Goal: Information Seeking & Learning: Learn about a topic

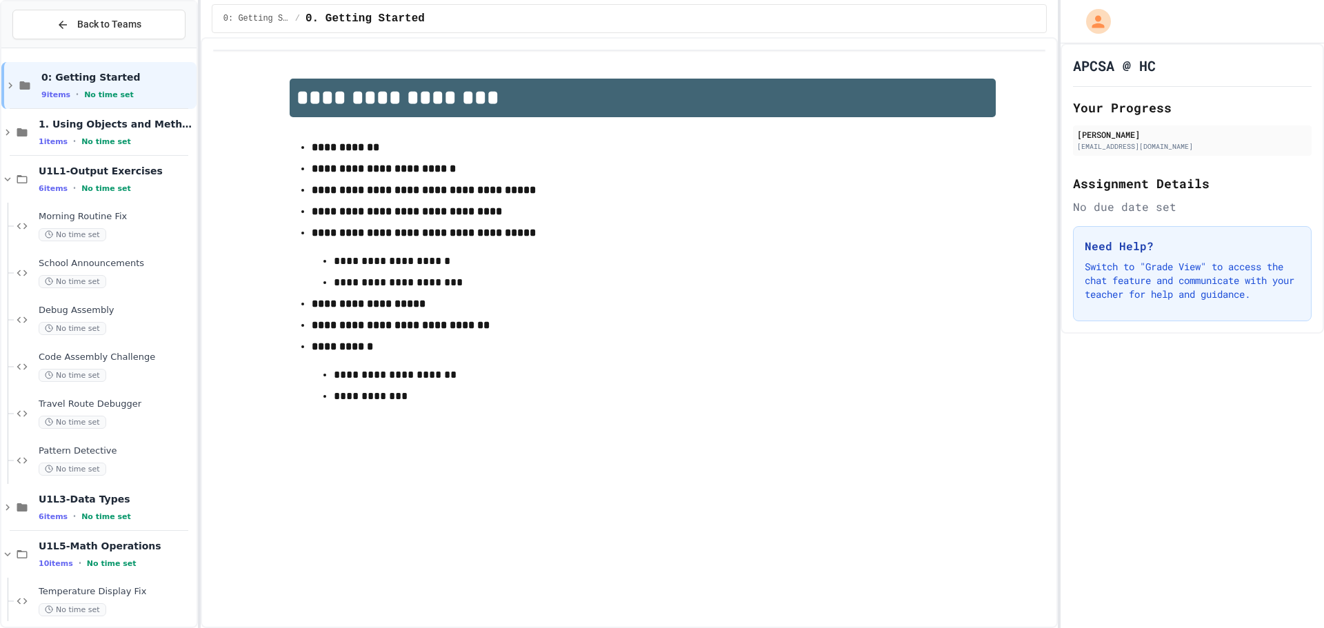
click at [101, 30] on span "Back to Teams" at bounding box center [109, 24] width 64 height 14
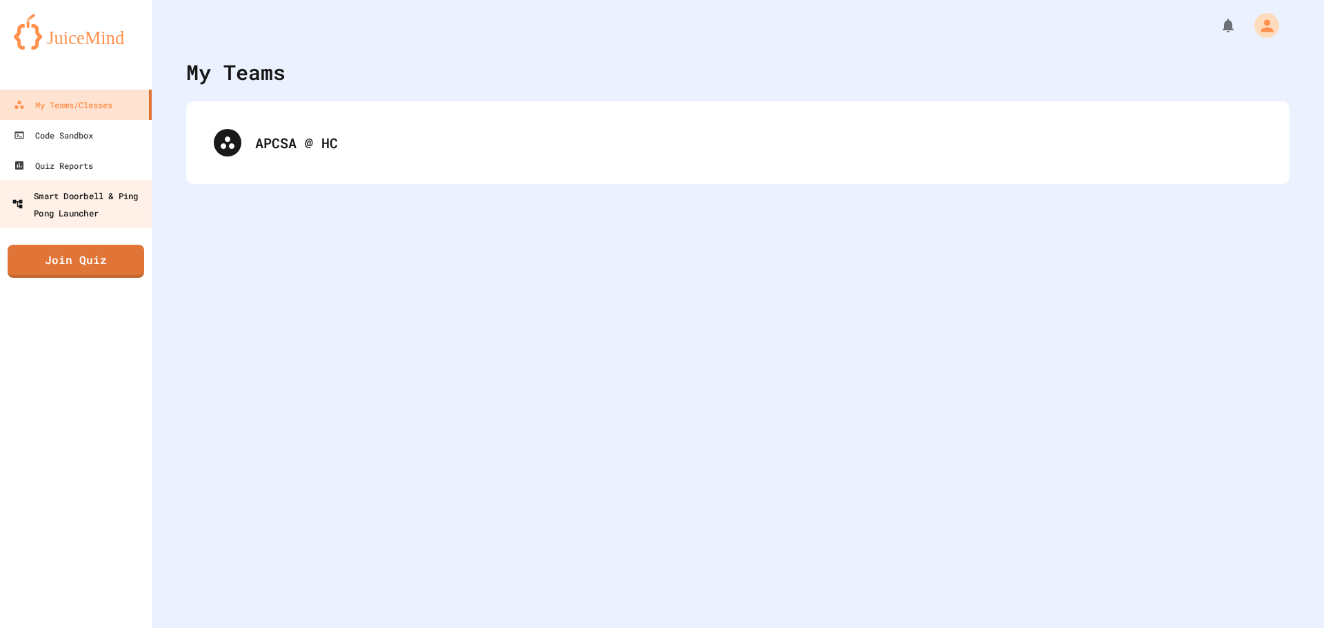
click at [84, 199] on div "Smart Doorbell & Ping Pong Launcher" at bounding box center [80, 204] width 136 height 34
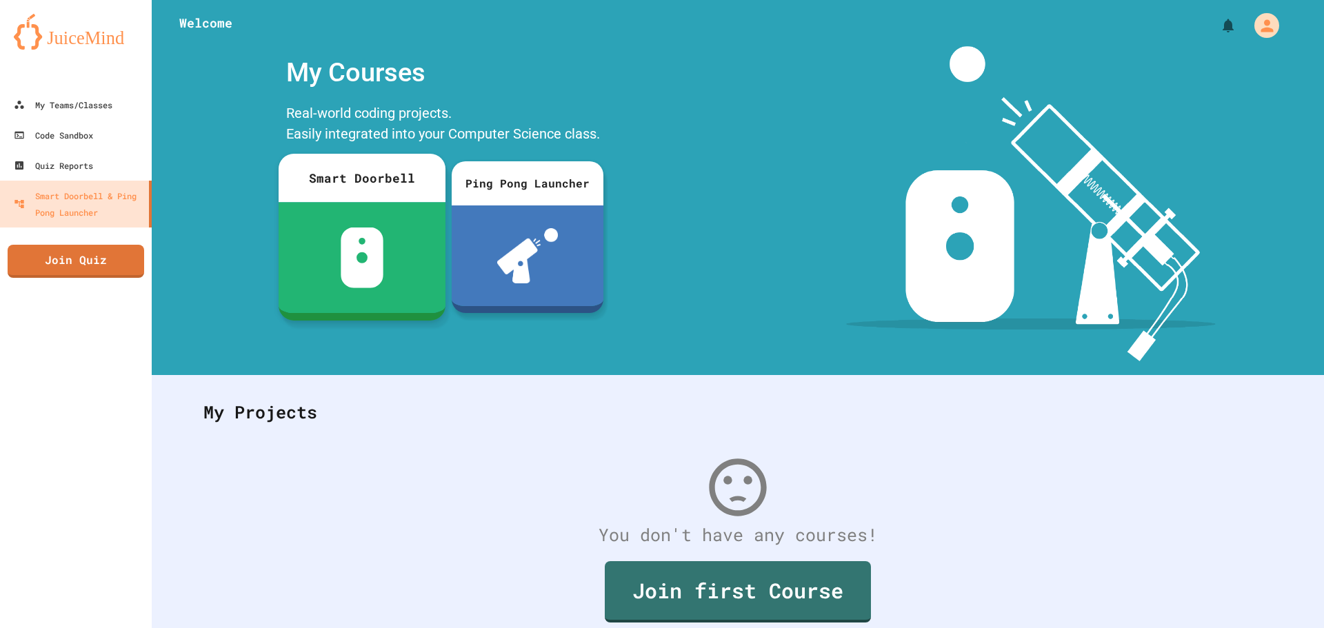
click at [324, 219] on div at bounding box center [362, 257] width 167 height 111
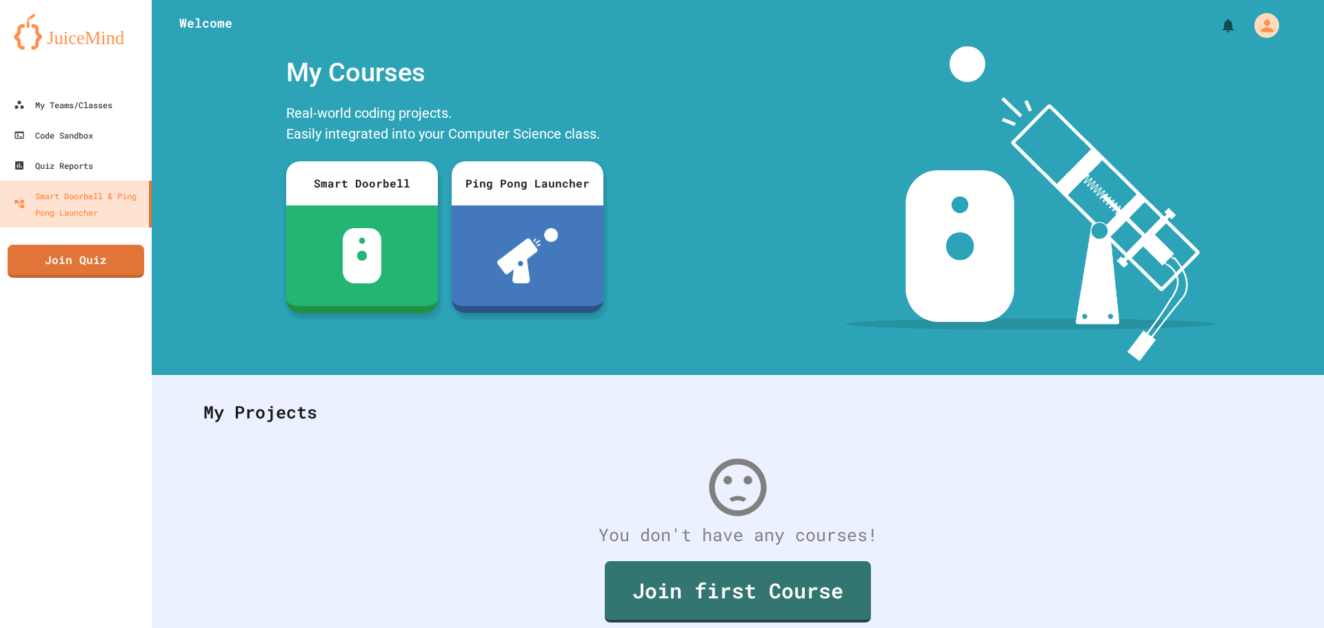
scroll to position [284, 0]
click at [12, 107] on icon at bounding box center [17, 104] width 11 height 11
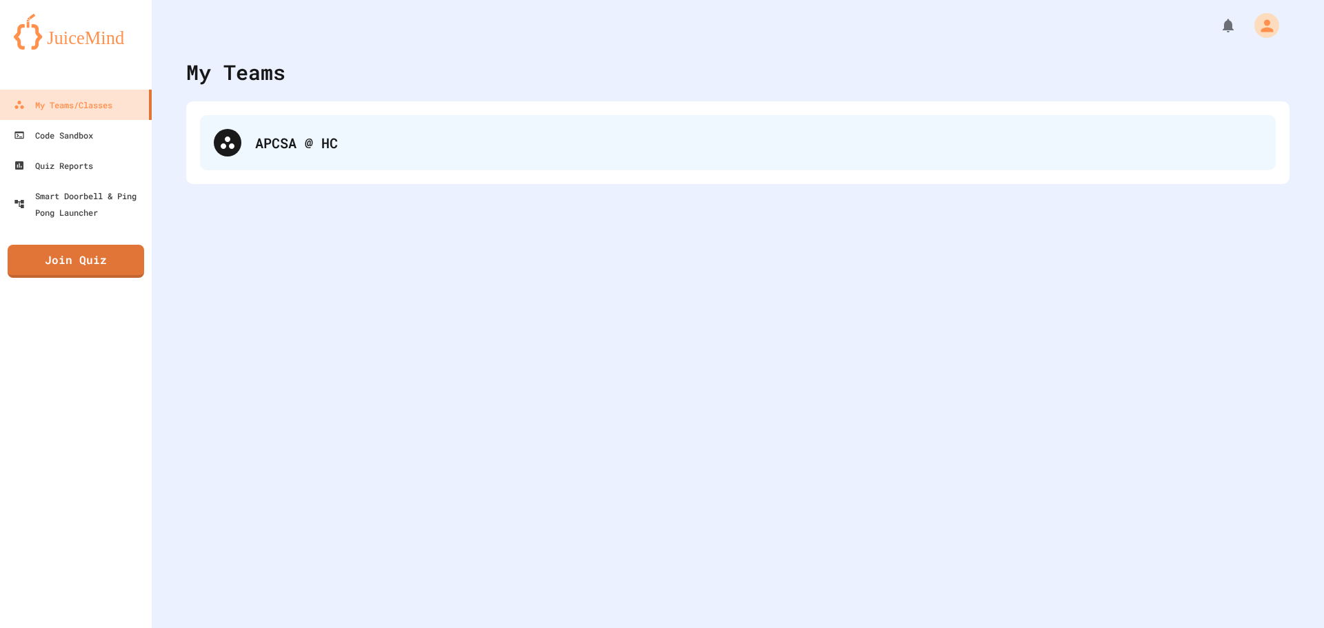
click at [210, 123] on div "APCSA @ HC" at bounding box center [737, 142] width 1075 height 55
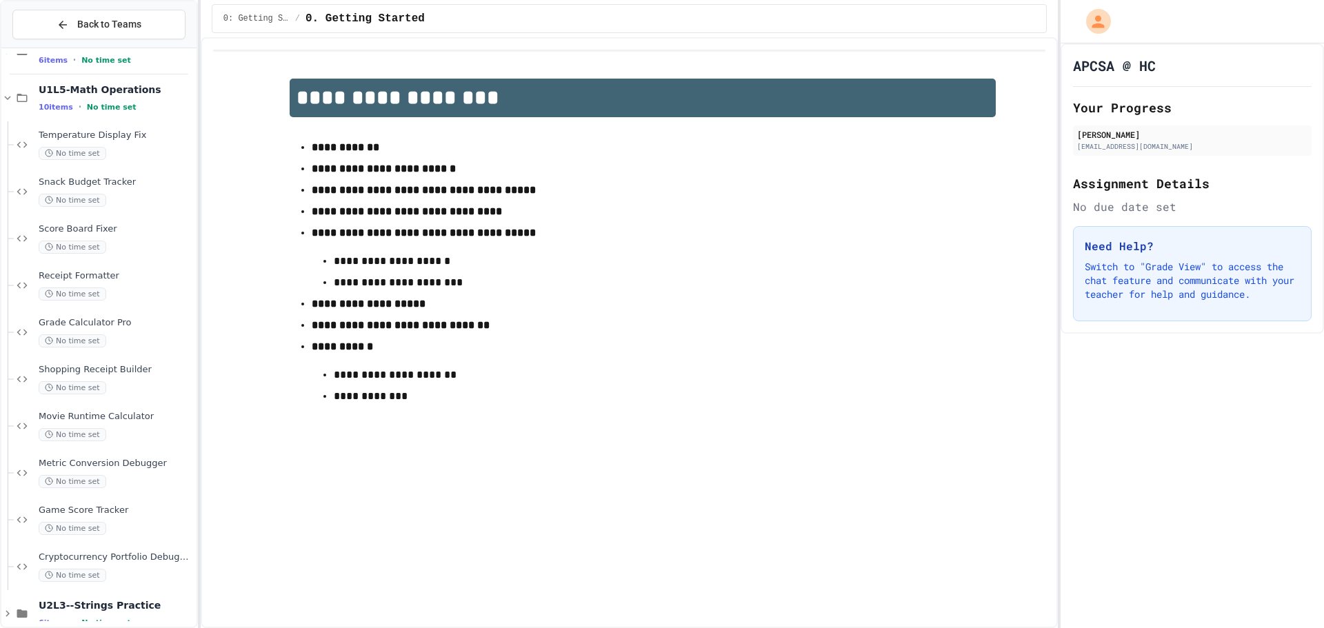
scroll to position [480, 0]
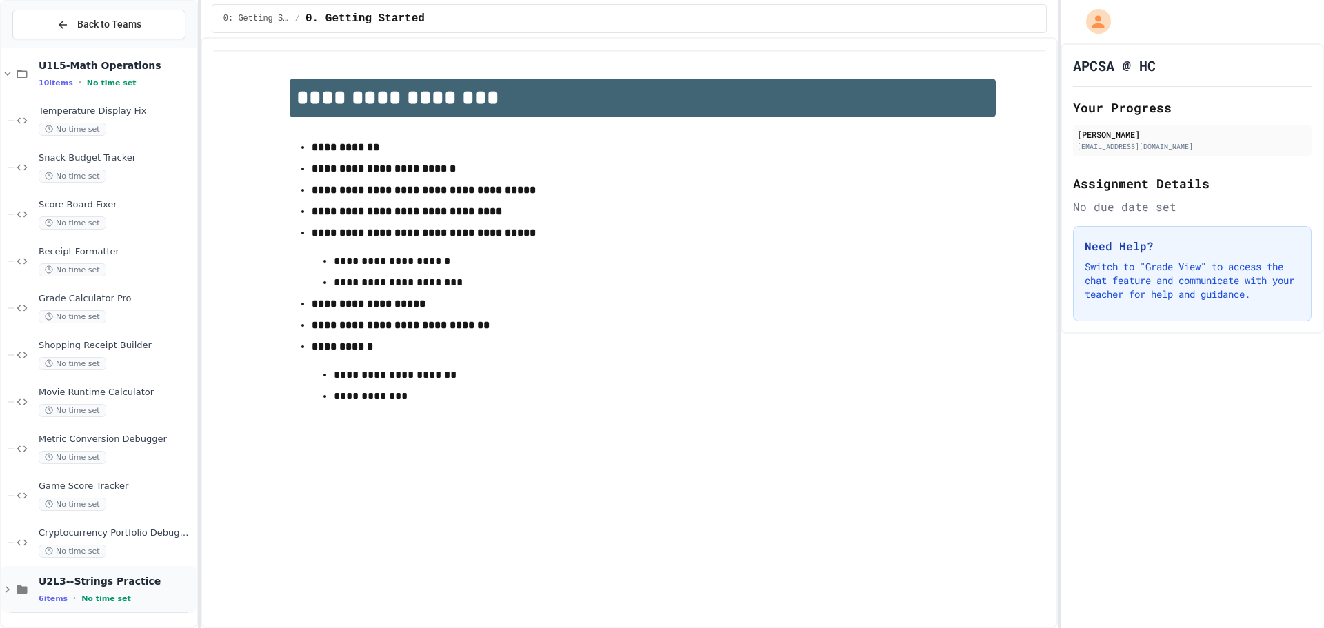
click at [78, 575] on span "U2L3--Strings Practice" at bounding box center [116, 581] width 155 height 12
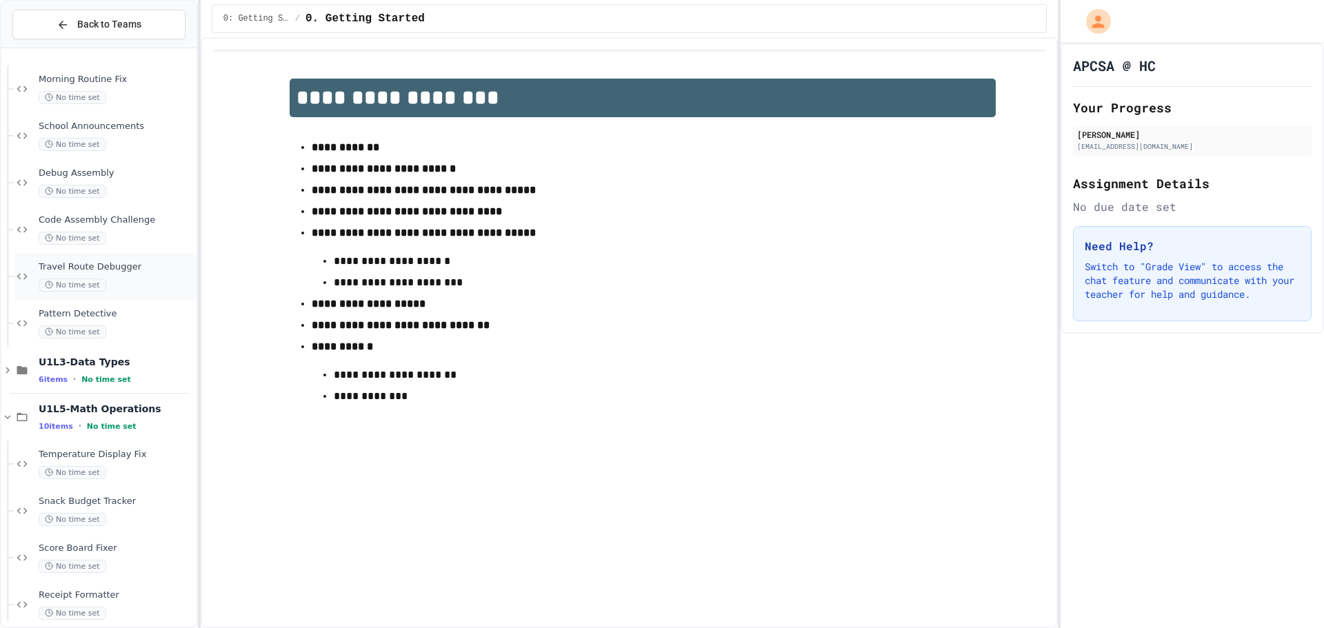
scroll to position [136, 0]
click at [8, 415] on icon at bounding box center [7, 418] width 12 height 12
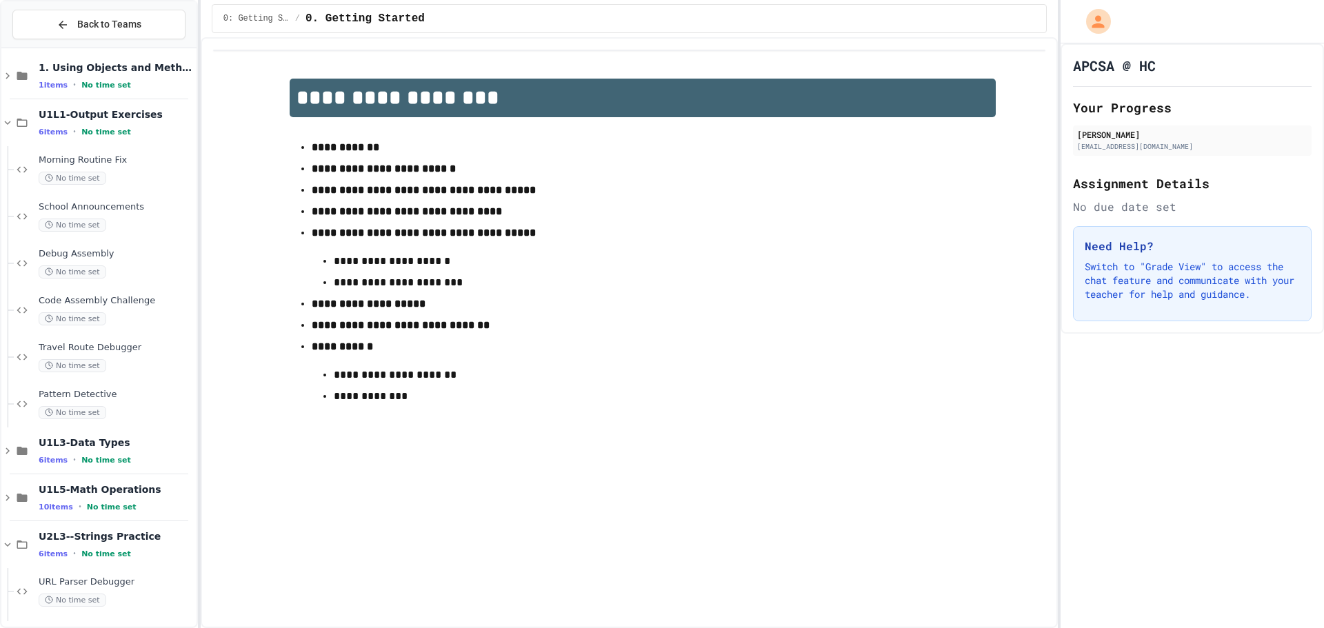
scroll to position [0, 0]
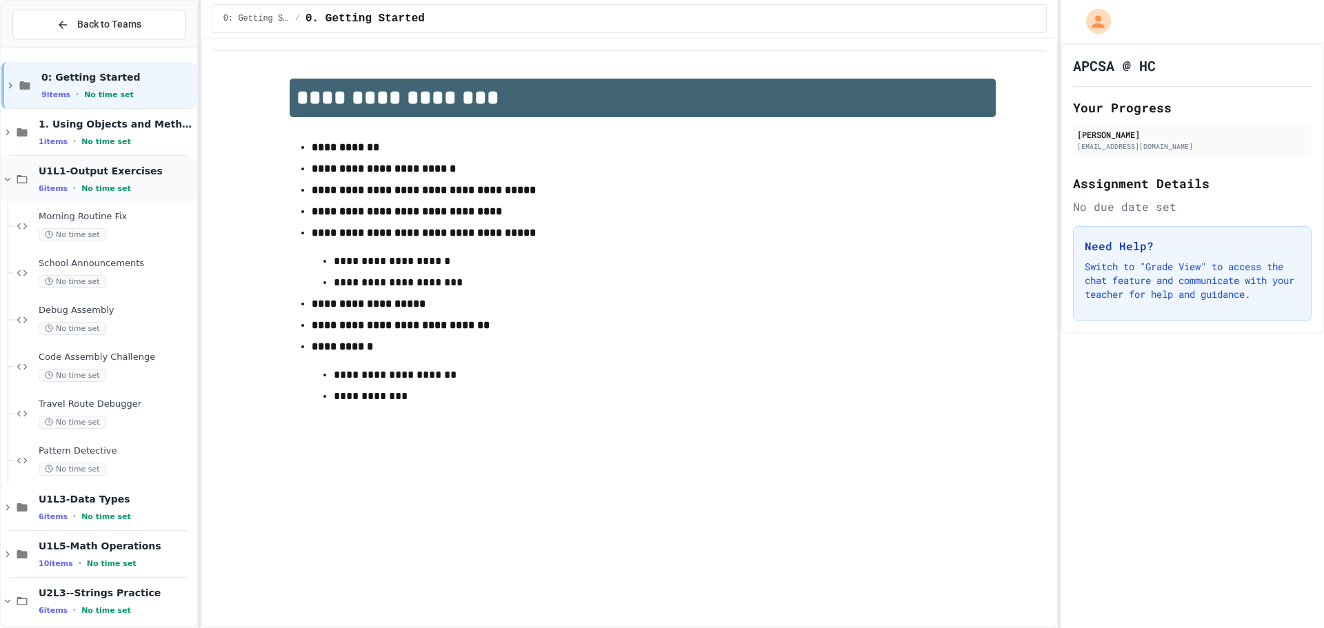
click at [16, 175] on icon at bounding box center [22, 179] width 17 height 12
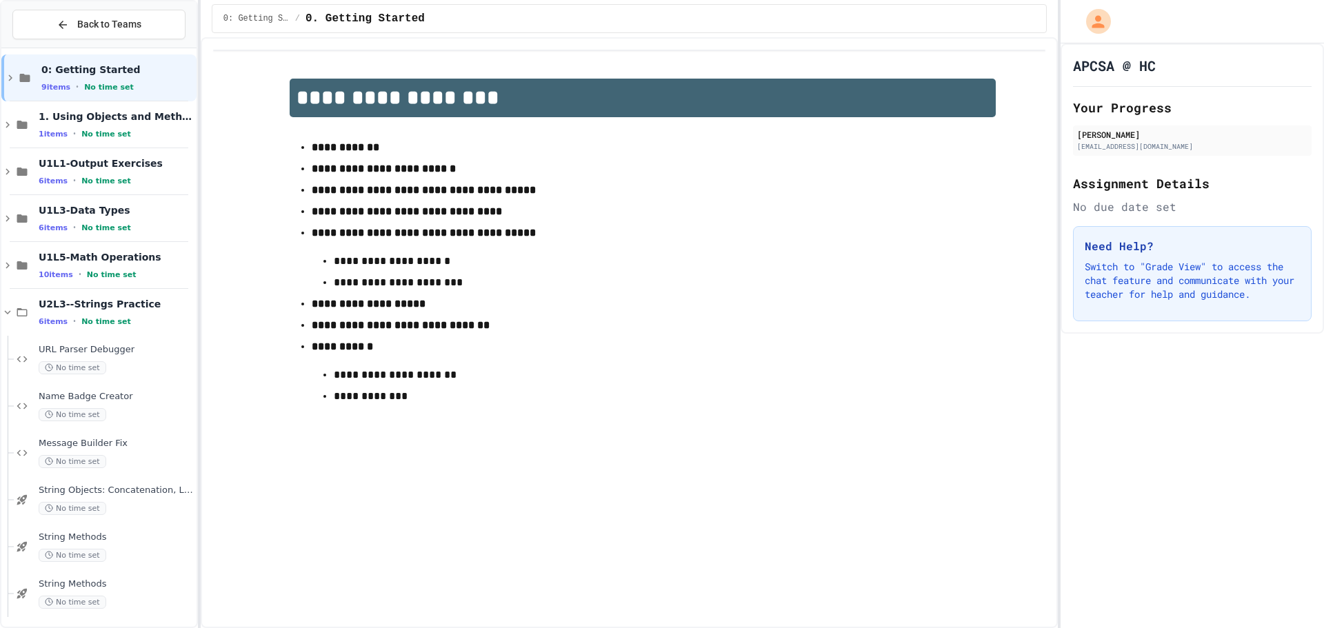
scroll to position [12, 0]
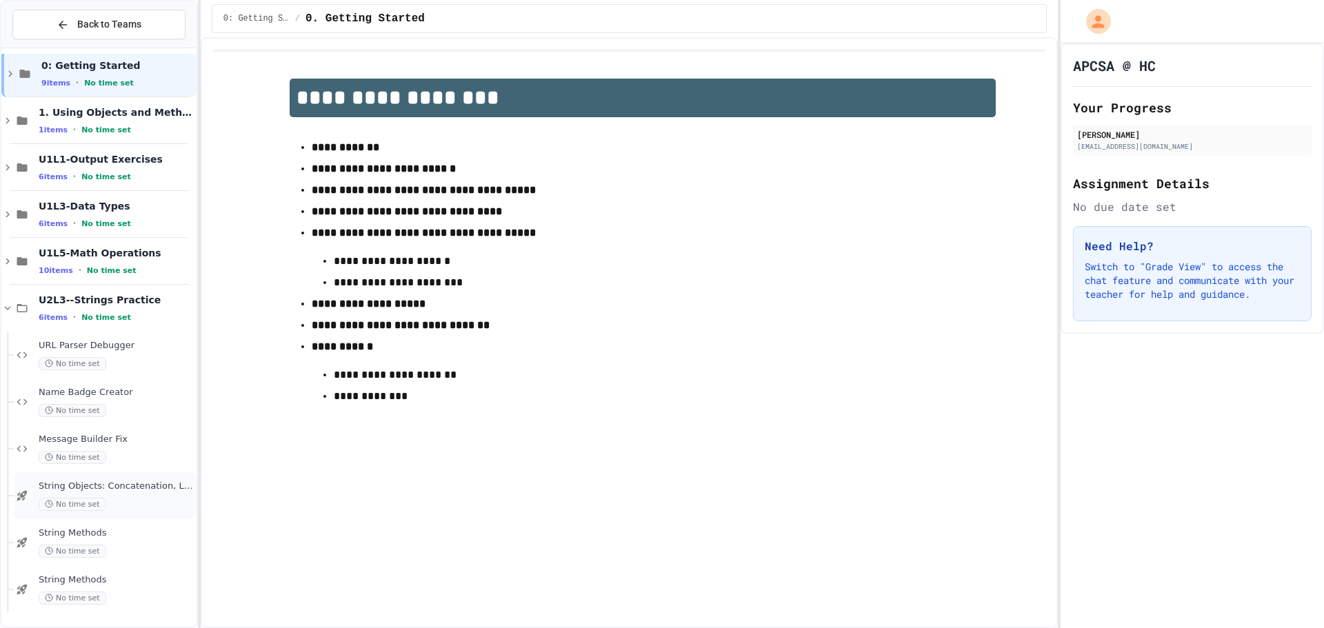
click at [136, 476] on div "String Objects: Concatenation, Literals, and More No time set" at bounding box center [105, 495] width 183 height 47
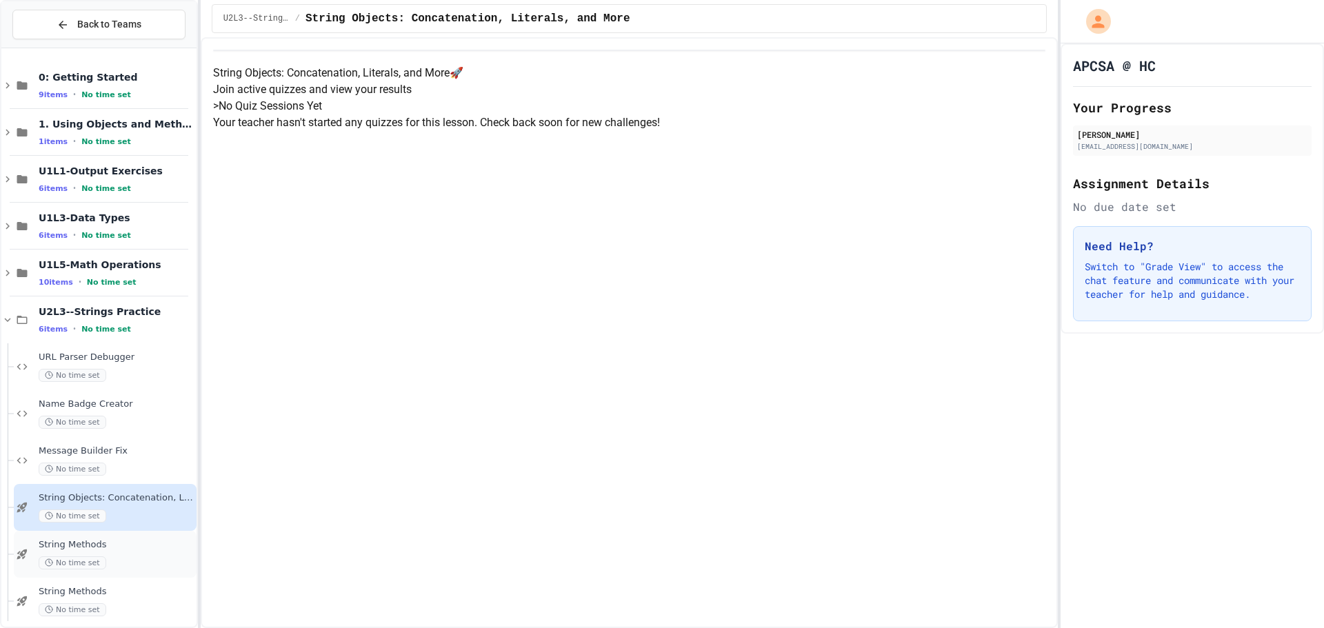
click at [139, 536] on div "String Methods No time set" at bounding box center [105, 554] width 183 height 47
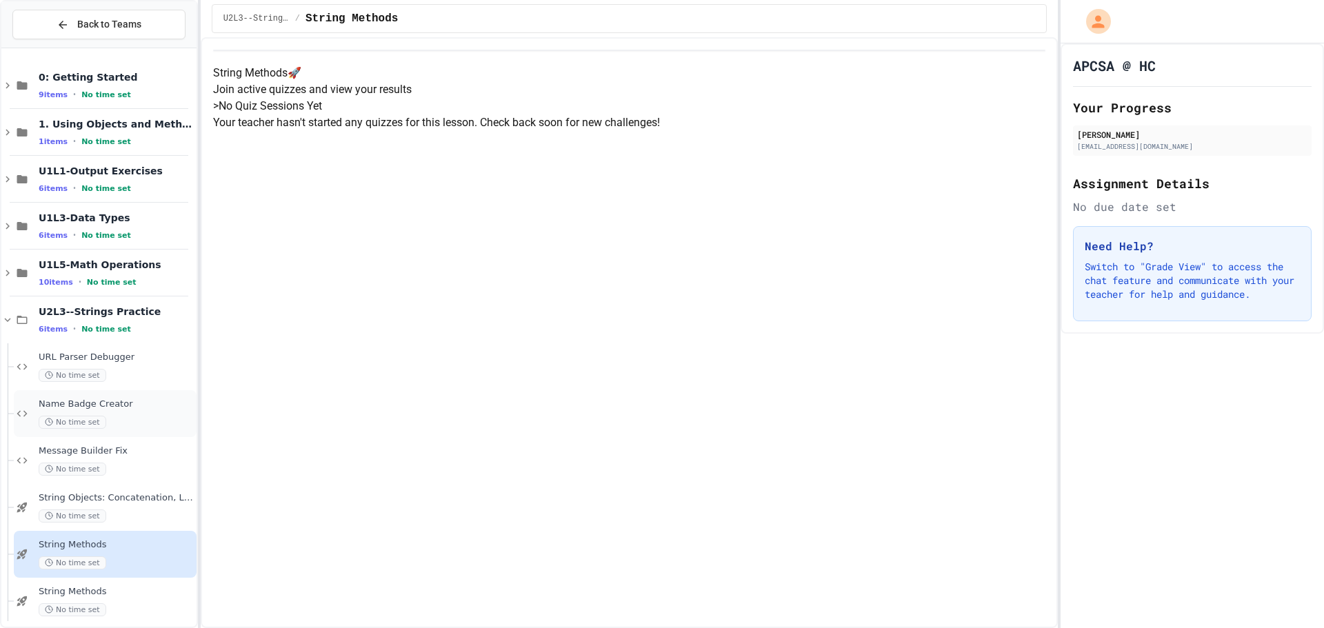
click at [99, 420] on span "No time set" at bounding box center [73, 422] width 68 height 13
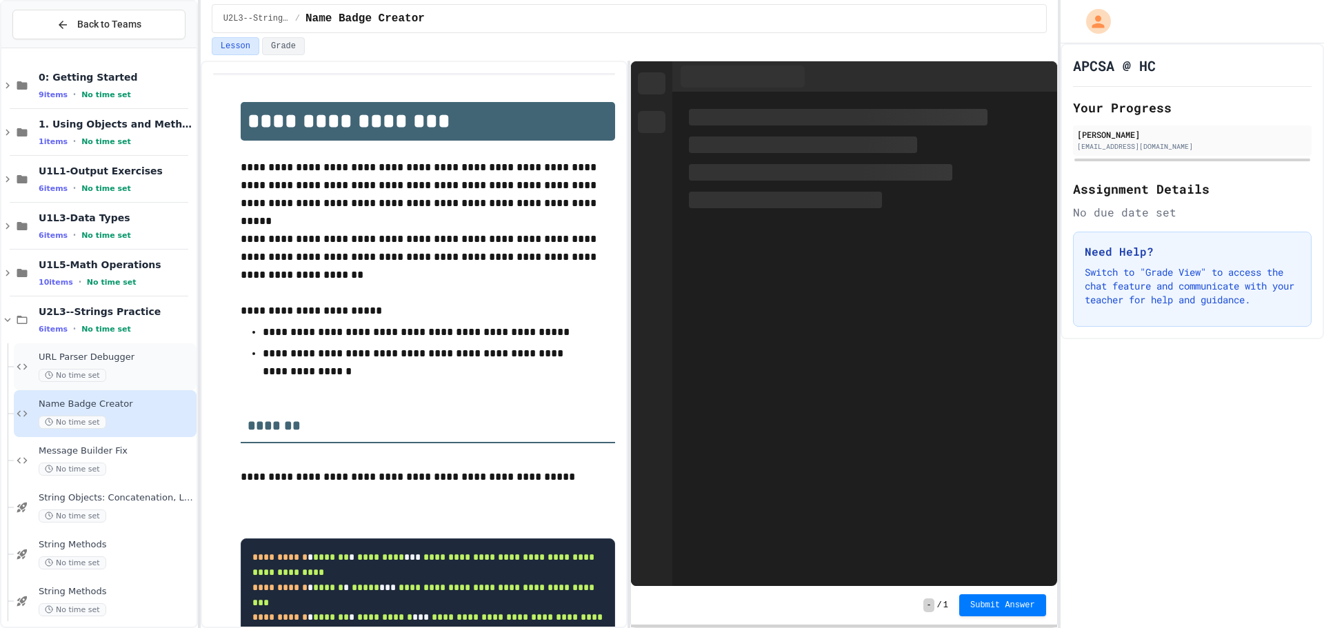
click at [131, 350] on div "URL Parser Debugger No time set" at bounding box center [105, 366] width 183 height 47
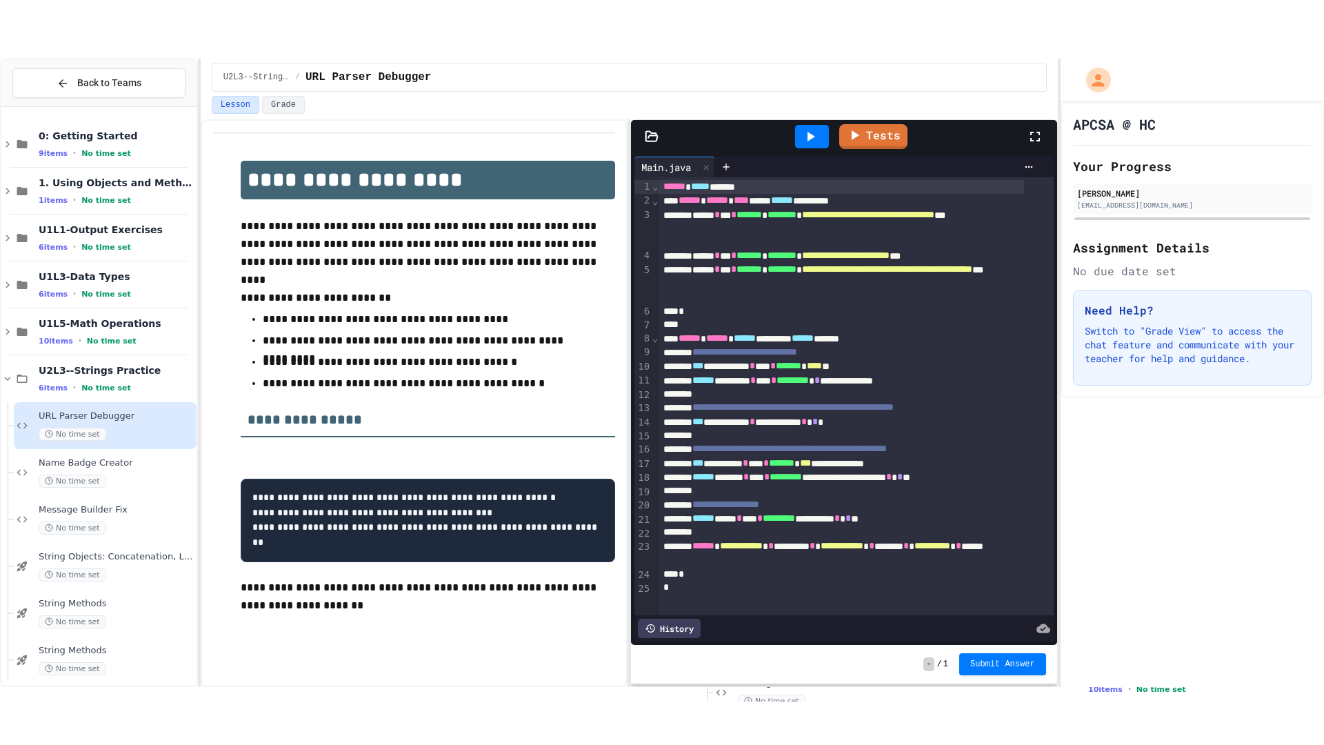
scroll to position [3, 0]
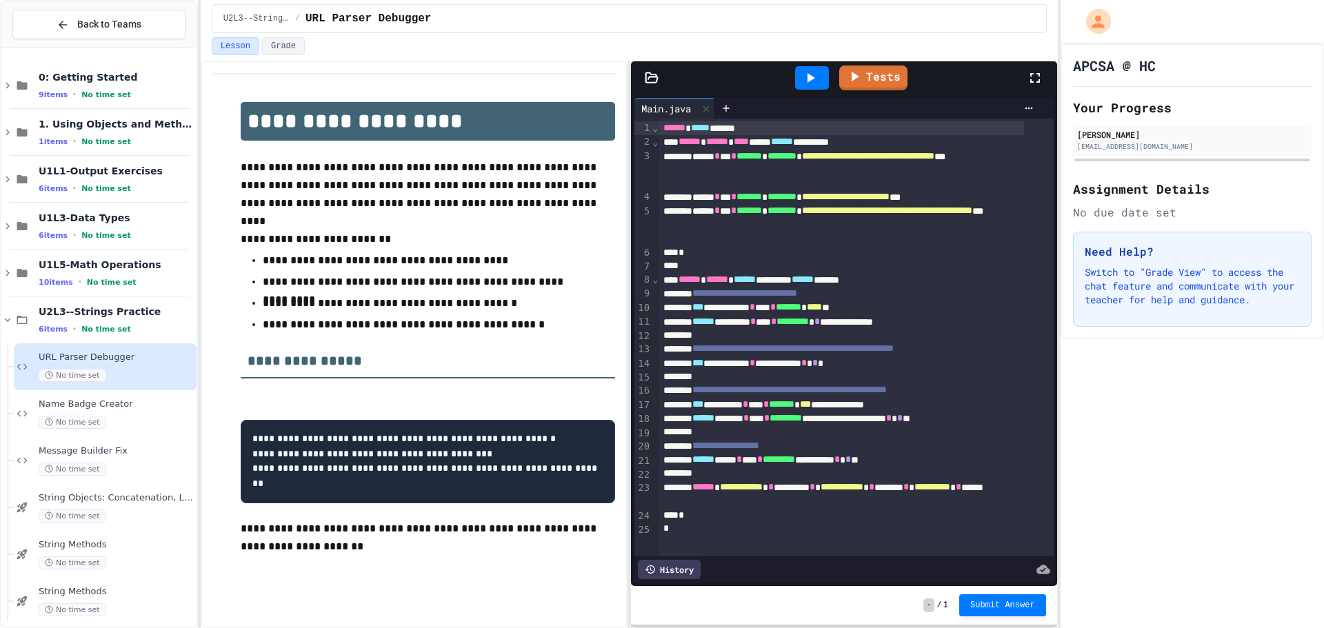
click at [1035, 73] on icon at bounding box center [1034, 78] width 17 height 17
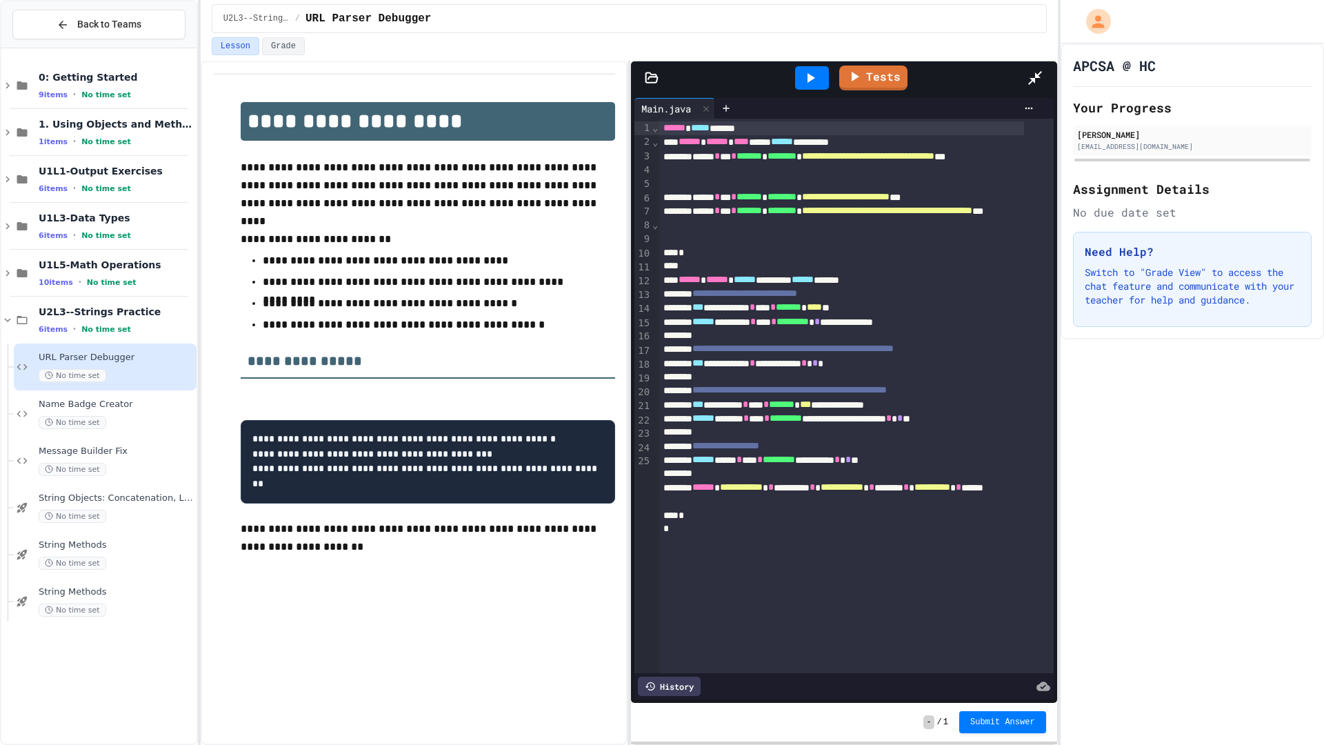
scroll to position [0, 0]
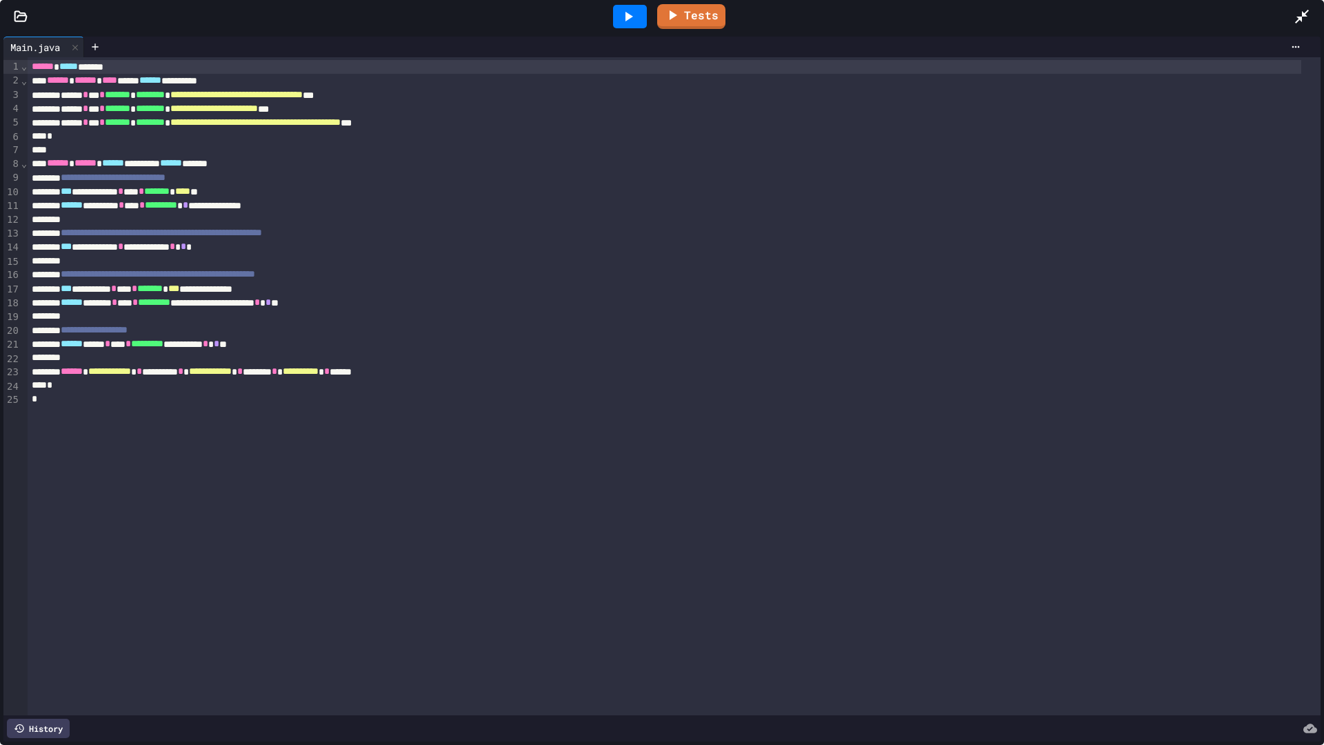
click at [632, 5] on div at bounding box center [630, 16] width 34 height 23
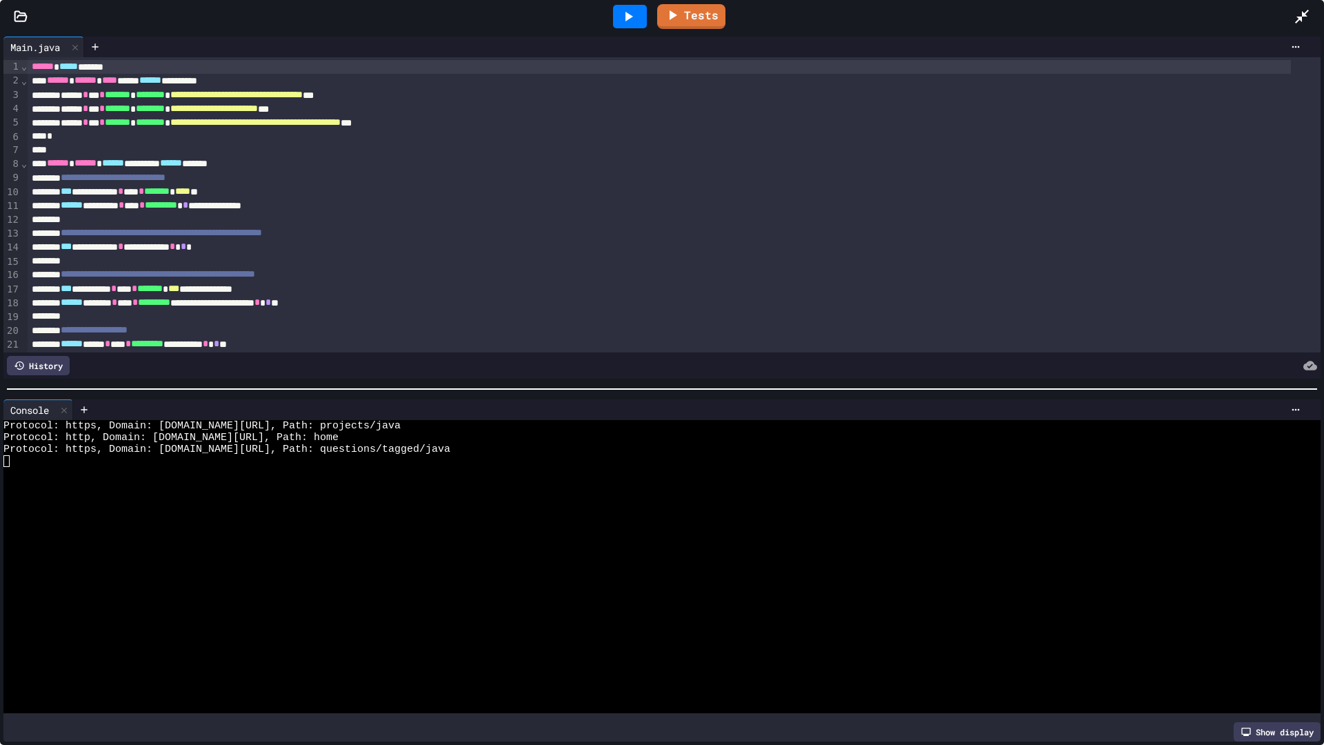
click at [1301, 18] on icon at bounding box center [1302, 17] width 14 height 14
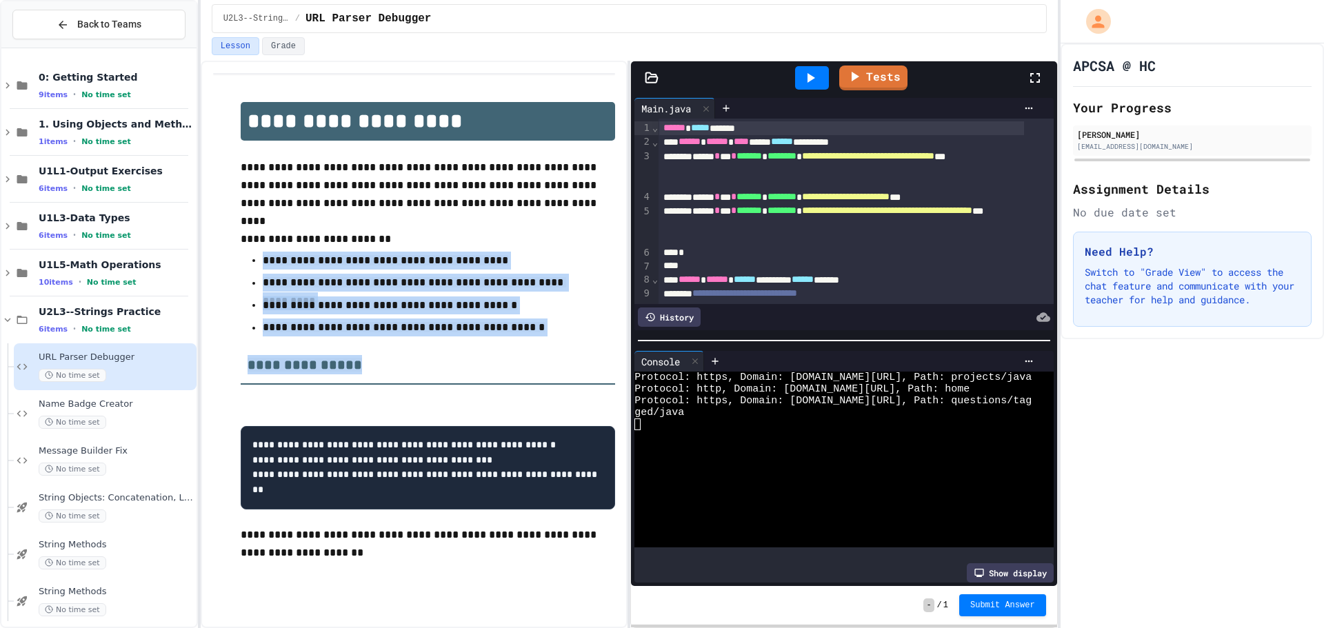
drag, startPoint x: 543, startPoint y: 334, endPoint x: 225, endPoint y: 260, distance: 326.4
click at [225, 260] on div "**********" at bounding box center [414, 331] width 402 height 487
copy div "**********"
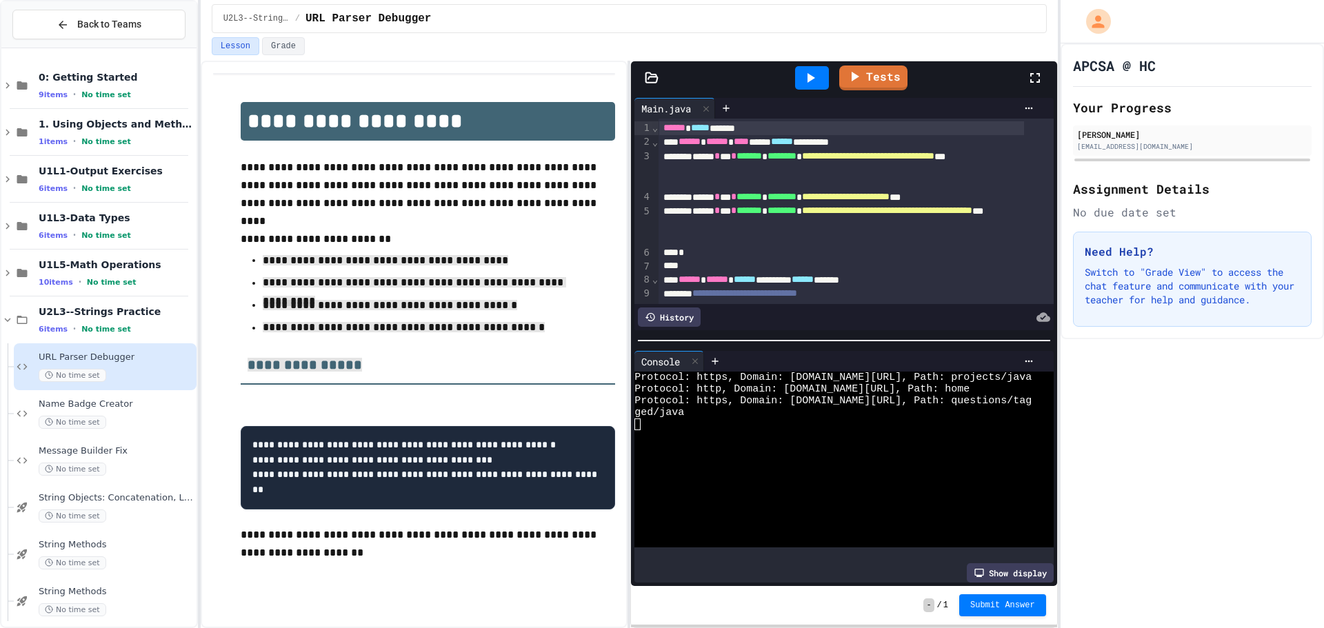
click at [1025, 79] on div "Tests" at bounding box center [849, 77] width 354 height 37
click at [1034, 81] on icon at bounding box center [1034, 78] width 17 height 17
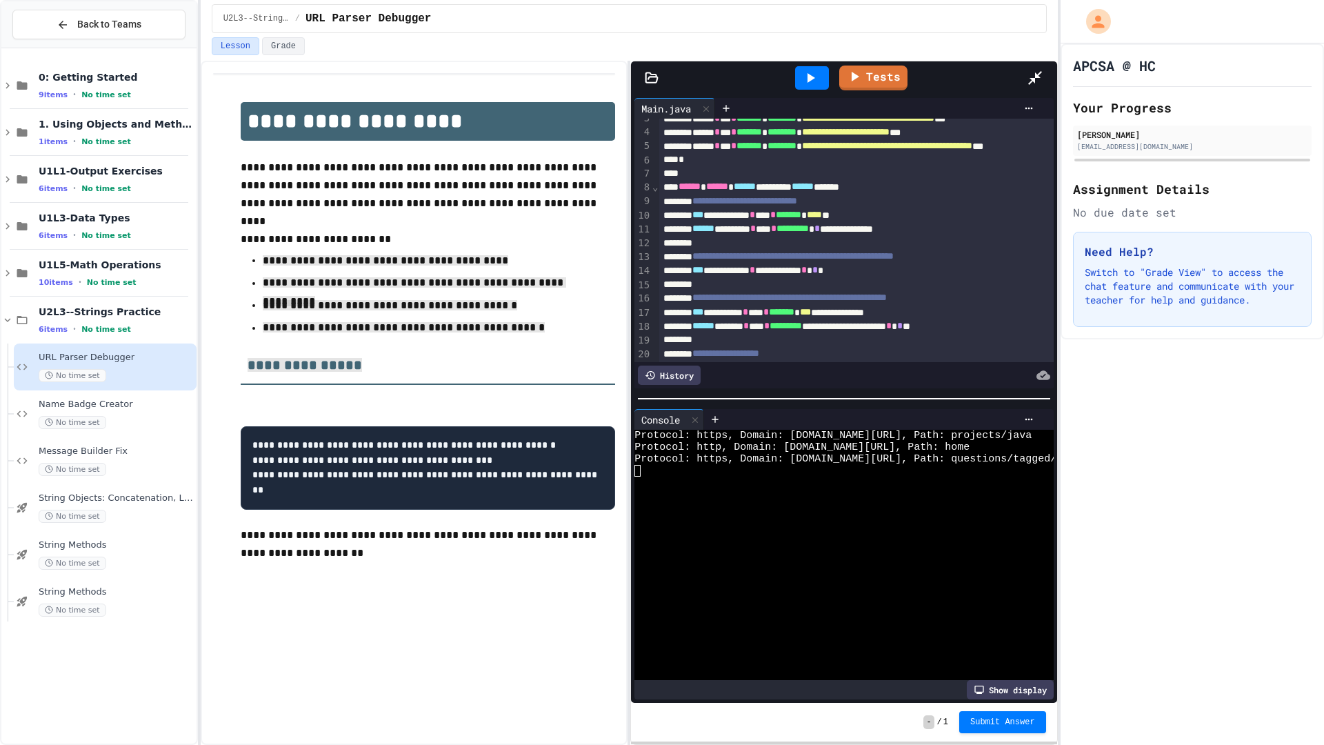
scroll to position [72, 0]
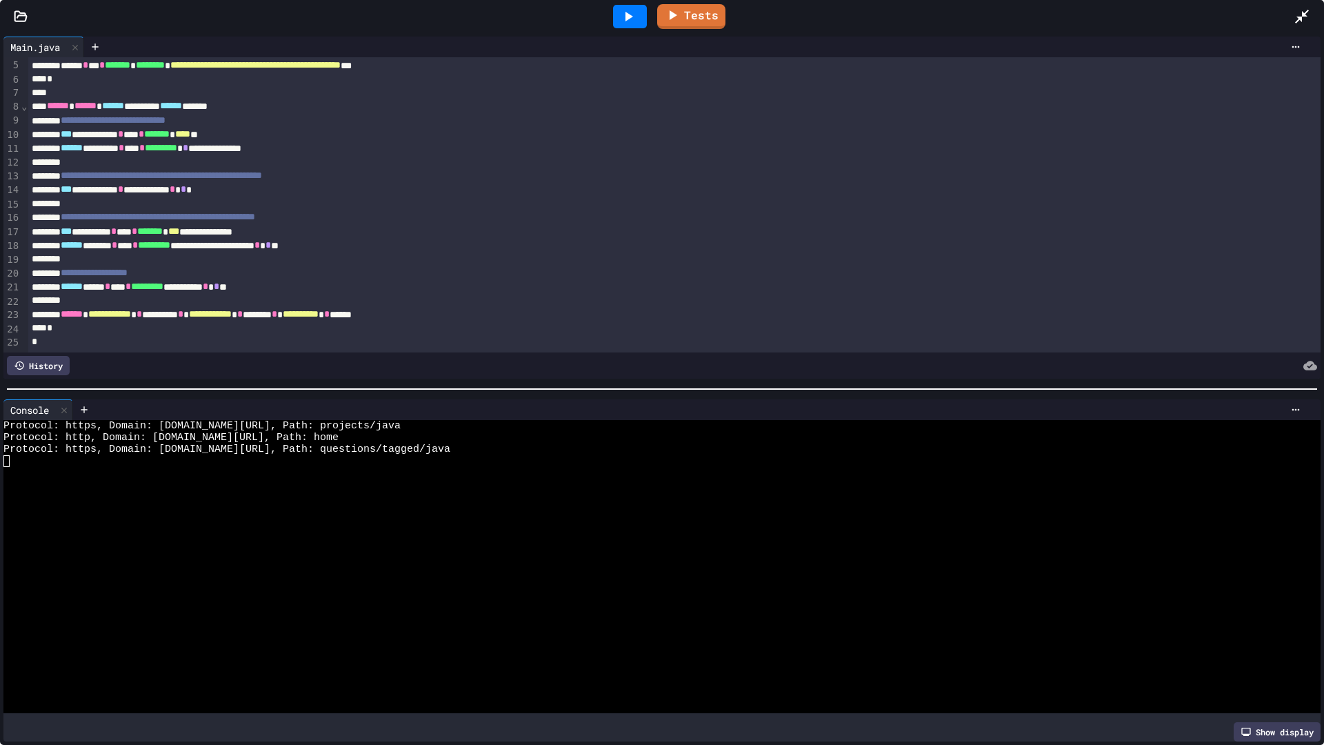
click at [294, 321] on div "*" at bounding box center [659, 328] width 1263 height 14
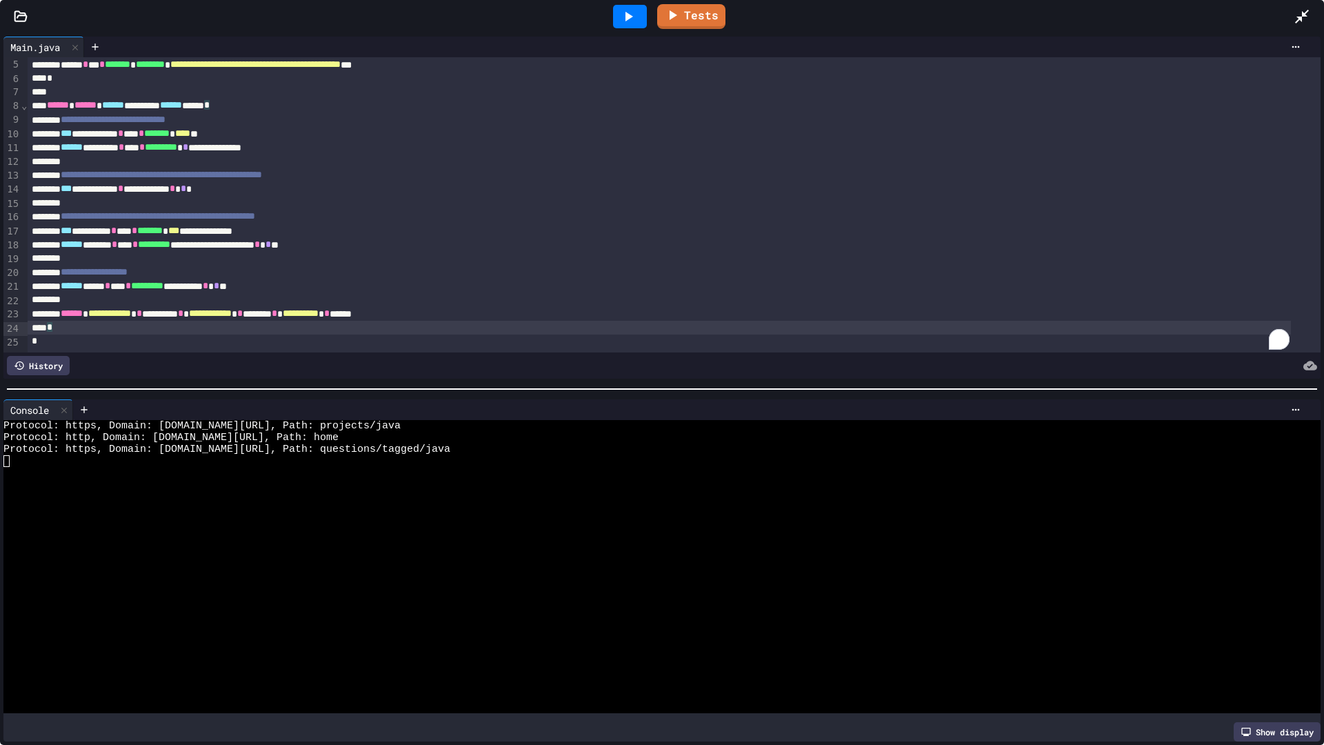
click at [314, 334] on div "*" at bounding box center [659, 341] width 1263 height 14
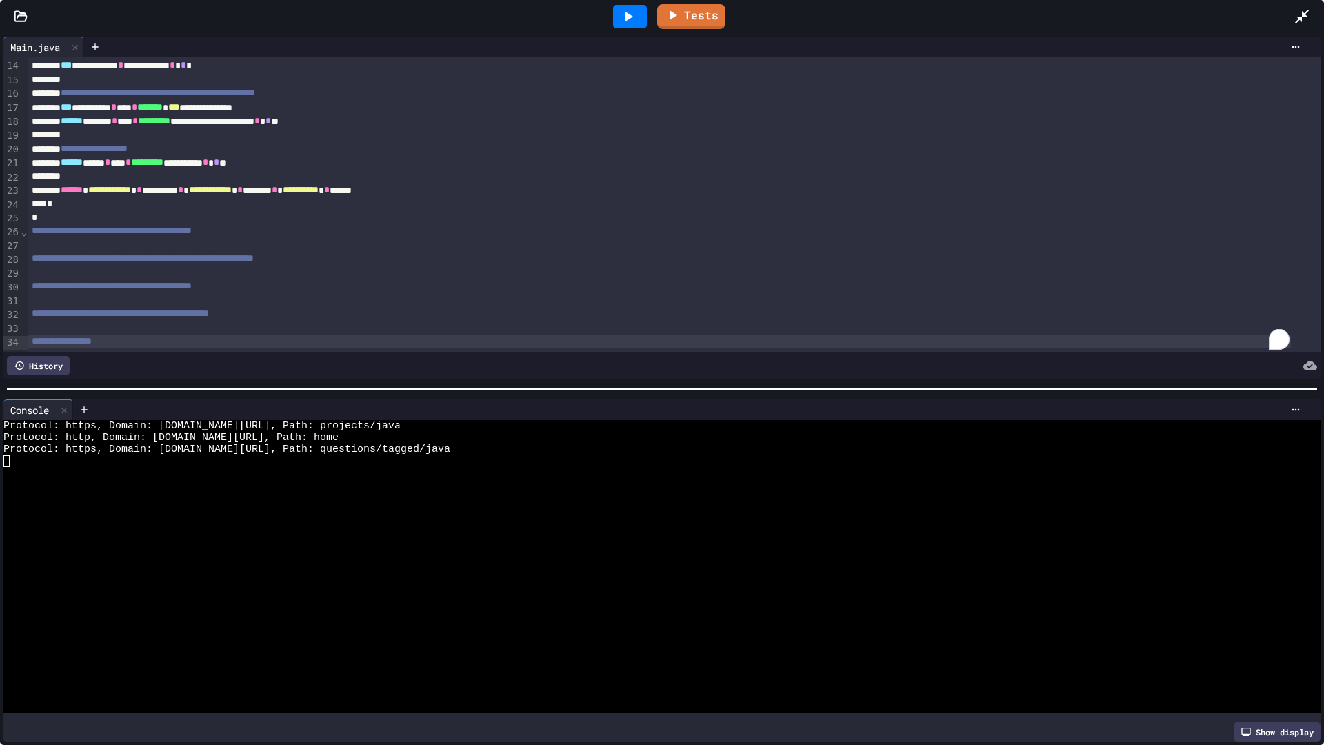
scroll to position [196, 0]
click at [705, 17] on link "Tests" at bounding box center [691, 14] width 63 height 26
click at [702, 12] on link "Tests" at bounding box center [691, 15] width 66 height 26
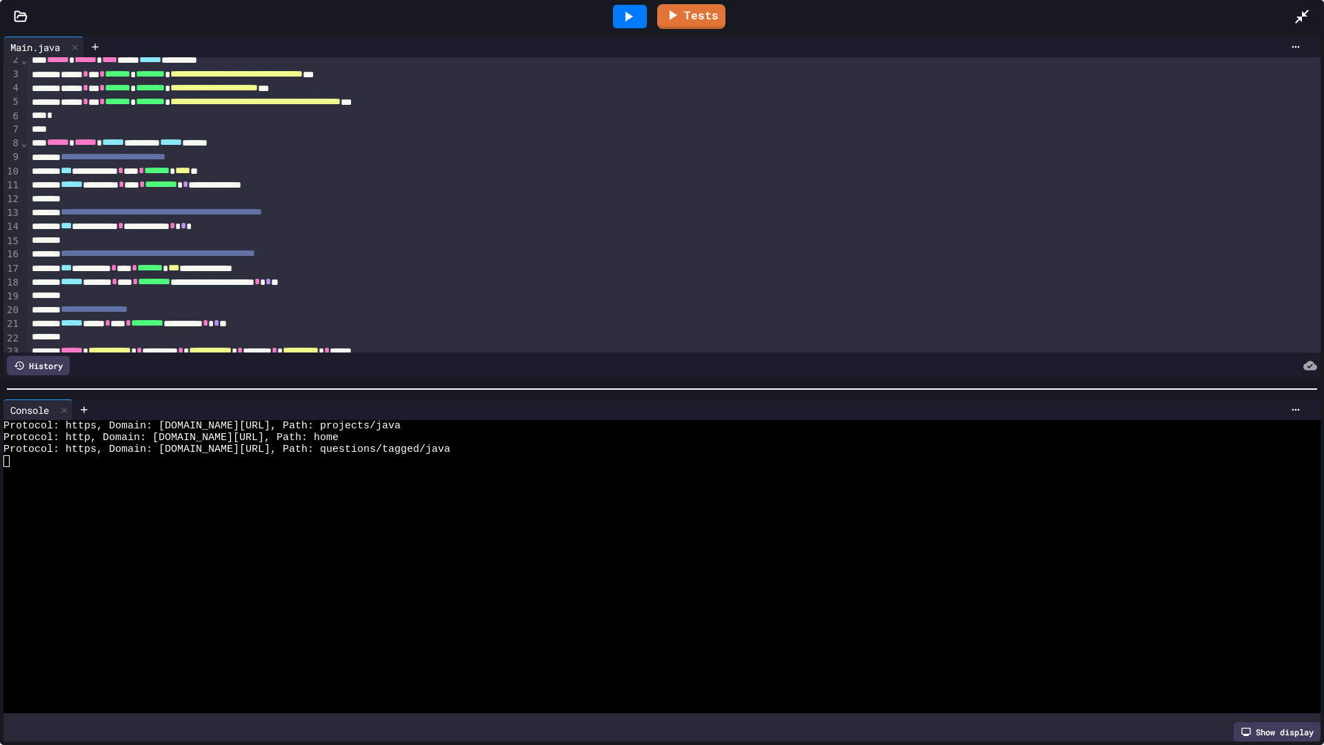
scroll to position [0, 0]
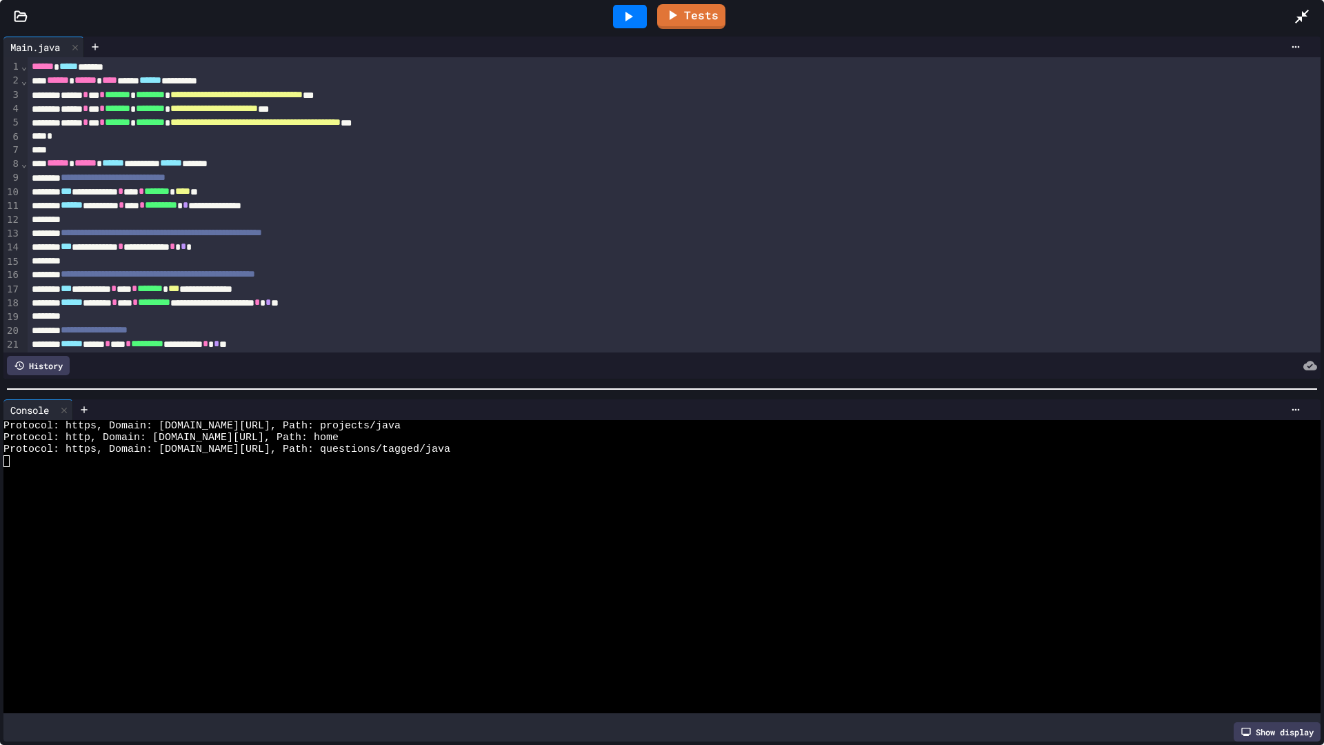
click at [271, 297] on span "*" at bounding box center [268, 302] width 6 height 10
click at [631, 11] on icon at bounding box center [628, 16] width 17 height 17
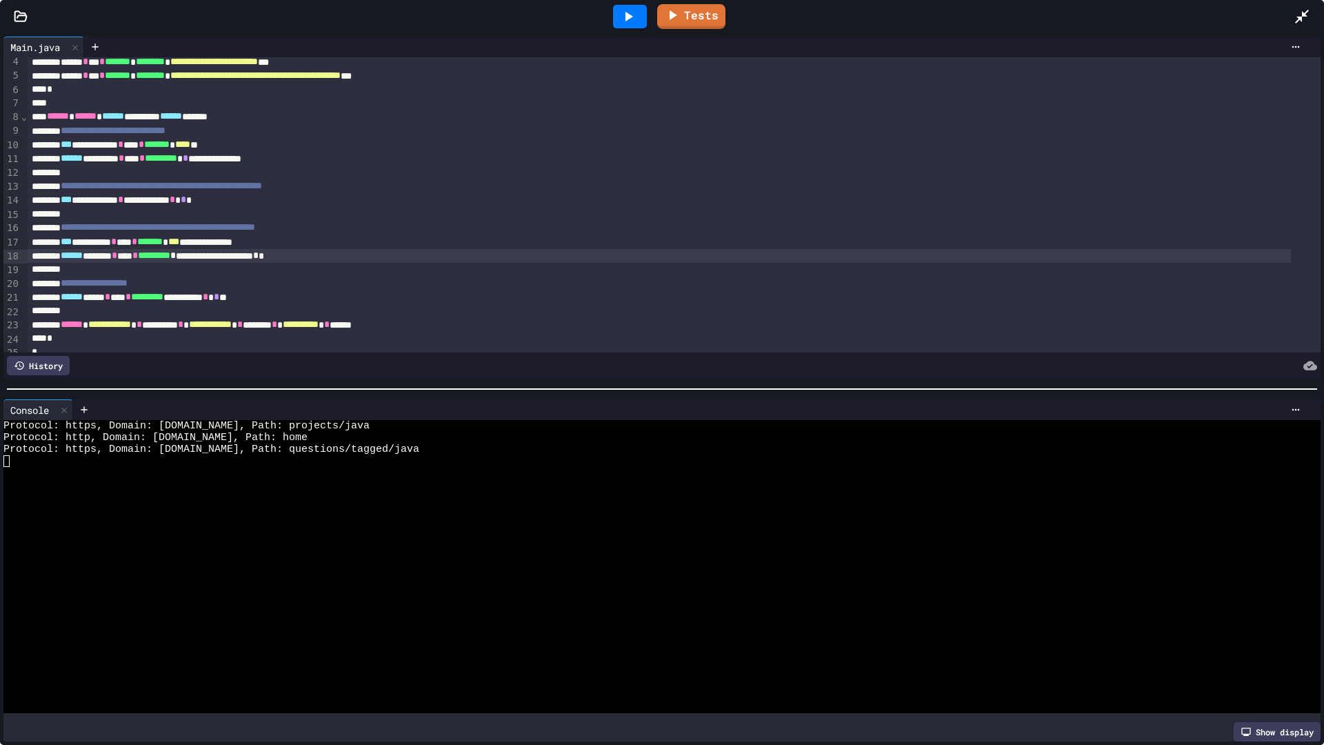
scroll to position [69, 0]
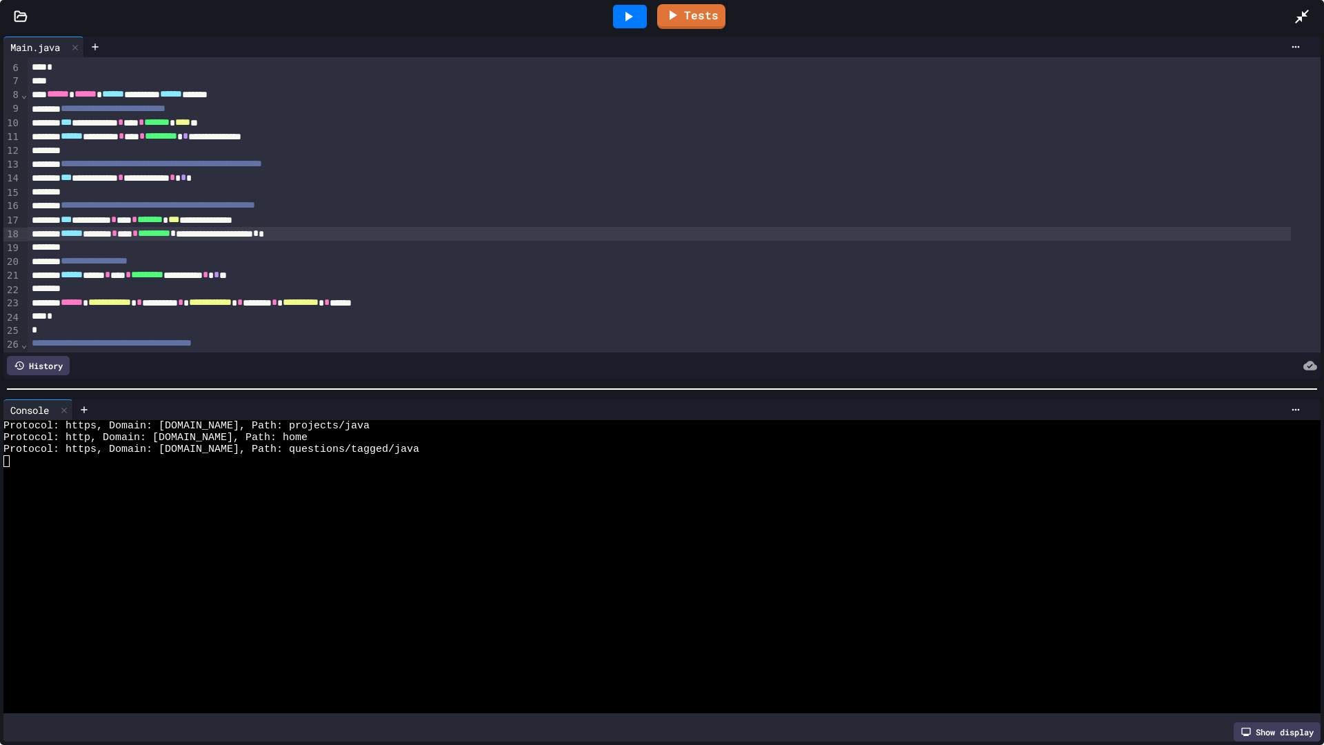
click at [246, 218] on div "**********" at bounding box center [659, 220] width 1263 height 14
click at [292, 276] on div "****** **** * *** * ********* * ********* * * * *" at bounding box center [659, 275] width 1263 height 14
click at [629, 10] on icon at bounding box center [628, 16] width 17 height 17
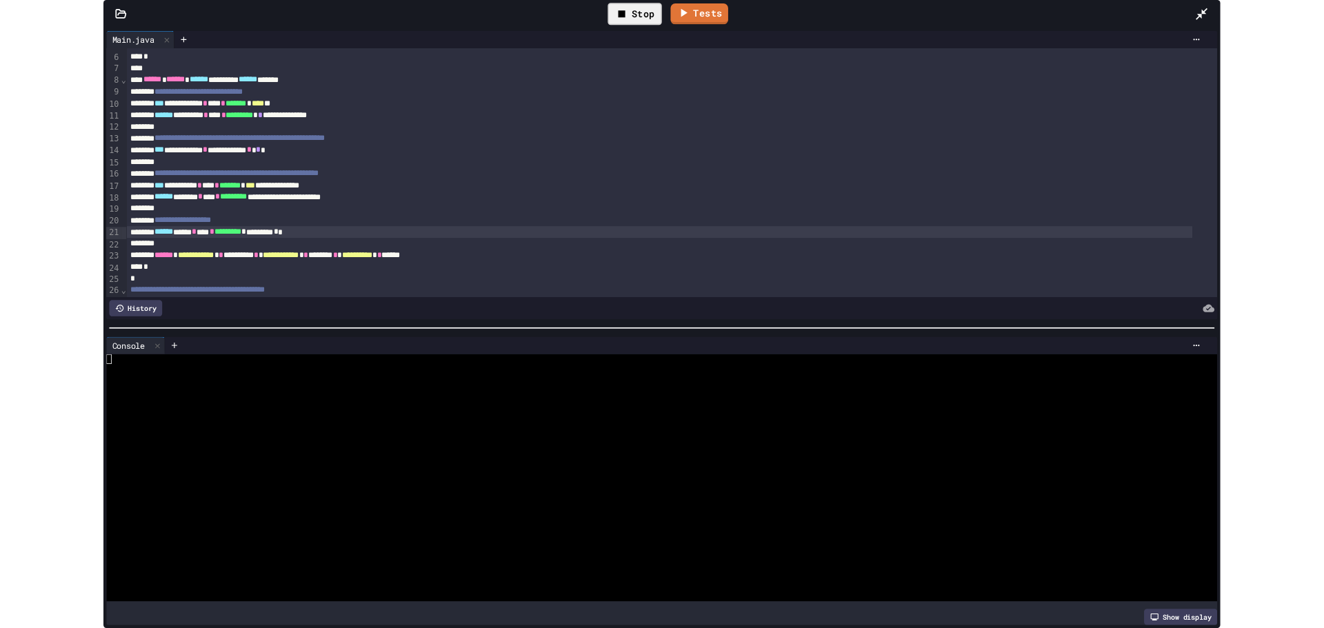
scroll to position [196, 0]
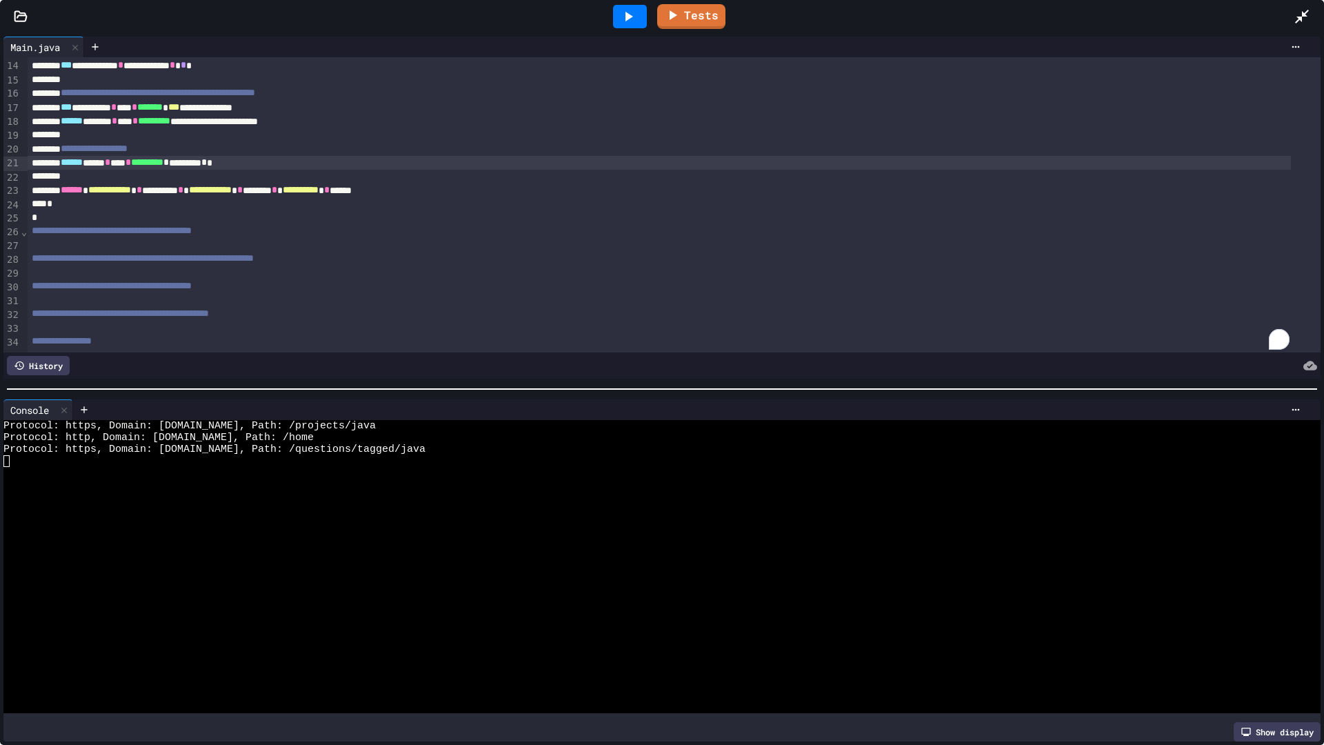
click at [1295, 11] on icon at bounding box center [1301, 16] width 17 height 17
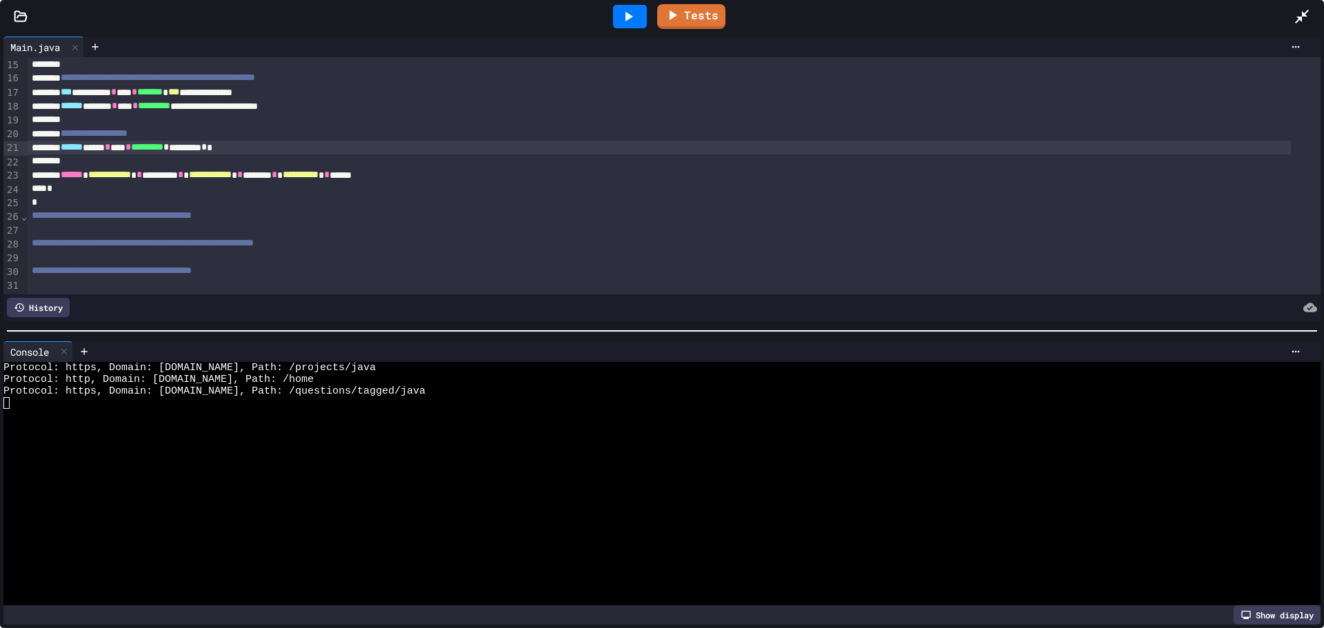
scroll to position [251, 0]
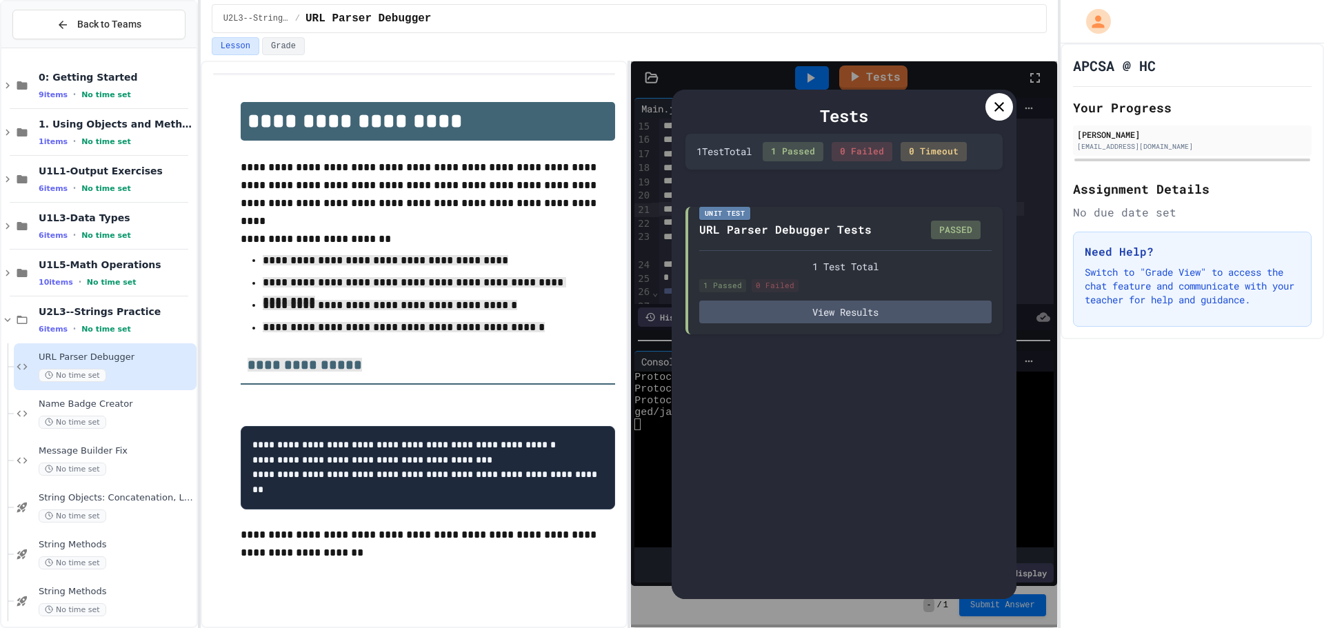
click at [982, 108] on div "Tests" at bounding box center [843, 115] width 317 height 25
click at [990, 102] on div at bounding box center [999, 107] width 28 height 28
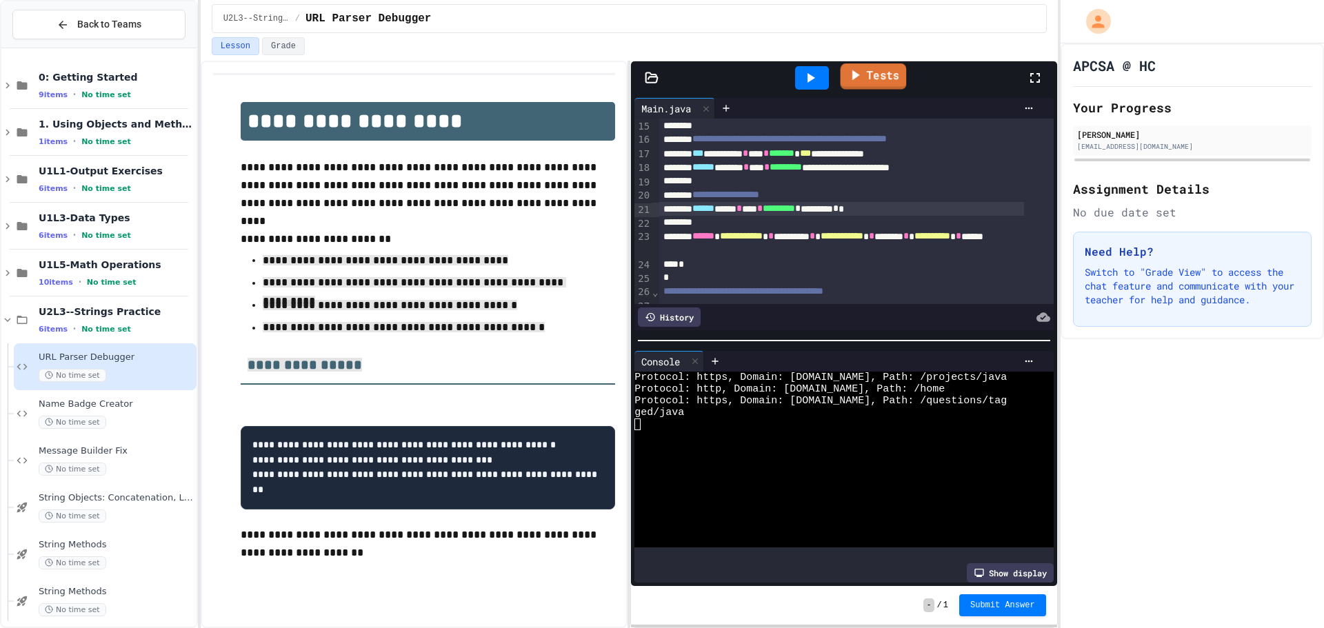
click at [890, 78] on link "Tests" at bounding box center [873, 76] width 66 height 26
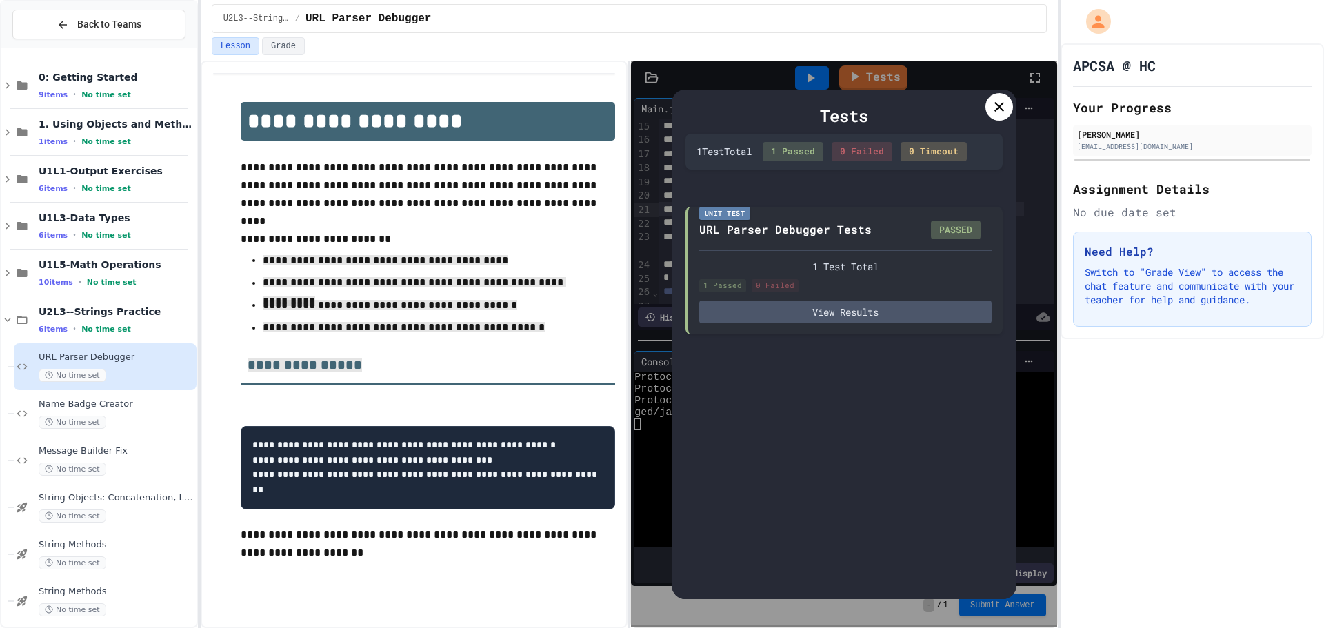
click at [1004, 105] on icon at bounding box center [999, 107] width 17 height 17
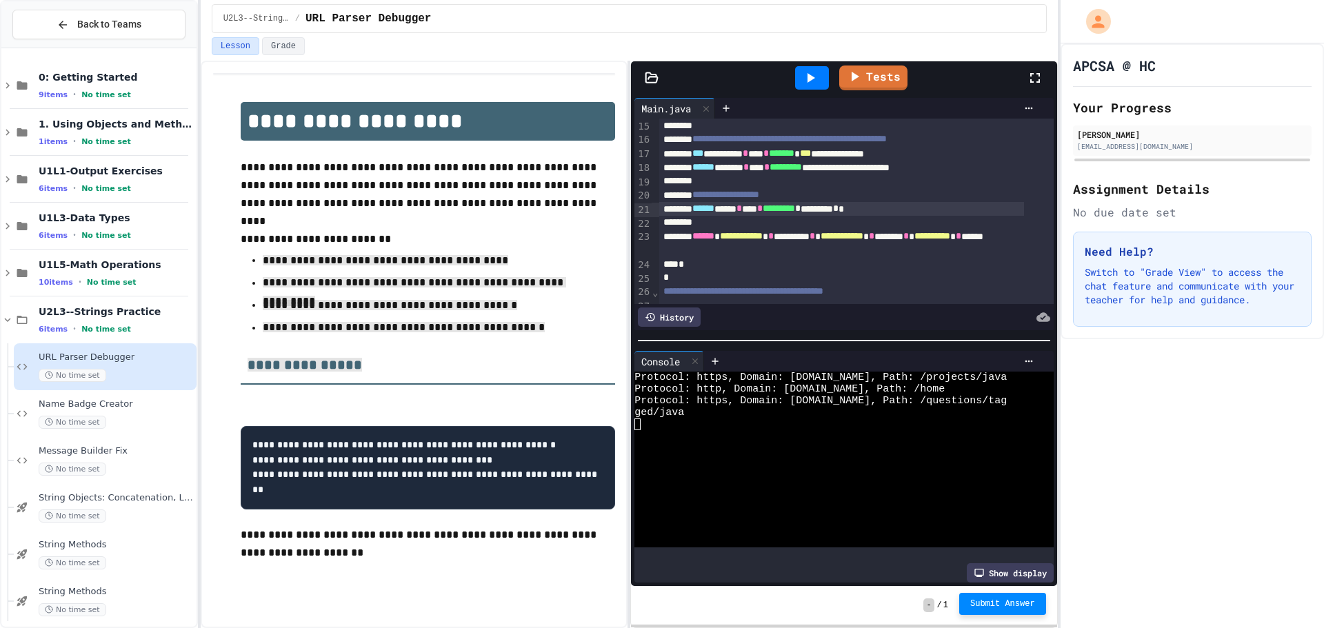
click at [1033, 603] on span "Submit Answer" at bounding box center [1002, 603] width 65 height 11
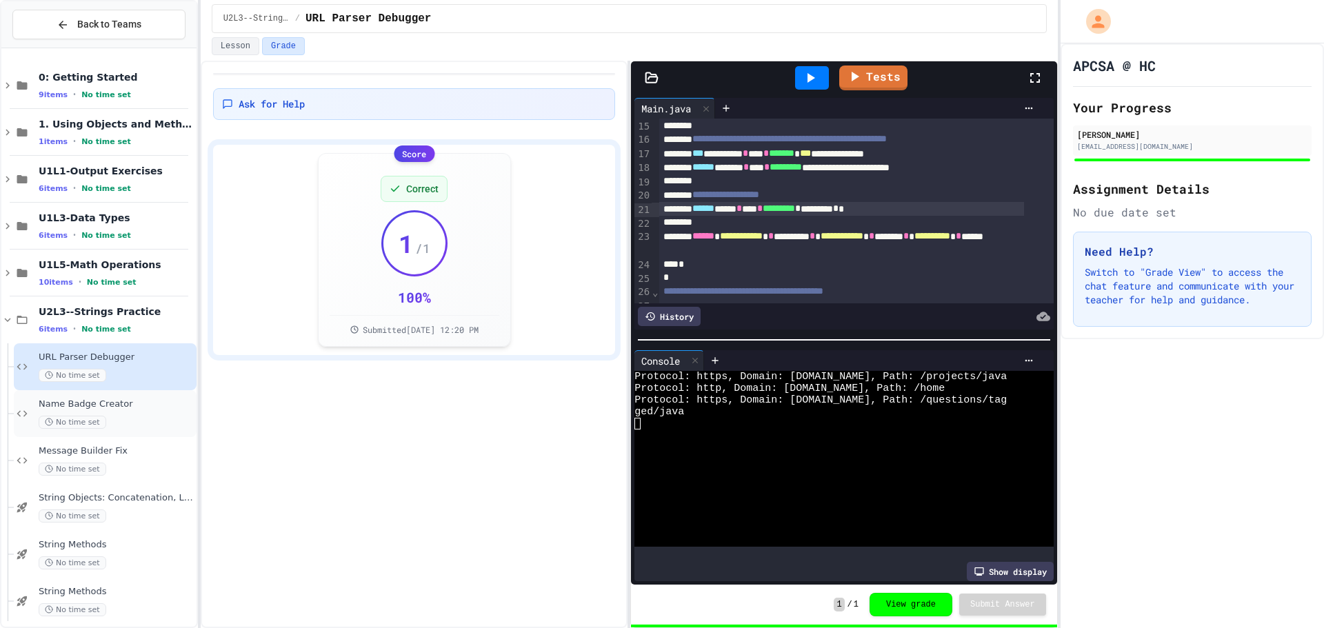
click at [92, 418] on span "No time set" at bounding box center [73, 422] width 68 height 13
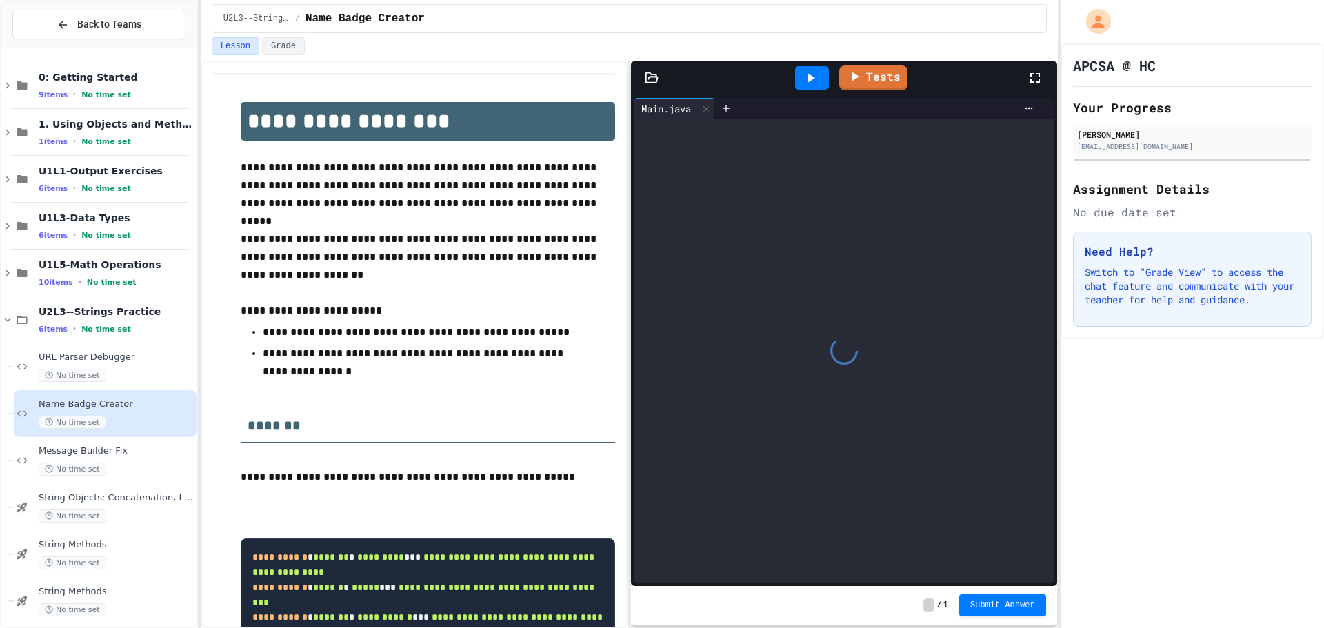
scroll to position [89, 0]
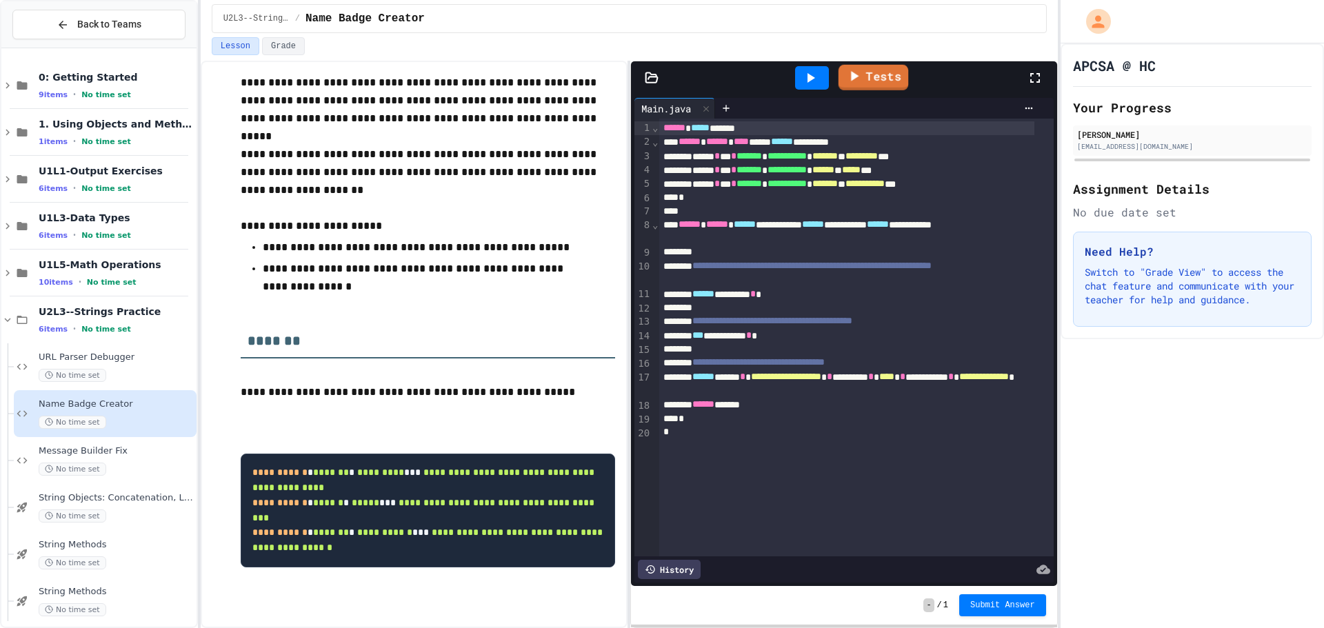
click at [875, 83] on link "Tests" at bounding box center [873, 78] width 70 height 26
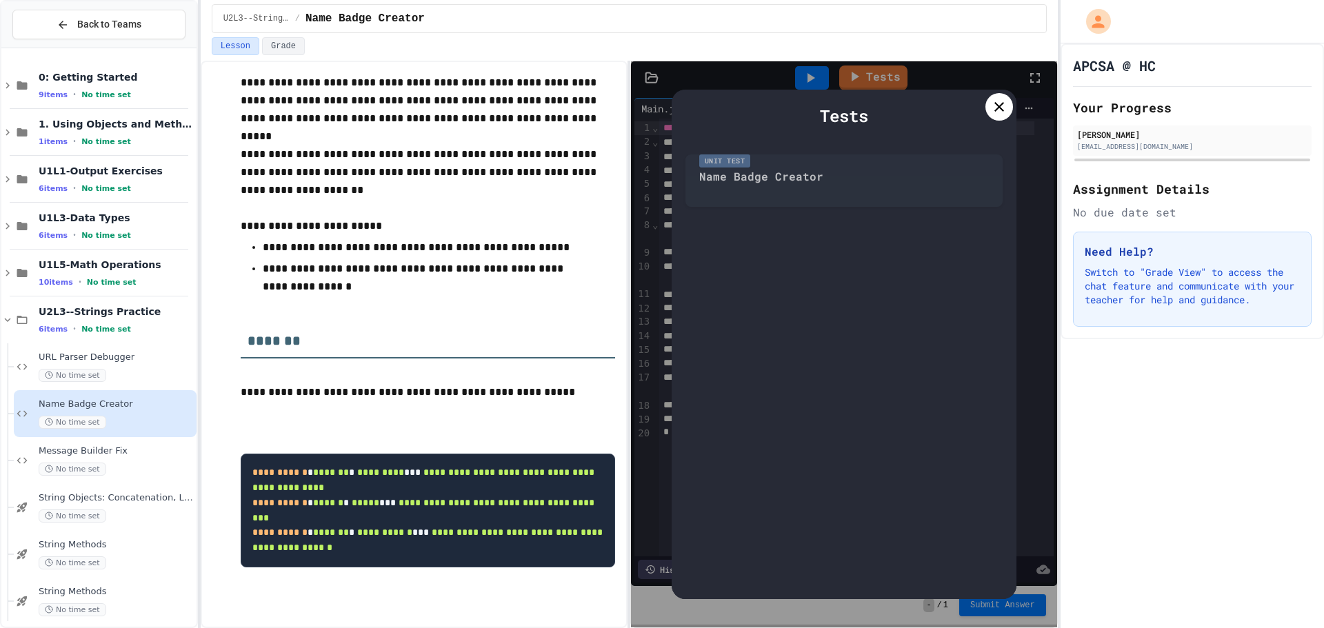
click at [1004, 90] on div "Tests Unit Test Name Badge Creator" at bounding box center [843, 344] width 345 height 509
click at [1002, 102] on icon at bounding box center [999, 107] width 17 height 17
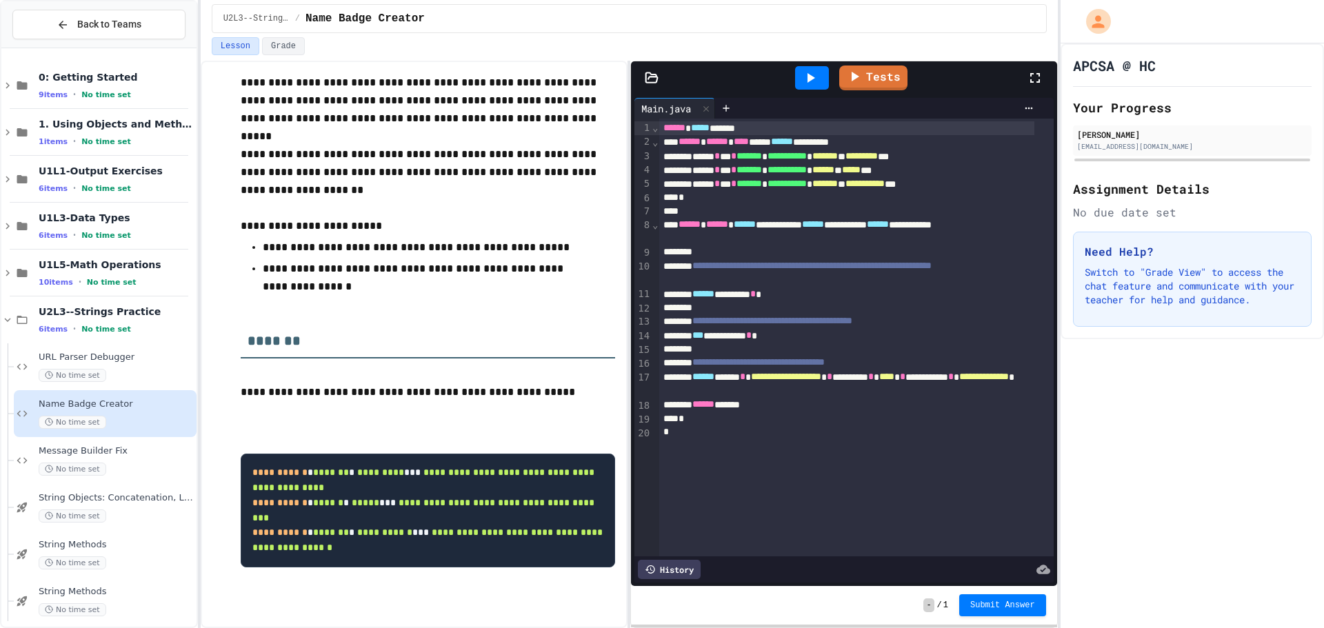
click at [798, 300] on div "****** ******** *" at bounding box center [846, 294] width 375 height 14
click at [771, 406] on div "****** ******" at bounding box center [846, 405] width 375 height 14
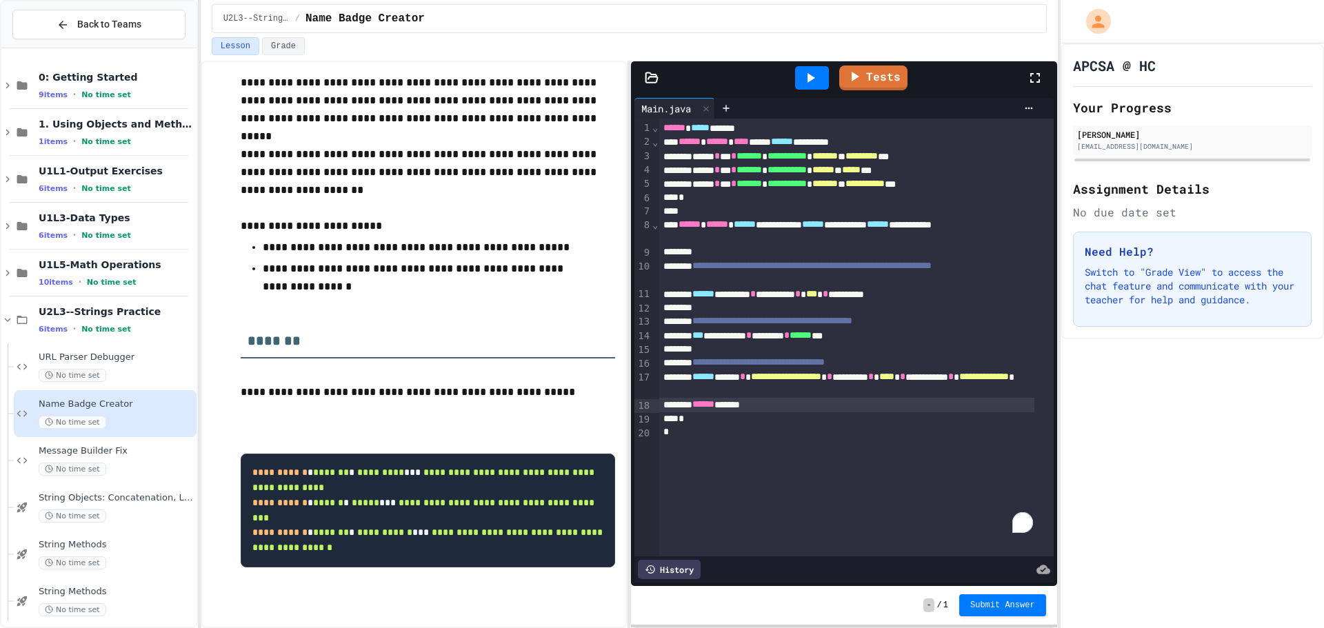
click at [772, 409] on div "****** ******" at bounding box center [846, 405] width 375 height 14
click at [863, 77] on link "Tests" at bounding box center [874, 76] width 68 height 26
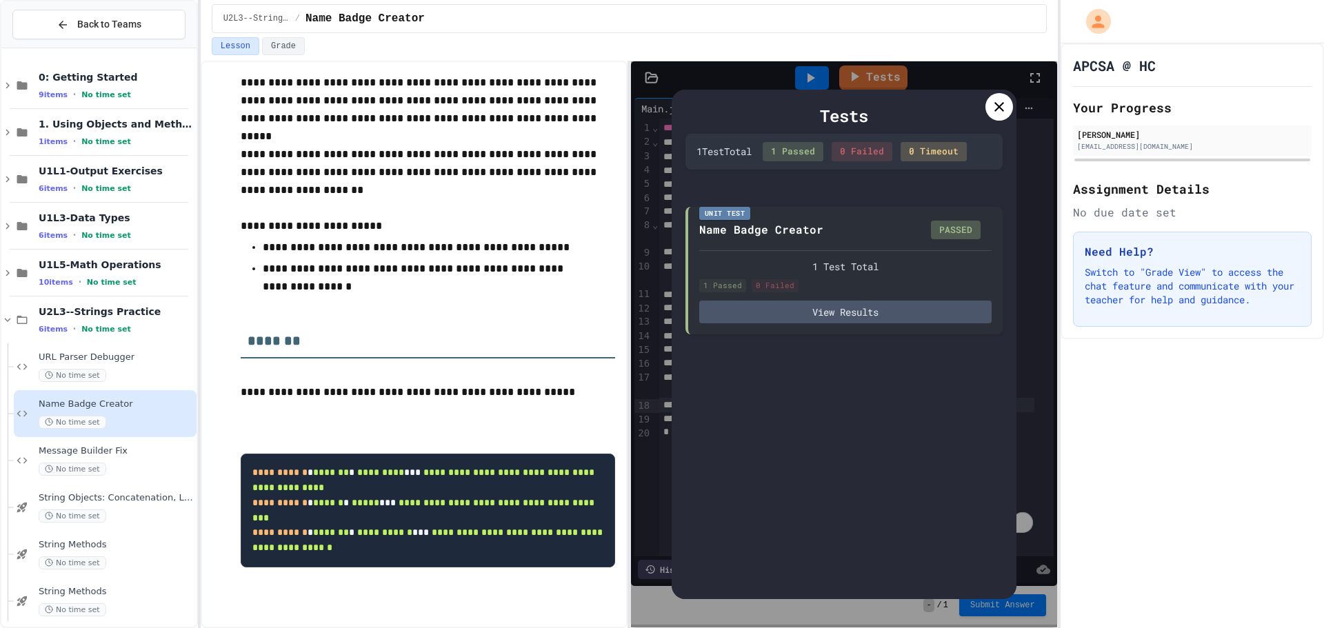
click at [1002, 123] on div "Tests" at bounding box center [843, 115] width 317 height 25
click at [1006, 101] on icon at bounding box center [999, 107] width 17 height 17
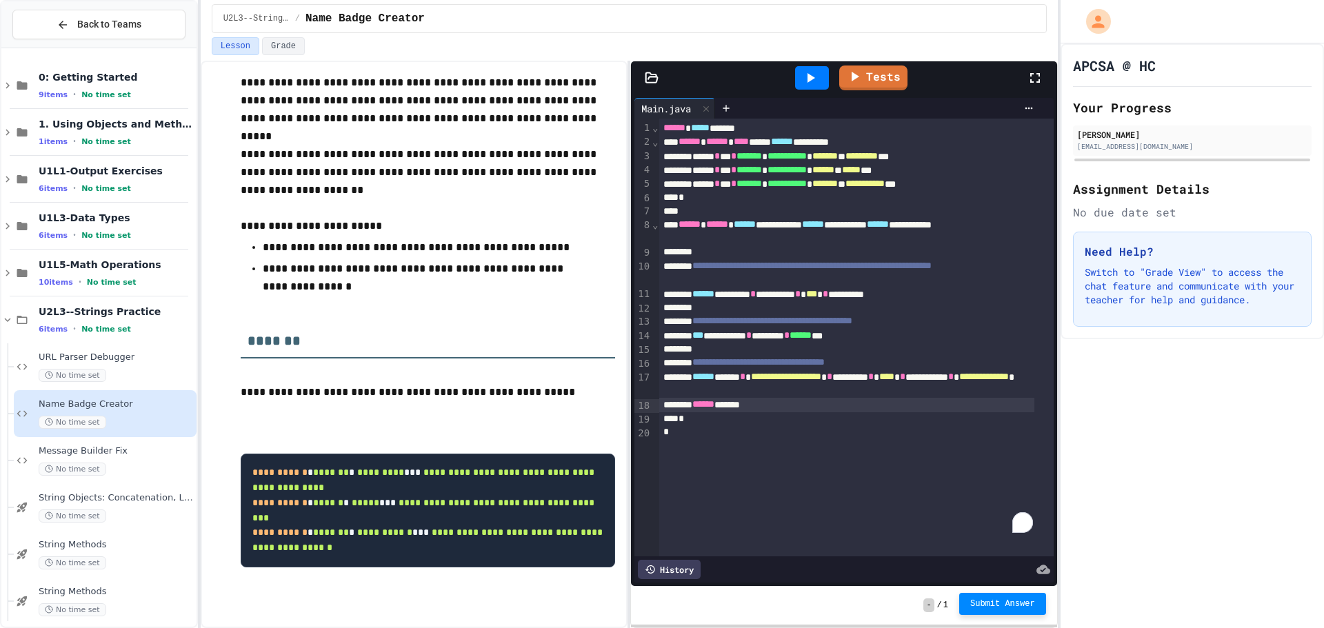
click at [1030, 609] on button "Submit Answer" at bounding box center [1002, 604] width 87 height 22
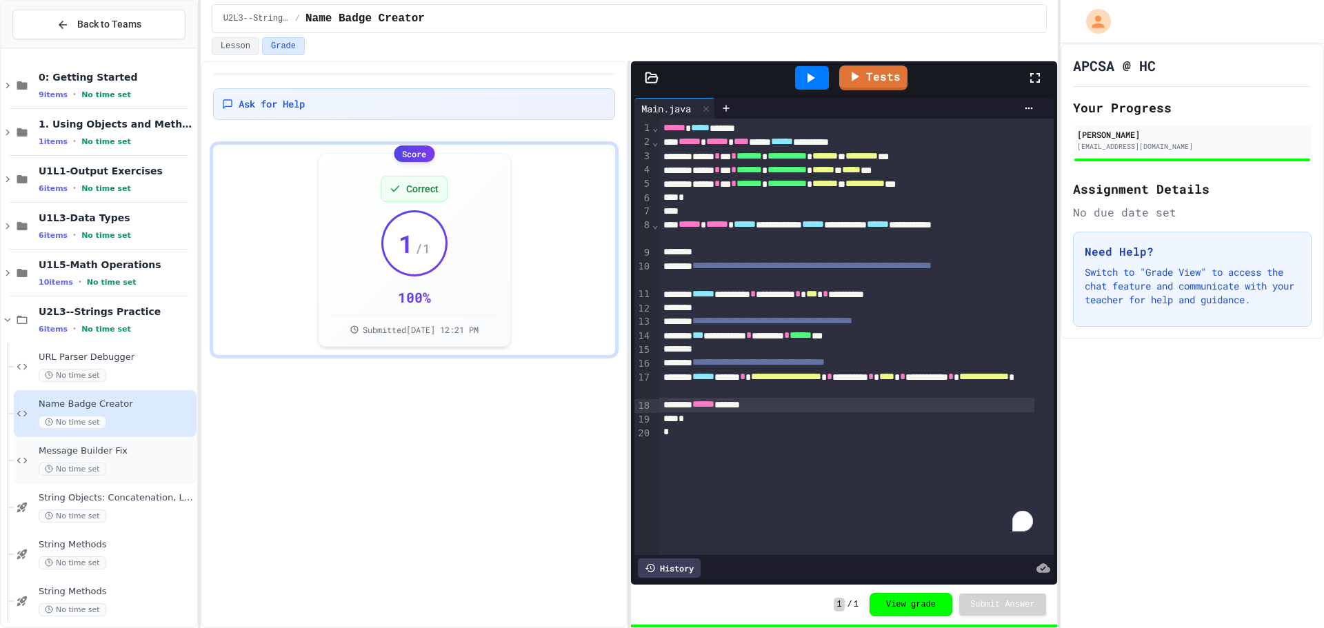
click at [138, 444] on div "Message Builder Fix No time set" at bounding box center [105, 460] width 183 height 47
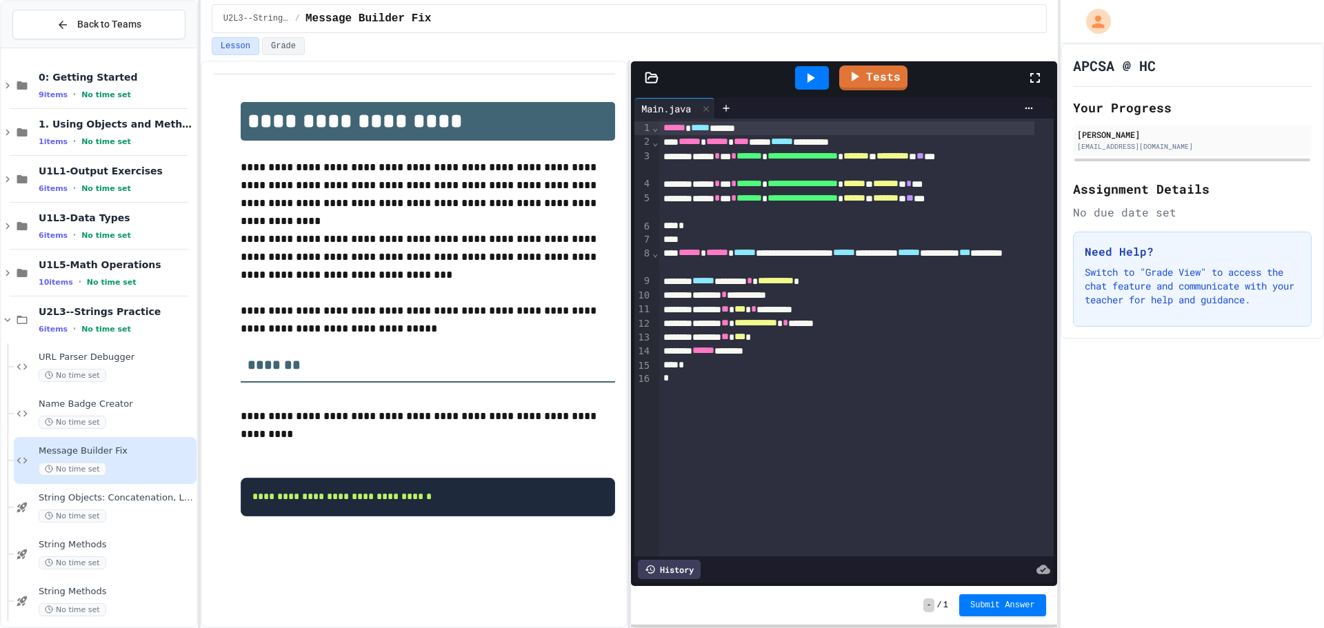
click at [506, 500] on pre "**********" at bounding box center [428, 497] width 374 height 39
click at [760, 330] on div "**********" at bounding box center [846, 323] width 375 height 14
click at [965, 369] on div "*" at bounding box center [846, 365] width 375 height 14
click at [748, 283] on div "**********" at bounding box center [846, 281] width 375 height 14
click at [919, 272] on div "**********" at bounding box center [846, 260] width 375 height 28
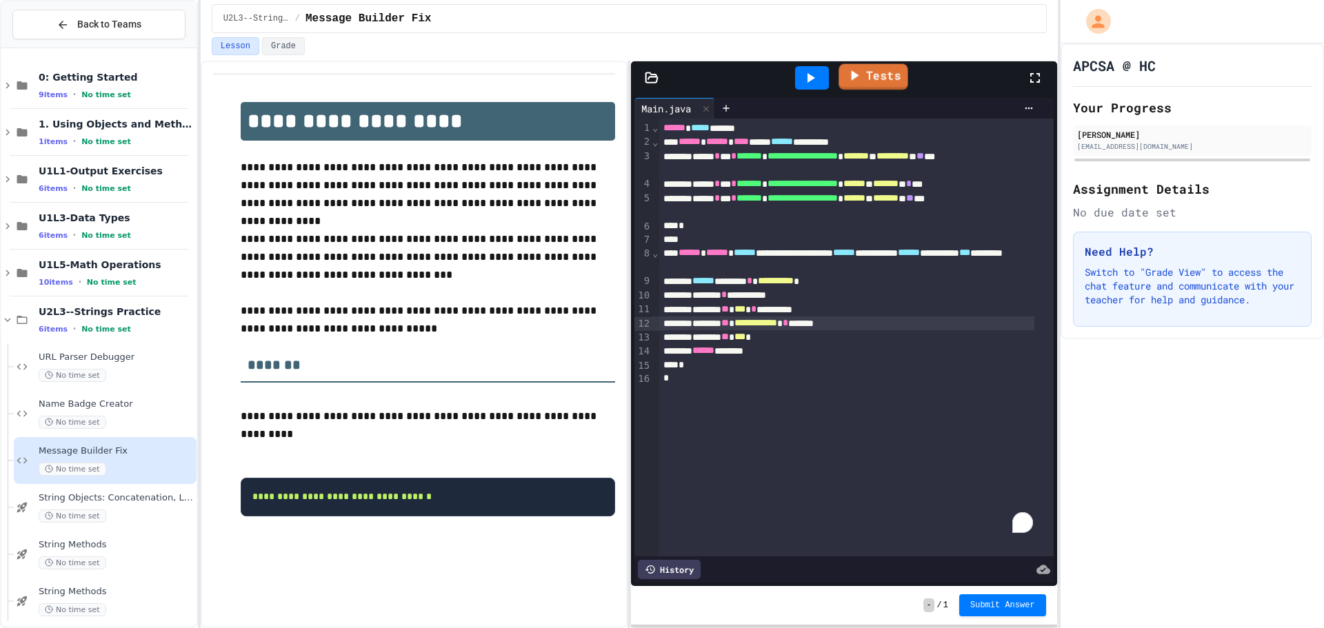
click at [859, 77] on icon at bounding box center [853, 75] width 17 height 17
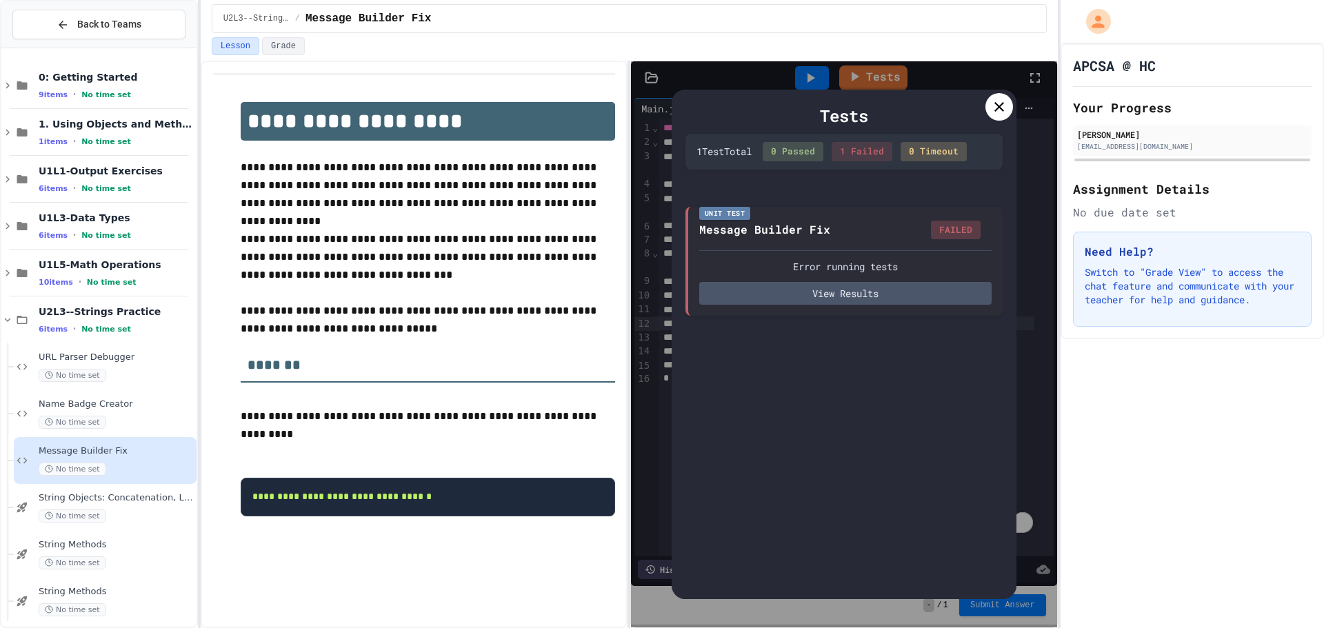
click at [993, 107] on icon at bounding box center [999, 107] width 17 height 17
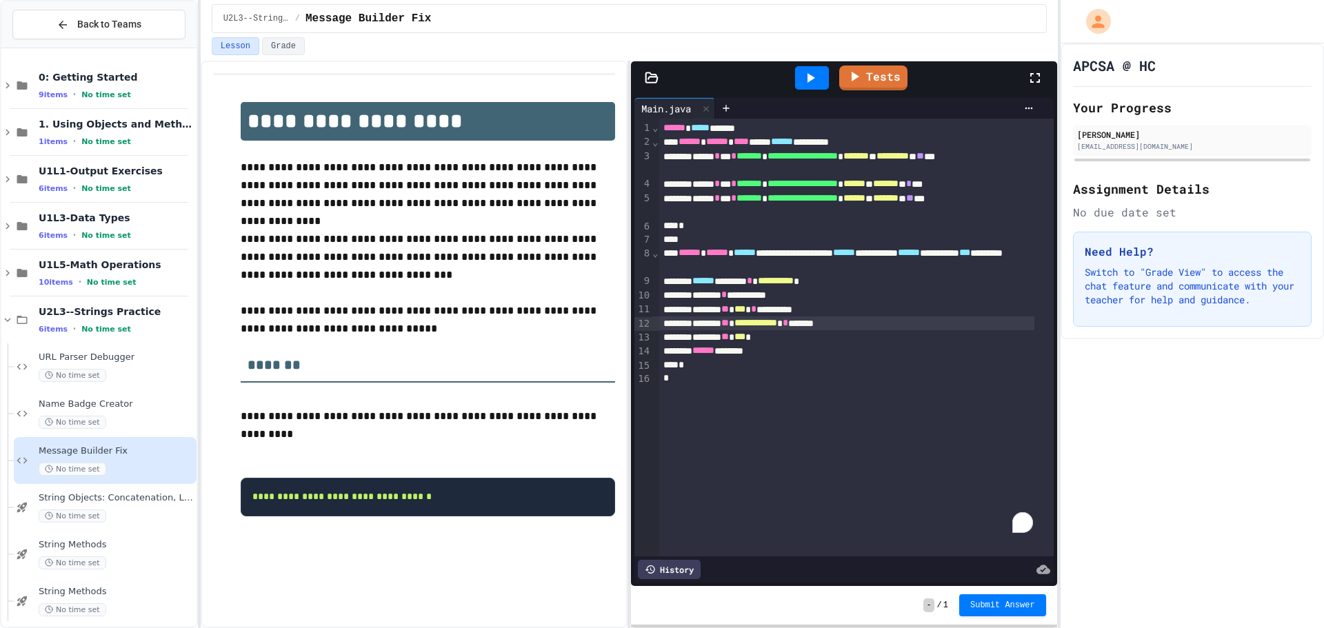
click at [804, 86] on div at bounding box center [812, 77] width 34 height 23
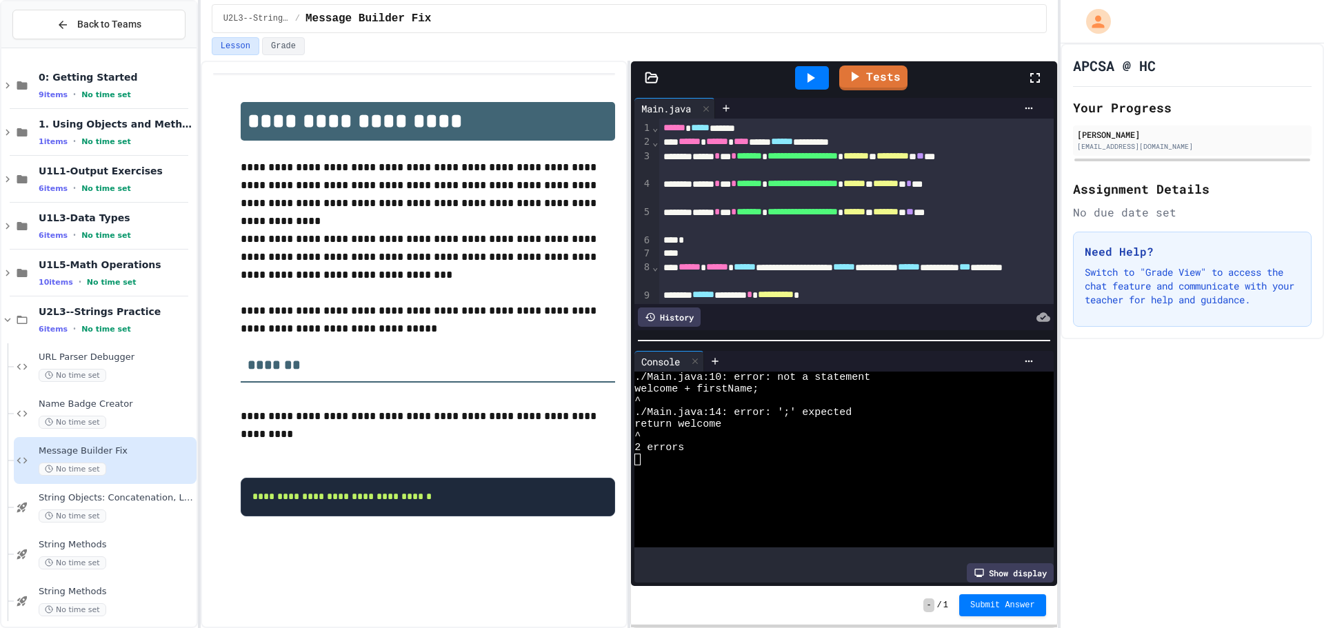
scroll to position [114, 0]
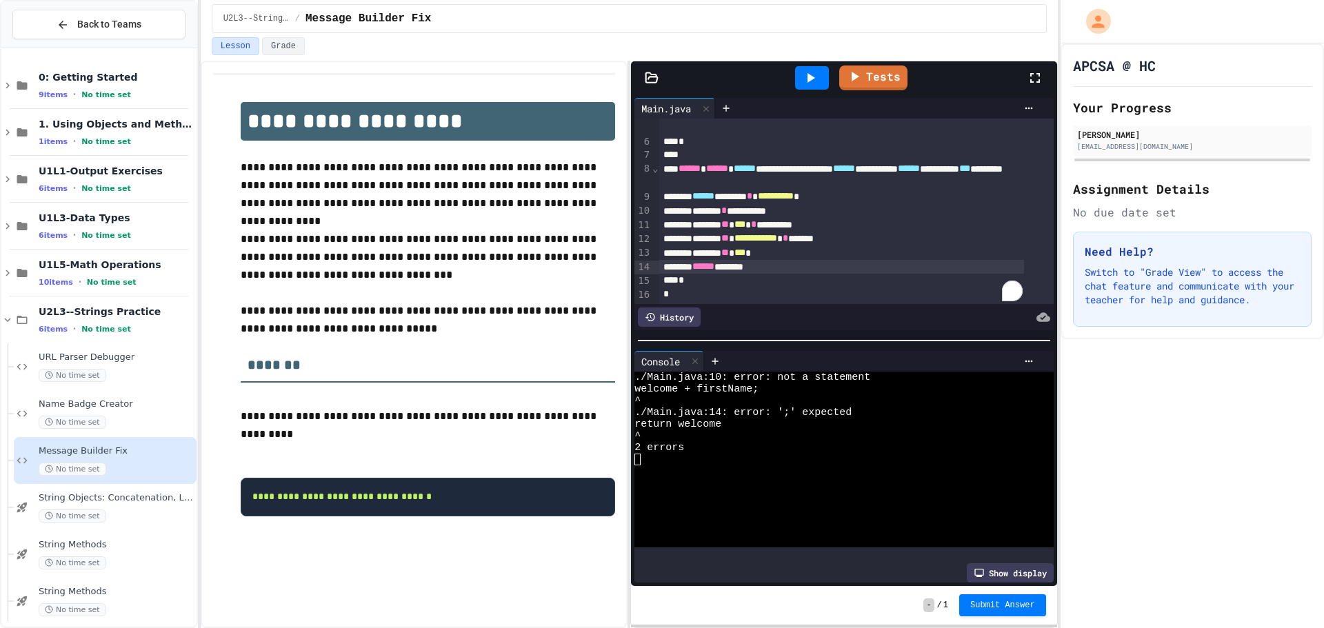
click at [910, 260] on div "****** *******" at bounding box center [841, 267] width 365 height 14
click at [818, 74] on icon at bounding box center [810, 78] width 17 height 17
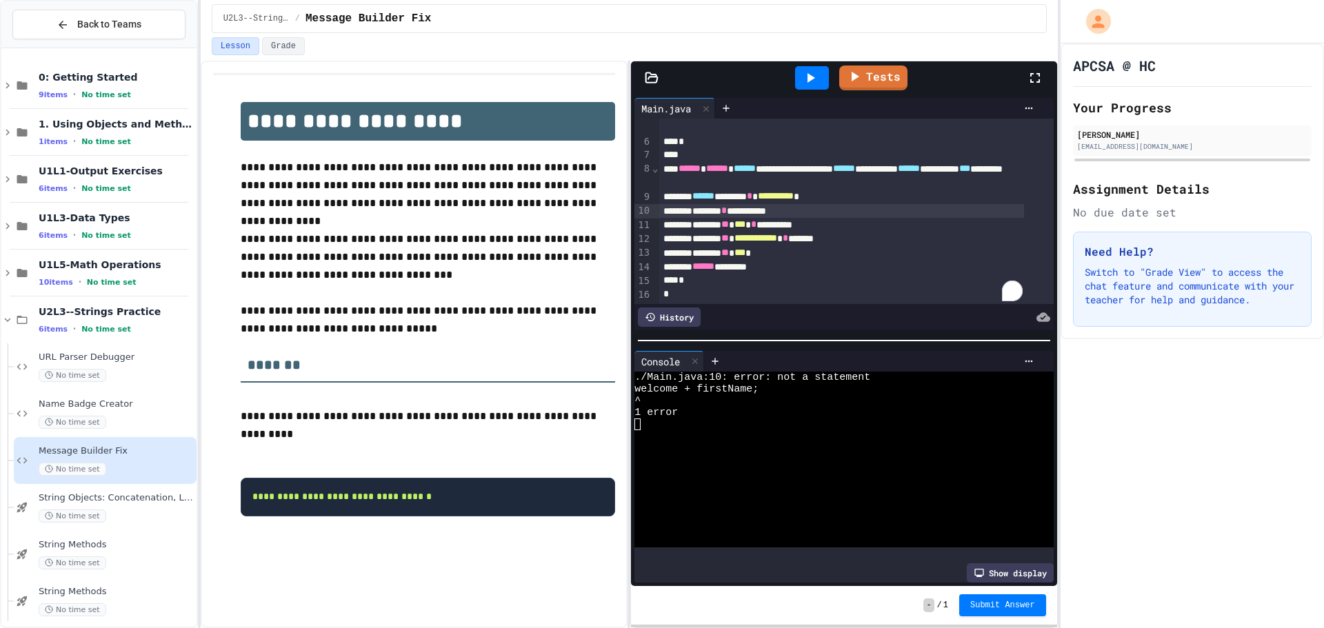
click at [727, 205] on span "*" at bounding box center [724, 210] width 6 height 10
click at [818, 81] on icon at bounding box center [810, 78] width 17 height 17
click at [882, 70] on link "Tests" at bounding box center [874, 76] width 68 height 26
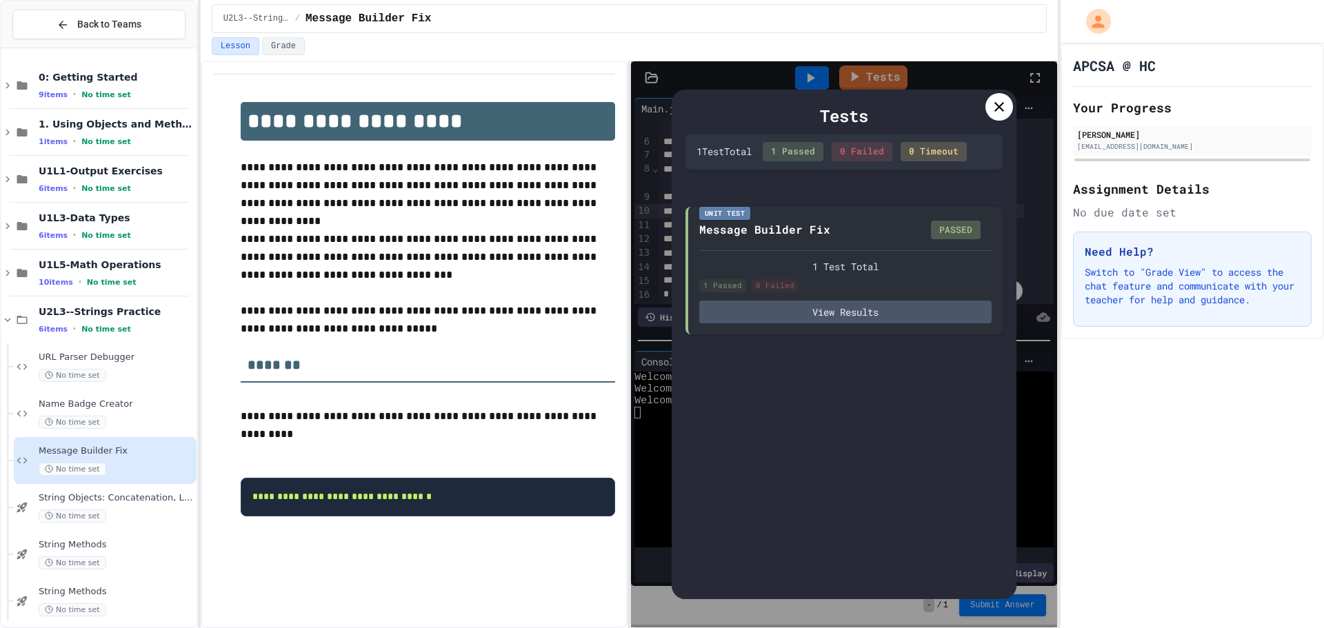
click at [132, 464] on div "No time set" at bounding box center [116, 469] width 155 height 13
click at [132, 505] on div "String Objects: Concatenation, Literals, and More No time set" at bounding box center [116, 507] width 155 height 30
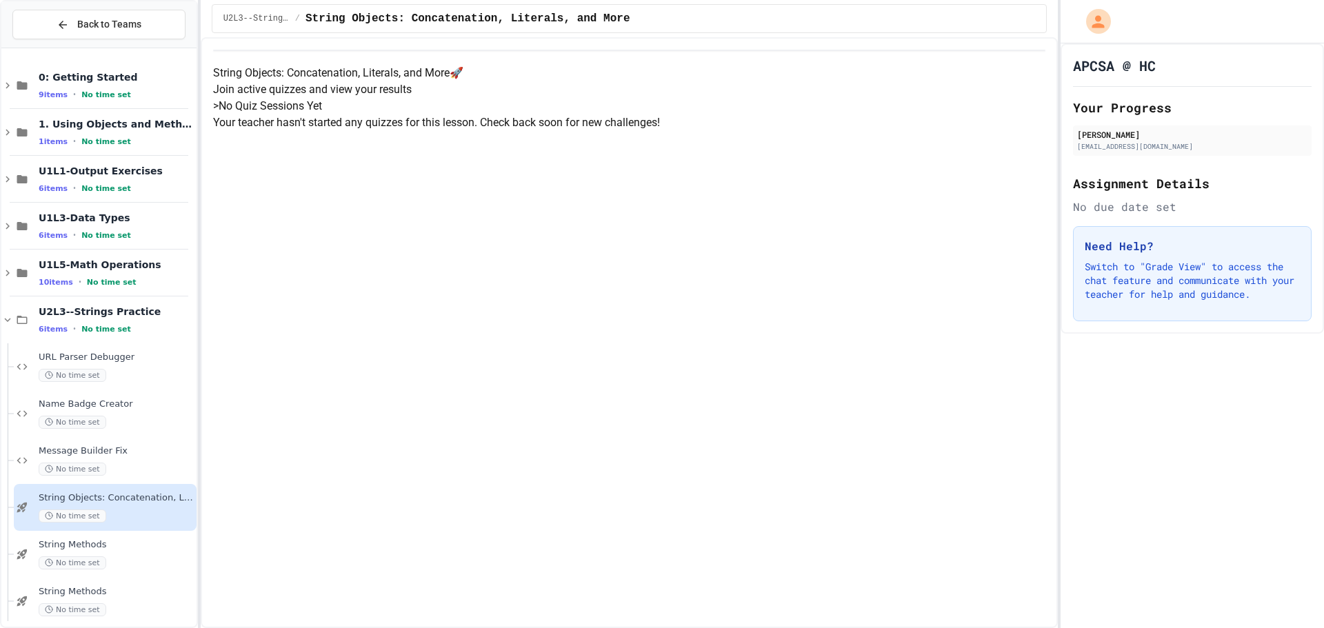
scroll to position [77, 0]
click at [84, 463] on span "No time set" at bounding box center [73, 469] width 68 height 13
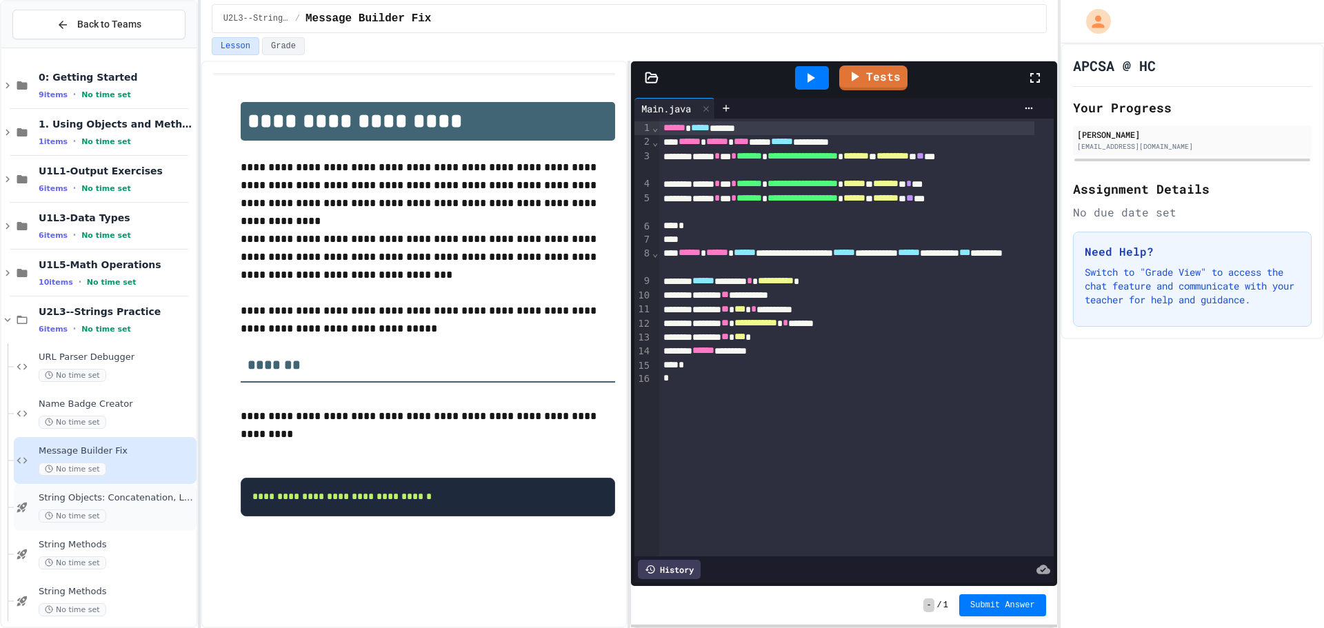
click at [136, 496] on span "String Objects: Concatenation, Literals, and More" at bounding box center [116, 498] width 155 height 12
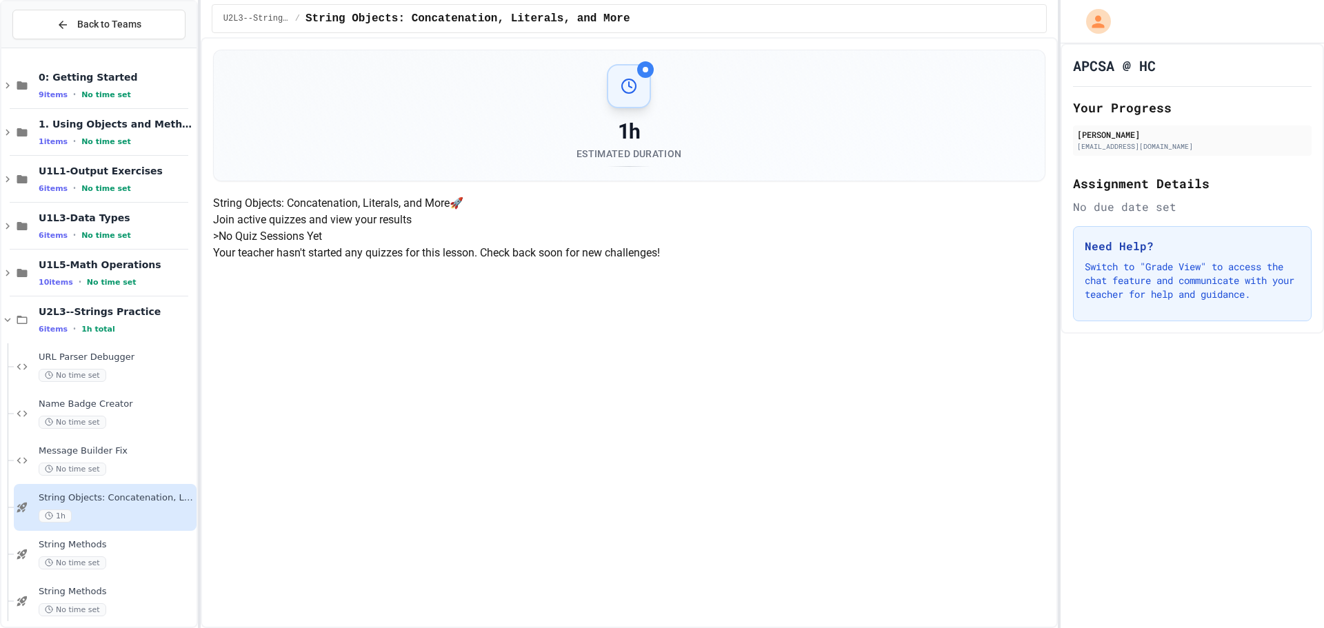
scroll to position [1, 0]
click at [107, 503] on span "String Objects: Concatenation, Literals, and More" at bounding box center [116, 498] width 155 height 12
click at [103, 563] on span "No time set" at bounding box center [73, 562] width 68 height 13
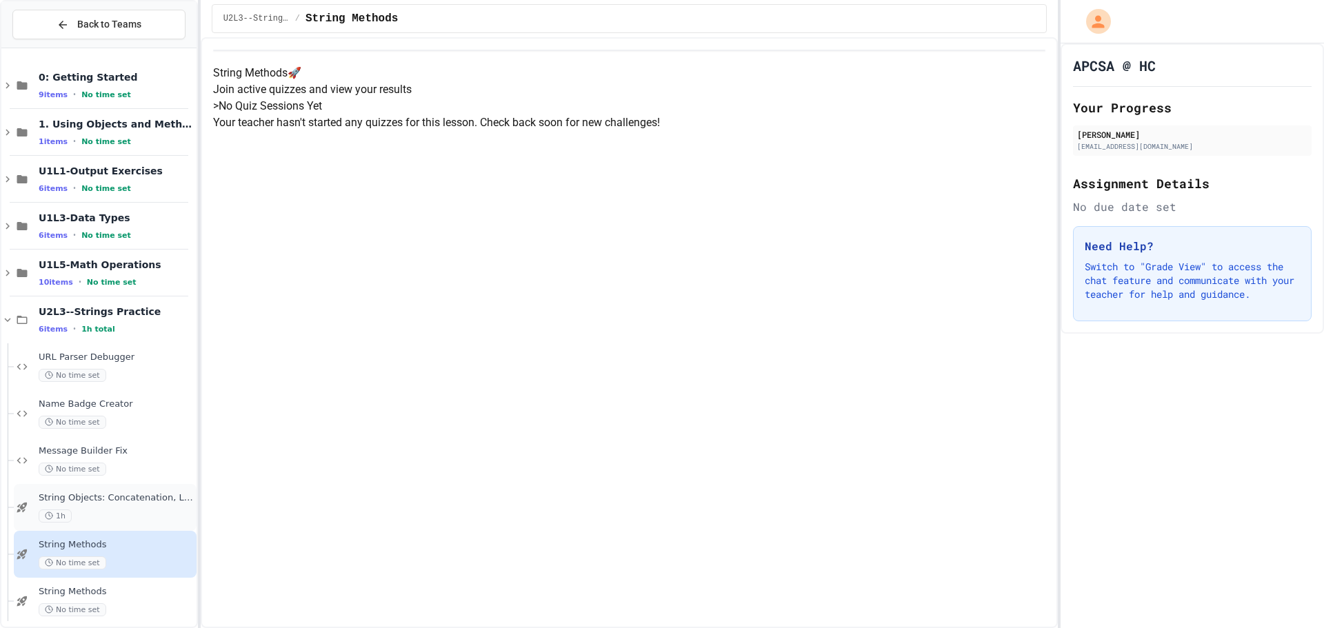
click at [120, 498] on span "String Objects: Concatenation, Literals, and More" at bounding box center [116, 498] width 155 height 12
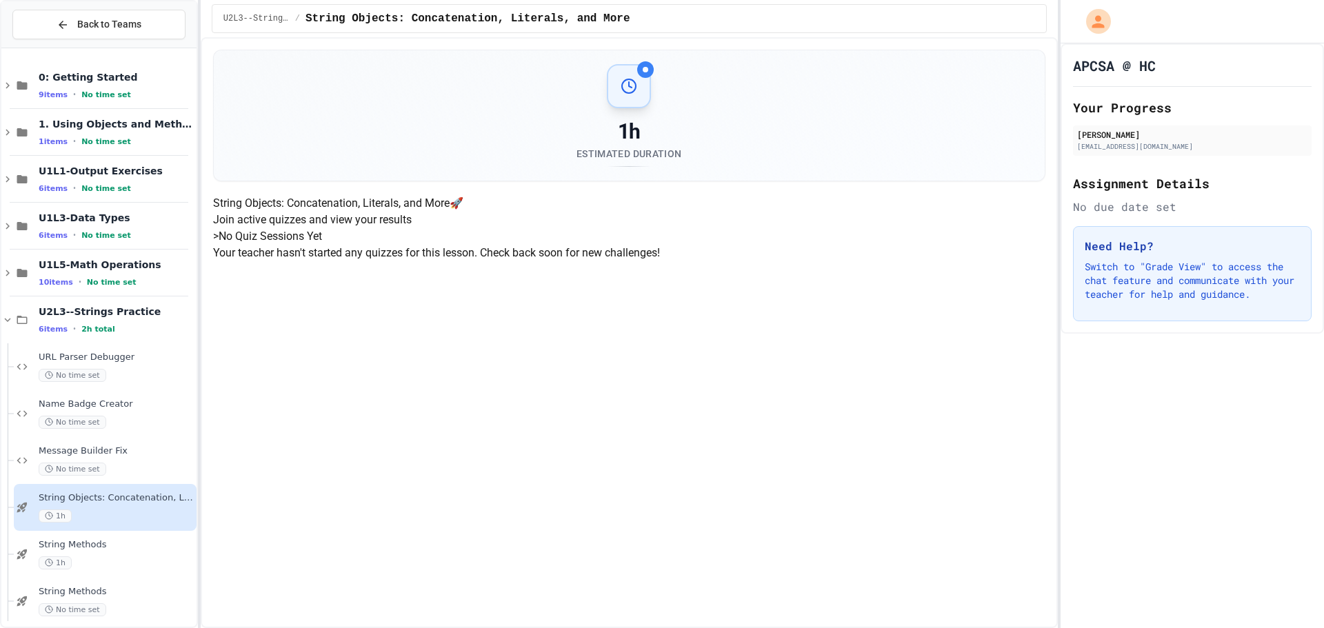
click at [629, 82] on polyline at bounding box center [630, 85] width 3 height 6
drag, startPoint x: 647, startPoint y: 65, endPoint x: 650, endPoint y: 152, distance: 87.6
click at [650, 152] on div "1h Estimated Duration" at bounding box center [629, 115] width 798 height 103
click at [650, 152] on div "Estimated Duration" at bounding box center [628, 154] width 105 height 14
click at [649, 212] on h4 "String Objects: Concatenation, Literals, and More 🚀" at bounding box center [629, 203] width 832 height 17
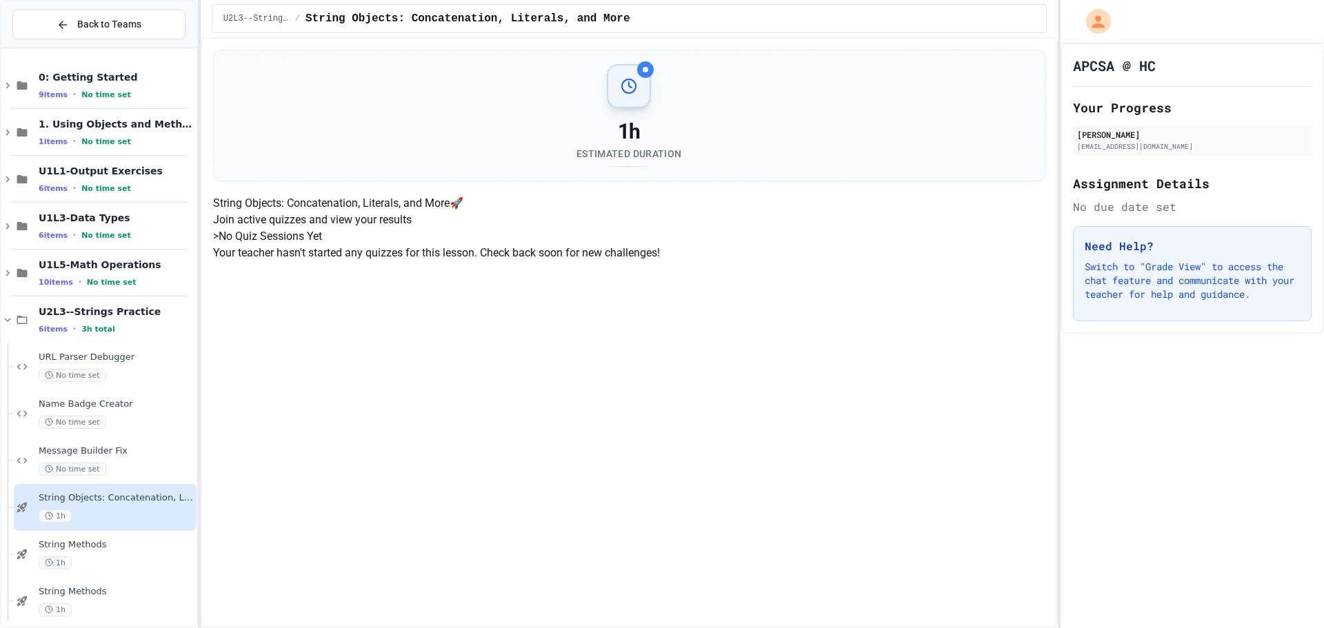
drag, startPoint x: 676, startPoint y: 267, endPoint x: 651, endPoint y: 256, distance: 26.5
click at [651, 212] on h4 "String Objects: Concatenation, Literals, and More 🚀" at bounding box center [629, 203] width 832 height 17
copy h4 "🚀"
drag, startPoint x: 738, startPoint y: 330, endPoint x: 203, endPoint y: 181, distance: 555.1
click at [203, 181] on div "1h Estimated Duration String Objects: Concatenation, Literals, and More 🚀 Join …" at bounding box center [629, 332] width 857 height 591
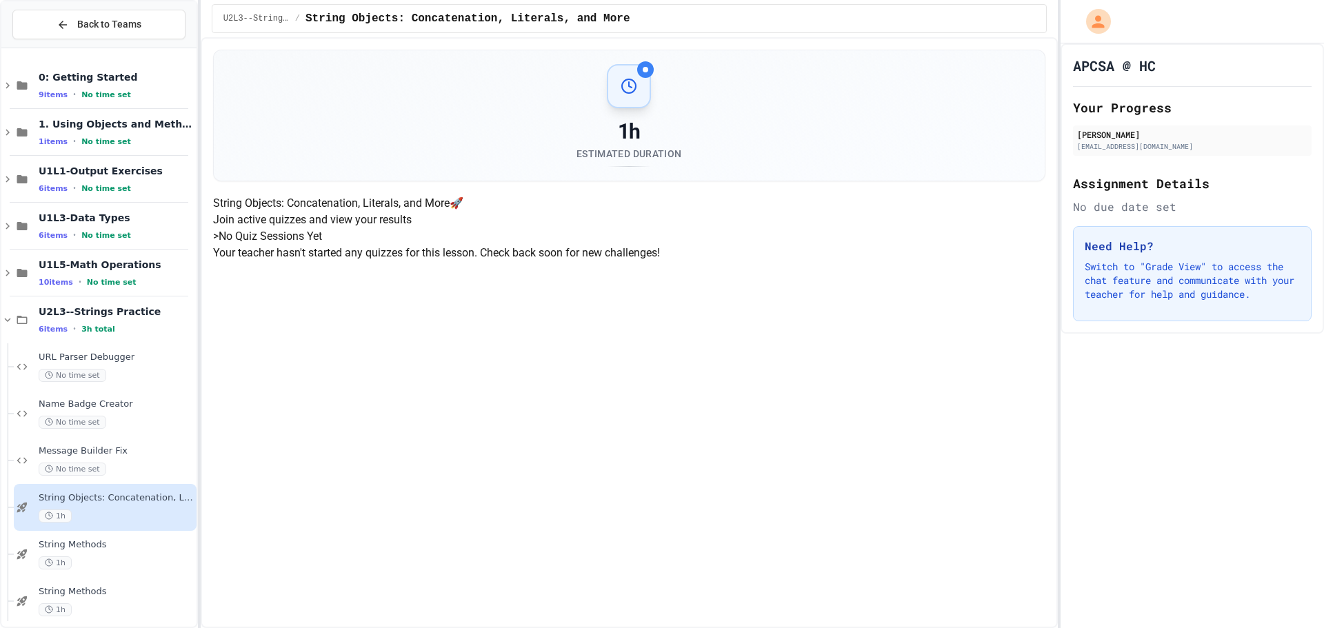
click at [356, 190] on div "1h Estimated Duration String Objects: Concatenation, Literals, and More 🚀 Join …" at bounding box center [629, 156] width 832 height 212
click at [153, 511] on div "1h" at bounding box center [116, 515] width 155 height 13
click at [147, 562] on div "1h" at bounding box center [116, 562] width 155 height 13
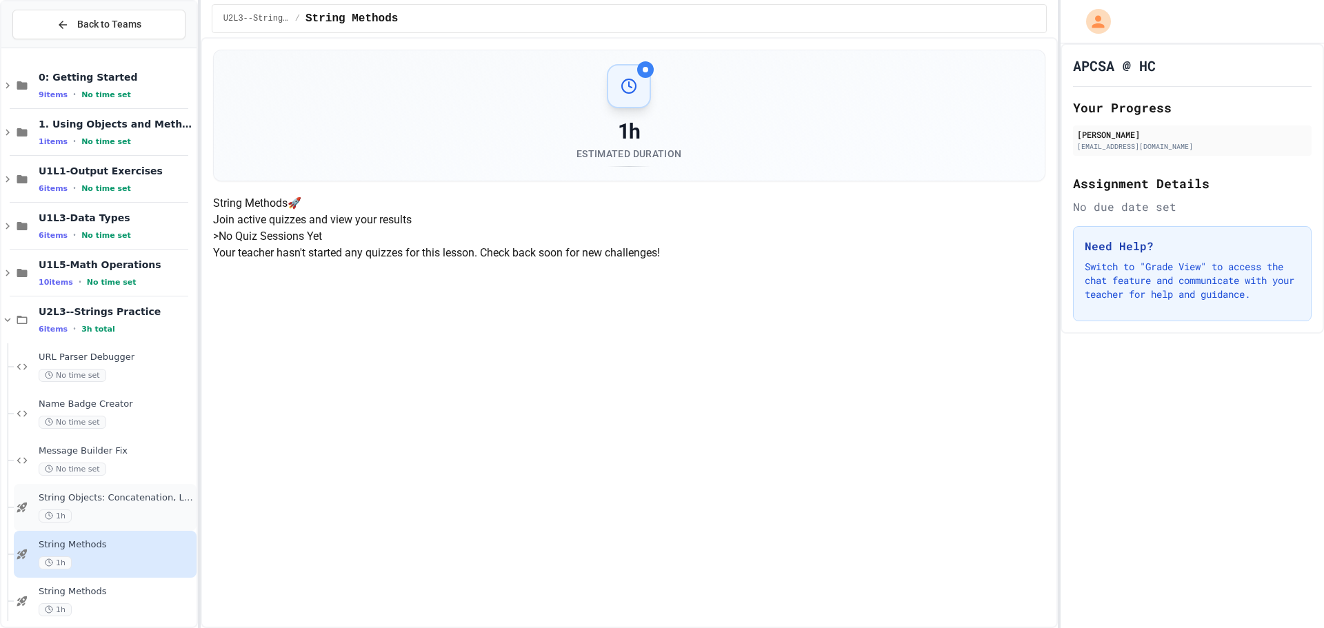
click at [115, 487] on div "String Objects: Concatenation, Literals, and More 1h" at bounding box center [105, 507] width 183 height 47
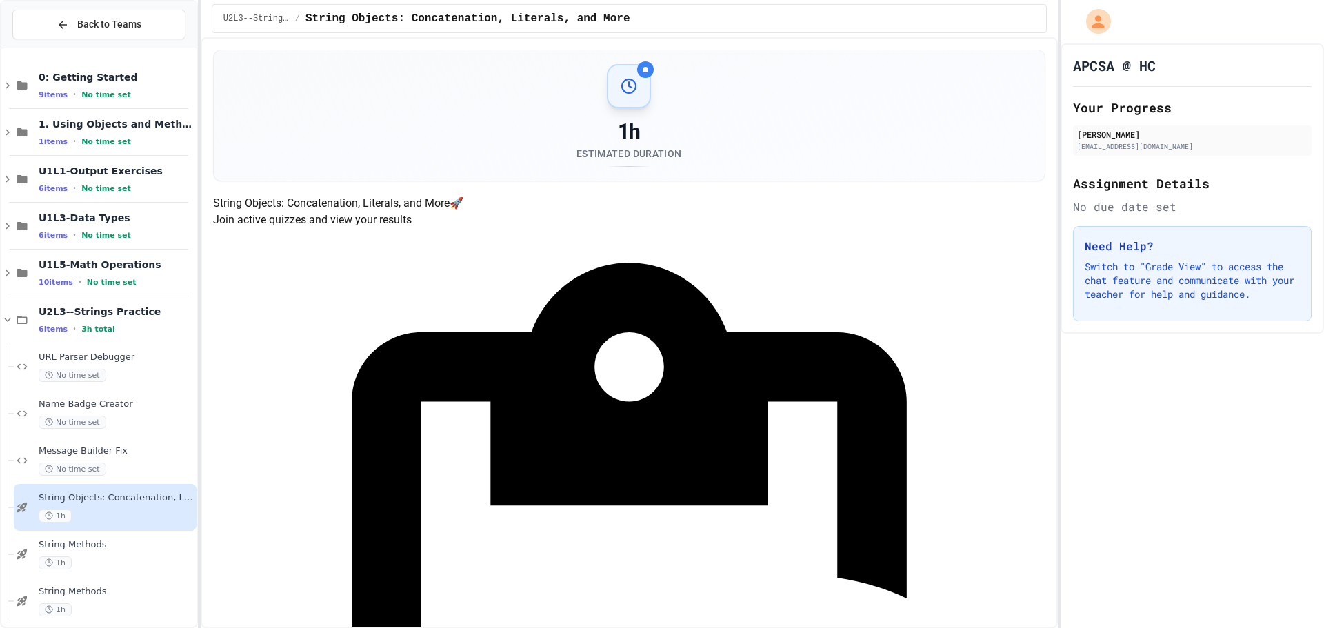
click at [124, 521] on div "1h" at bounding box center [116, 515] width 155 height 13
click at [124, 551] on div "String Methods 1h" at bounding box center [116, 554] width 155 height 30
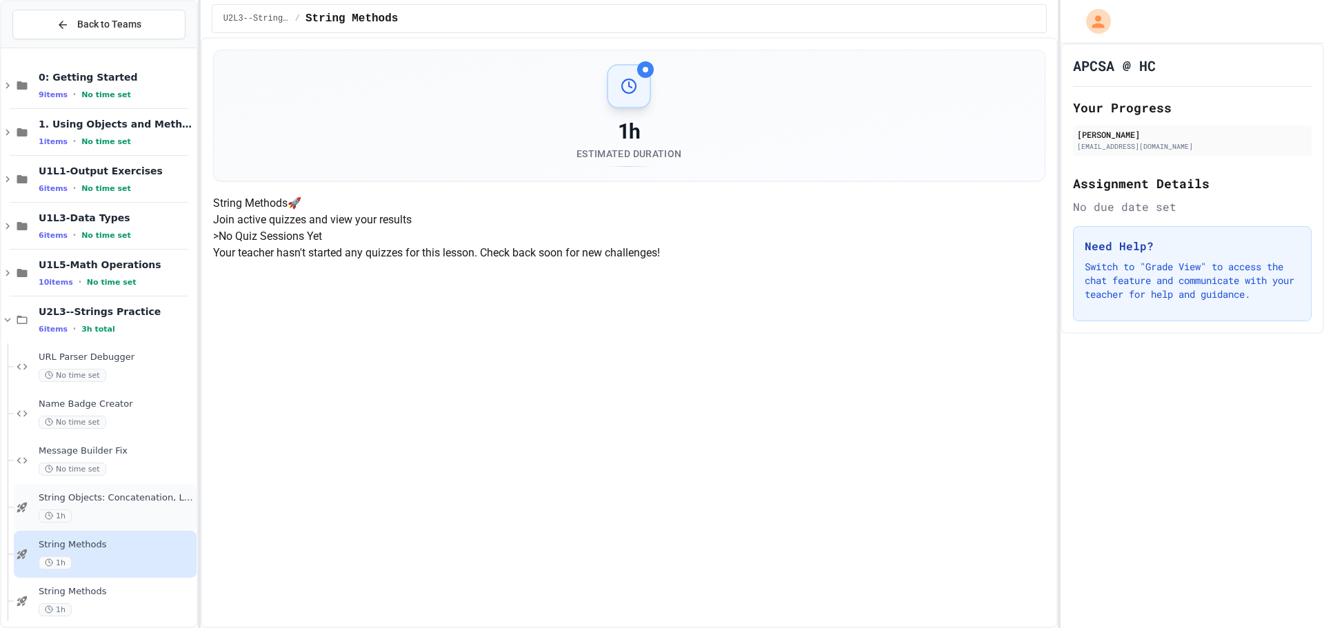
click at [134, 512] on div "1h" at bounding box center [116, 515] width 155 height 13
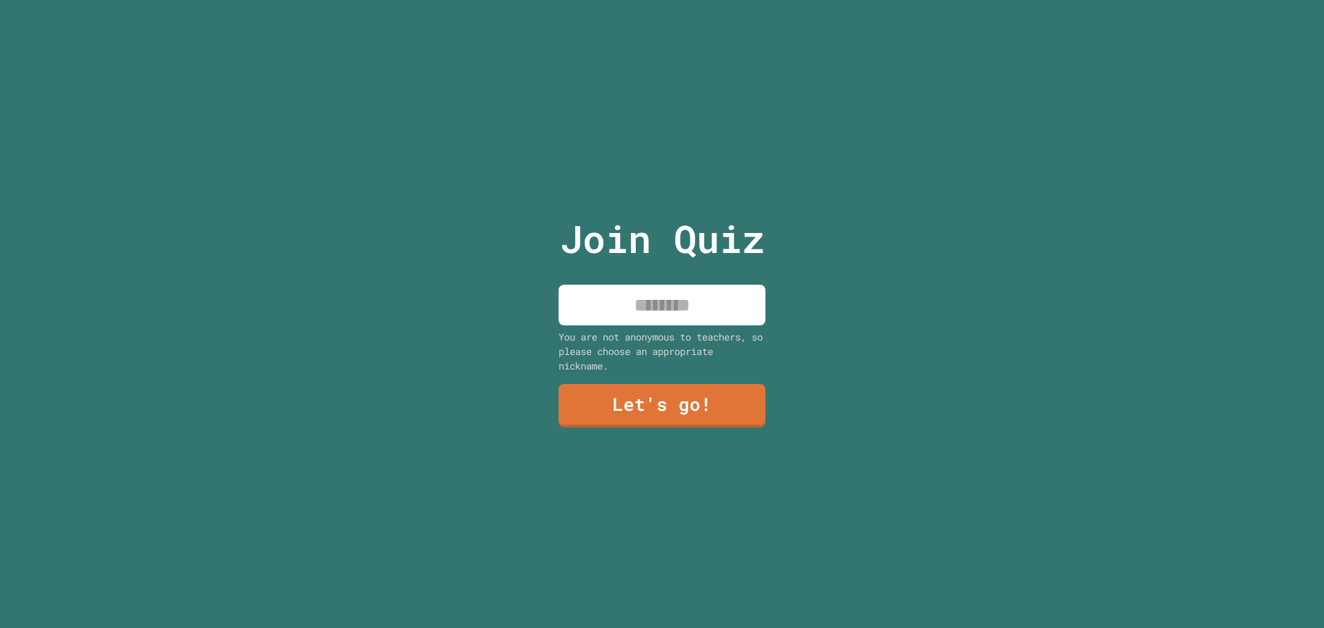
click at [618, 305] on input at bounding box center [661, 305] width 207 height 41
type input "*"
type input "**********"
click at [716, 403] on link "Let's go!" at bounding box center [662, 404] width 204 height 45
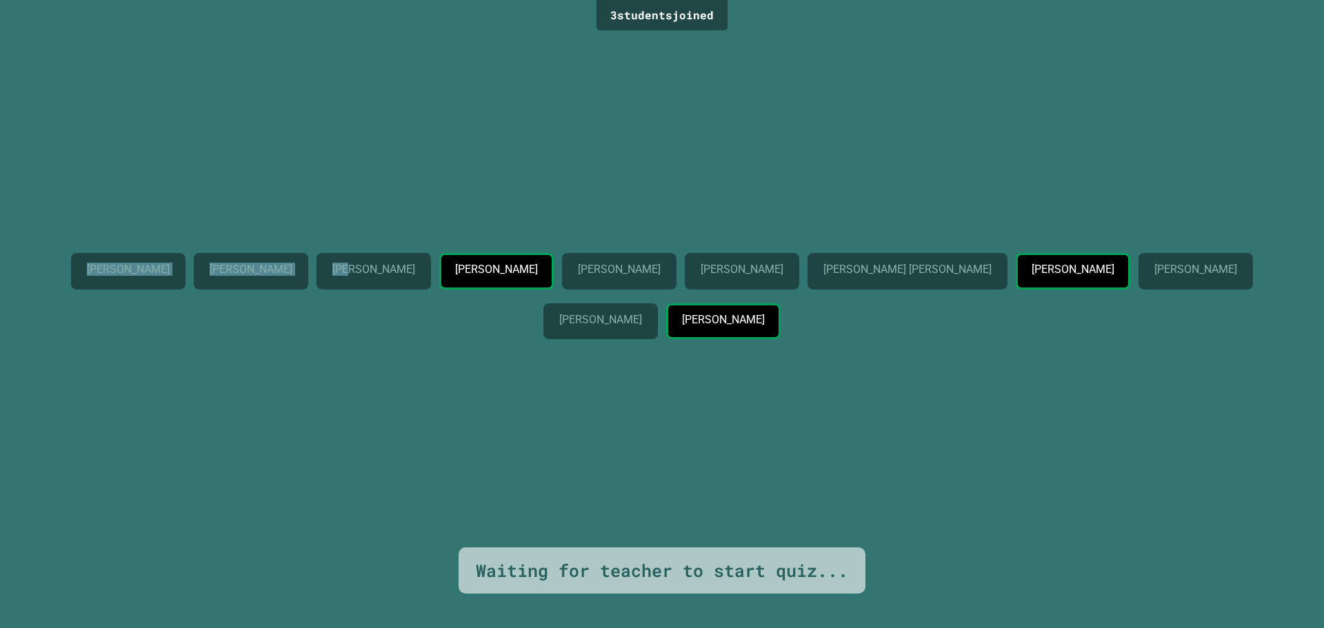
drag, startPoint x: 85, startPoint y: 252, endPoint x: 475, endPoint y: 232, distance: 390.0
click at [479, 253] on div "Bryan Curry Bradley Solomon Mason Nowacinski Giles Veit Makenzie Mook Preston B…" at bounding box center [661, 299] width 1255 height 92
click at [473, 220] on div "Bryan Curry Bradley Solomon Mason Nowacinski Giles Veit Makenzie Mook Preston B…" at bounding box center [661, 290] width 1255 height 513
drag, startPoint x: 713, startPoint y: 6, endPoint x: 603, endPoint y: -2, distance: 111.3
click at [603, 0] on html "We are updating our servers at 9:30PM EST on 9/19/2025. JuiceMind should contin…" at bounding box center [662, 314] width 1324 height 628
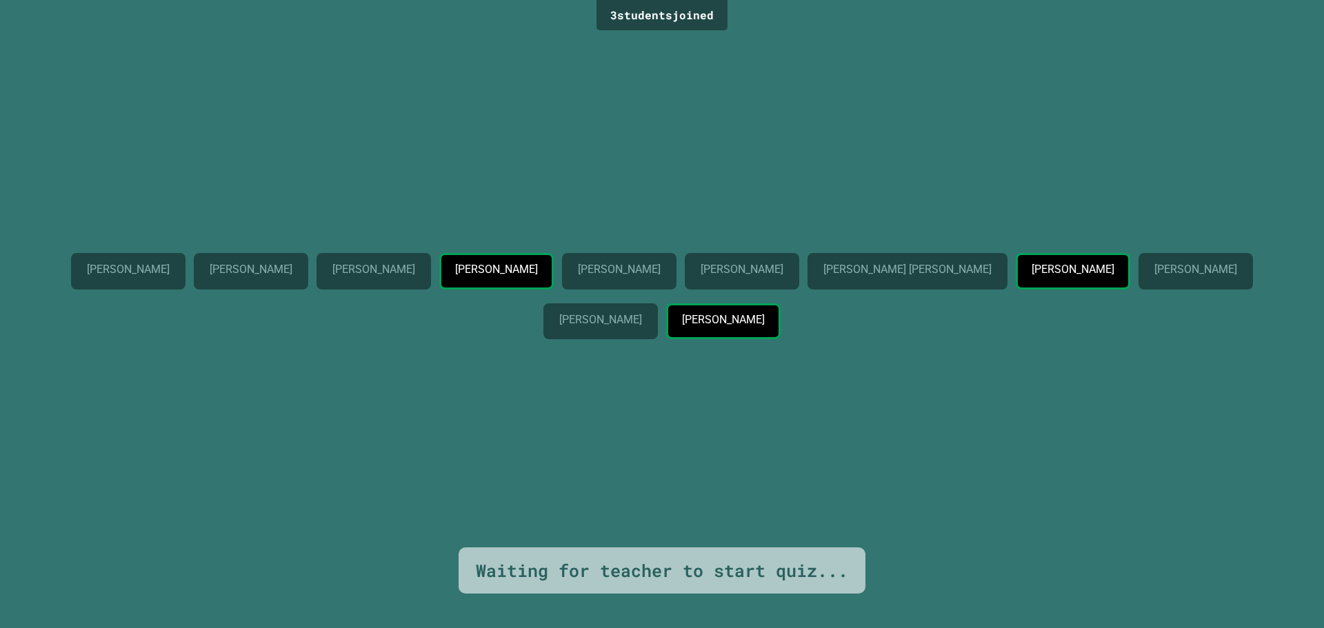
click at [425, 229] on div "Bryan Curry Bradley Solomon Mason Nowacinski Giles Veit Makenzie Mook Preston B…" at bounding box center [661, 290] width 1255 height 513
drag, startPoint x: 722, startPoint y: 10, endPoint x: 929, endPoint y: 399, distance: 440.4
click at [929, 399] on div "3 student s joined Bryan Curry Bradley Solomon Mason Nowacinski Giles Veit Make…" at bounding box center [662, 314] width 1324 height 628
click at [931, 399] on div "Bryan Curry Bradley Solomon Mason Nowacinski Giles Veit Makenzie Mook Preston B…" at bounding box center [661, 290] width 1255 height 513
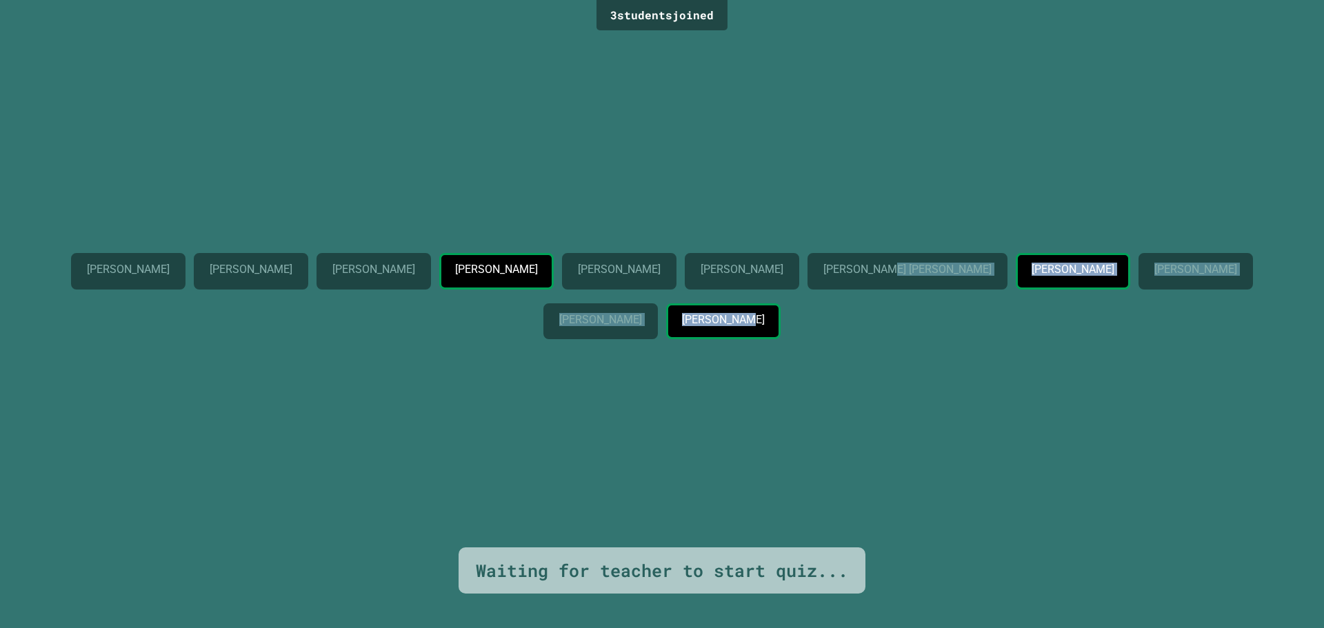
drag, startPoint x: 968, startPoint y: 336, endPoint x: 1252, endPoint y: 334, distance: 284.0
click at [1252, 334] on div "Bryan Curry Bradley Solomon Mason Nowacinski Giles Veit Makenzie Mook Preston B…" at bounding box center [661, 299] width 1255 height 92
click at [1062, 379] on div "Bryan Curry Bradley Solomon Mason Nowacinski Giles Veit Makenzie Mook Preston B…" at bounding box center [661, 290] width 1255 height 513
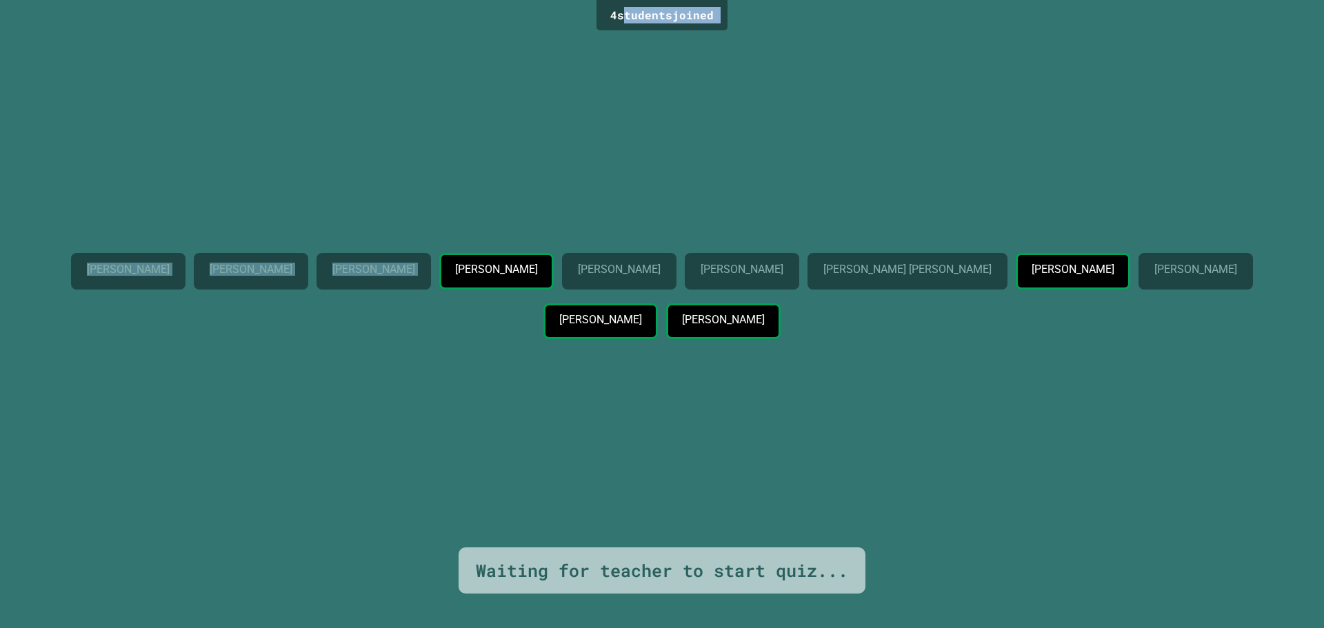
drag, startPoint x: 613, startPoint y: 18, endPoint x: 713, endPoint y: 32, distance: 101.6
click at [713, 32] on div "4 student s joined Bryan Curry Bradley Solomon Mason Nowacinski Giles Veit Make…" at bounding box center [662, 314] width 1324 height 628
drag, startPoint x: 713, startPoint y: 20, endPoint x: 616, endPoint y: 11, distance: 98.3
click at [616, 11] on div "4 student s joined" at bounding box center [661, 15] width 131 height 30
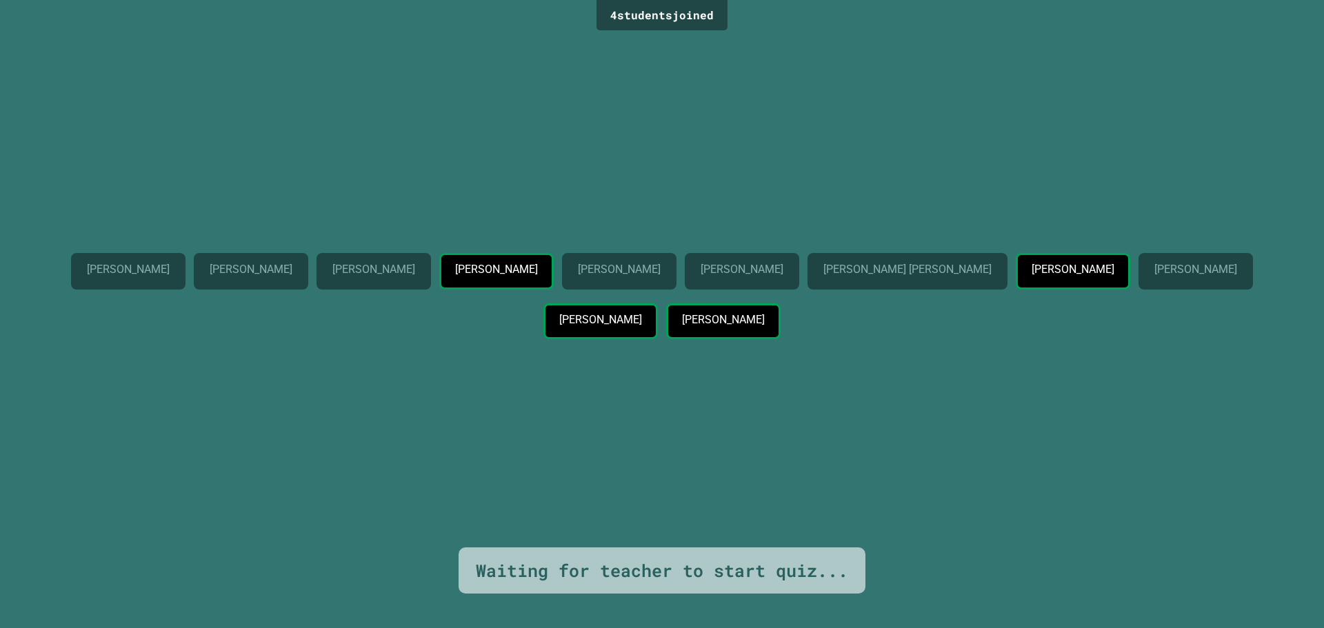
click at [1254, 134] on div "Bryan Curry Bradley Solomon Mason Nowacinski Giles Veit Makenzie Mook Preston B…" at bounding box center [661, 290] width 1255 height 513
drag, startPoint x: 576, startPoint y: 0, endPoint x: 476, endPoint y: 27, distance: 103.5
click at [476, 27] on div "4 student s joined Bryan Curry Bradley Solomon Mason Nowacinski Giles Veit Make…" at bounding box center [662, 314] width 1324 height 628
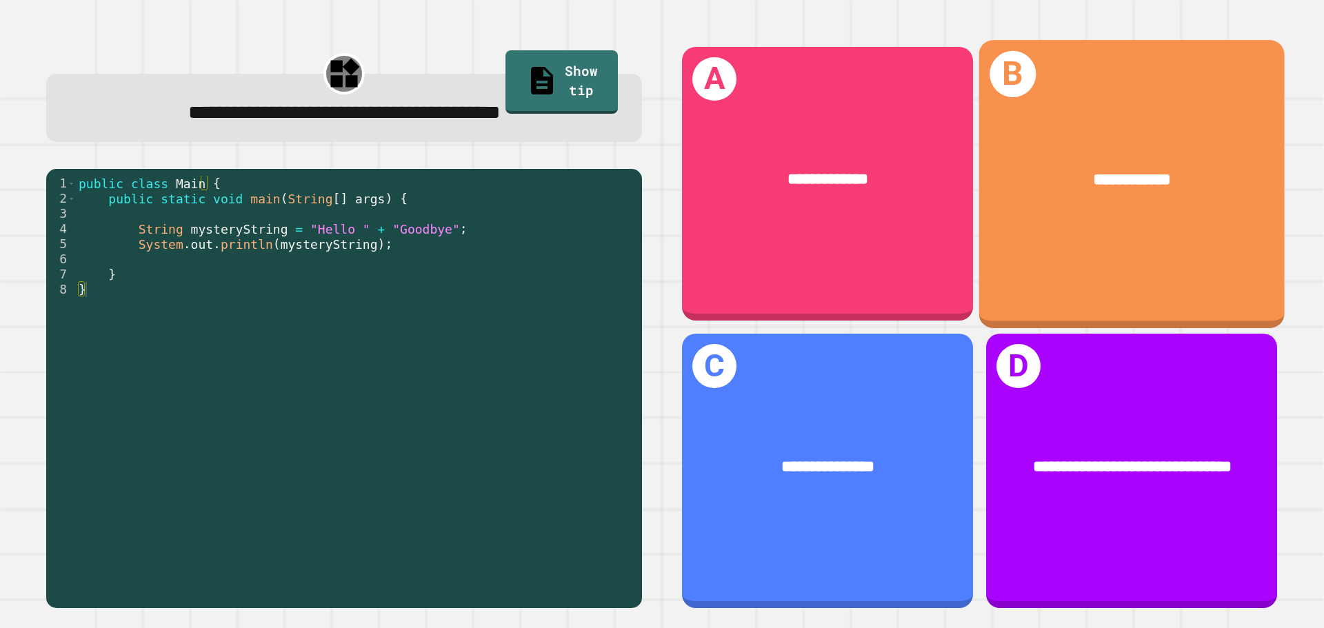
click at [1057, 203] on div "**********" at bounding box center [1131, 180] width 305 height 92
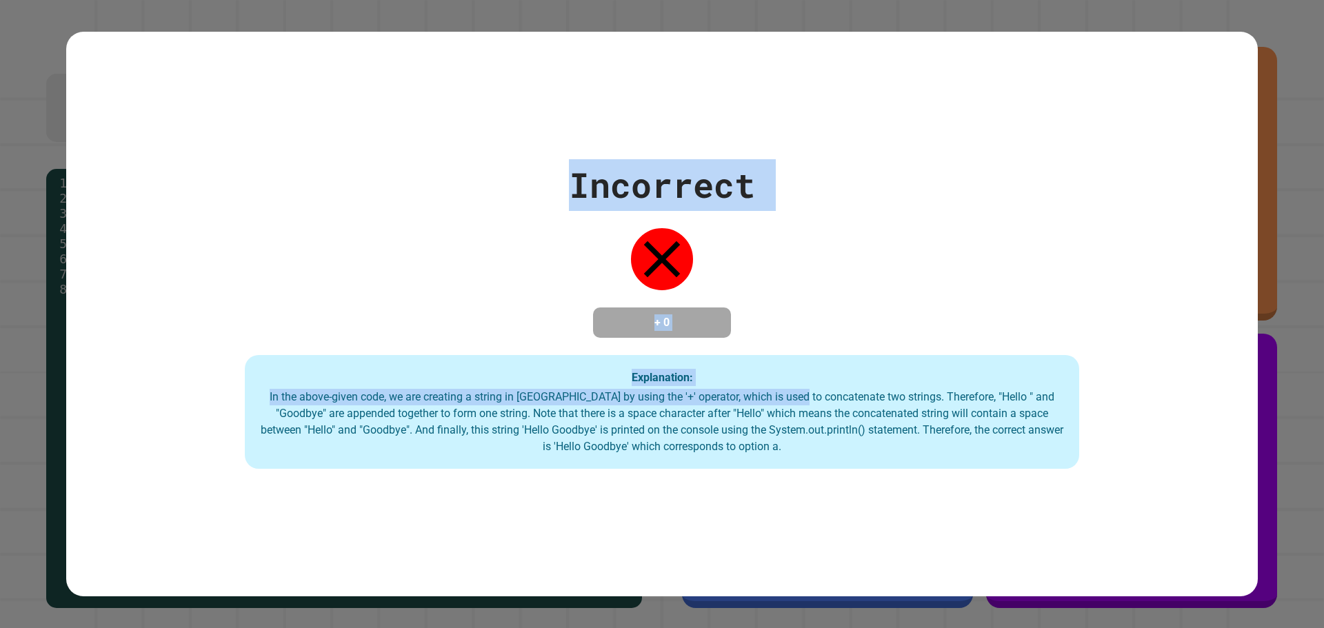
drag, startPoint x: 794, startPoint y: 400, endPoint x: 682, endPoint y: 543, distance: 182.2
click at [722, 587] on div "Incorrect + 0 Explanation: In the above-given code, we are creating a string in…" at bounding box center [661, 314] width 1191 height 565
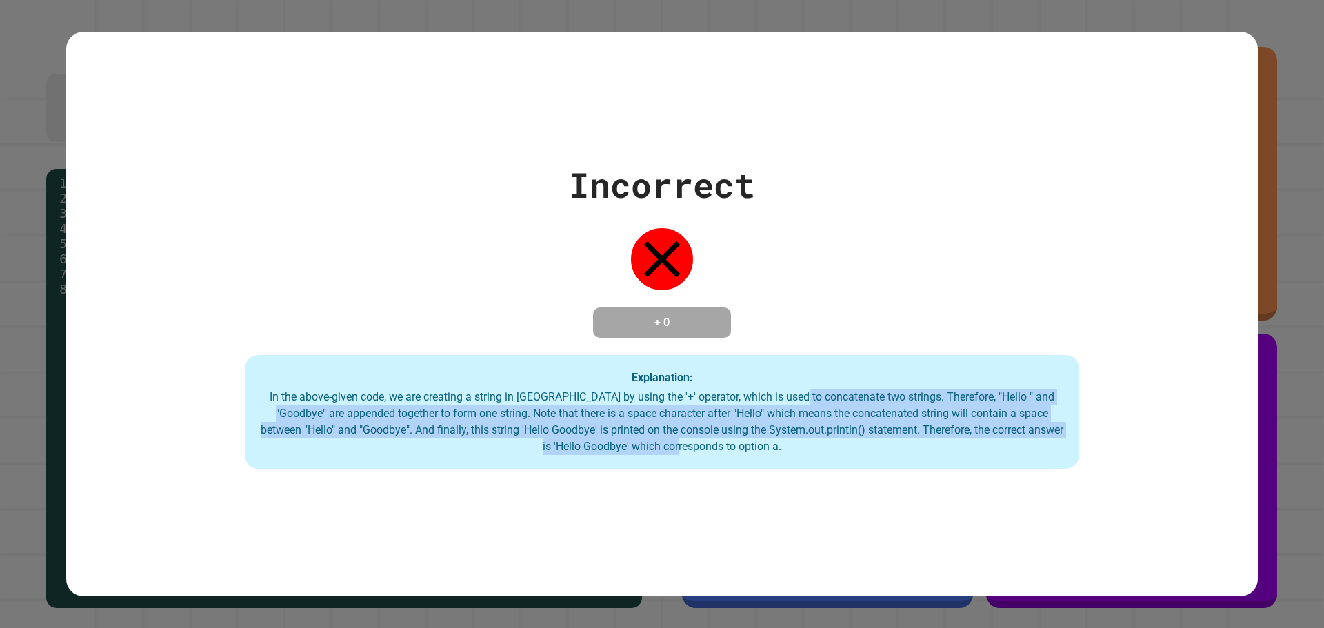
click at [639, 506] on div "Incorrect + 0 Explanation: In the above-given code, we are creating a string in…" at bounding box center [661, 314] width 1191 height 565
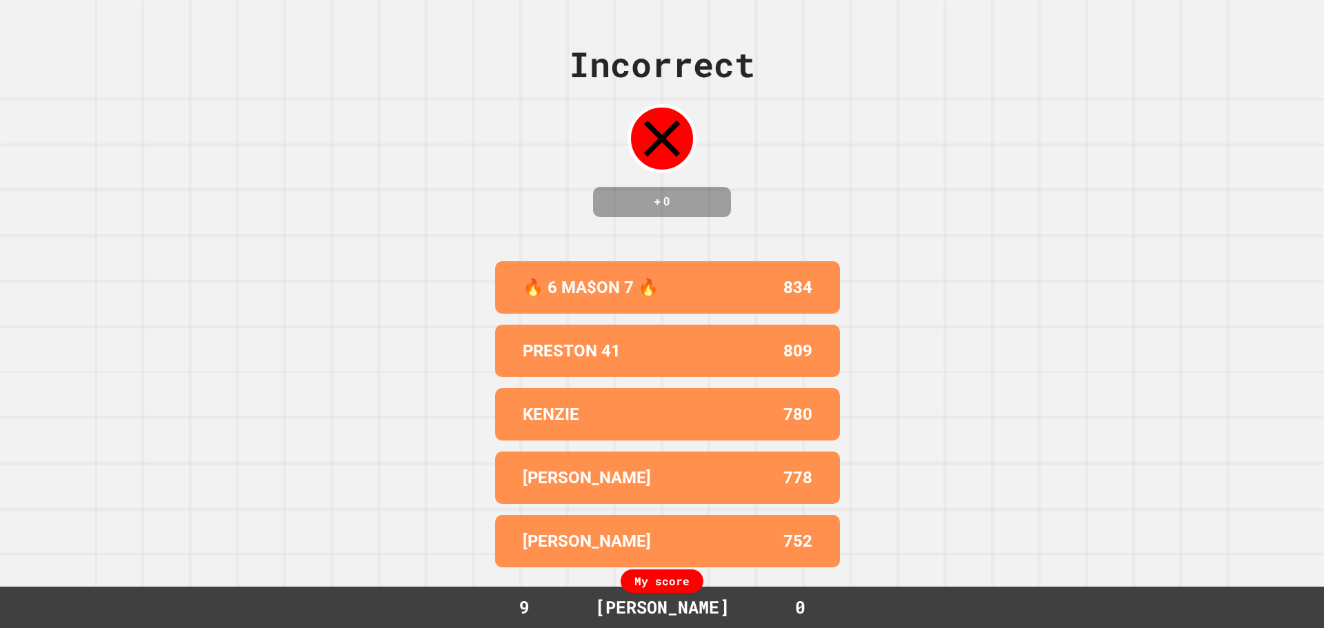
drag, startPoint x: 576, startPoint y: 238, endPoint x: 580, endPoint y: 302, distance: 64.2
click at [580, 302] on div "Incorrect + 0 🔥 6 MA$ON 7 🔥 834 PRESTON 41 809 KENZIE 780 KYLER 778 BRYAN 752 M…" at bounding box center [662, 314] width 1324 height 628
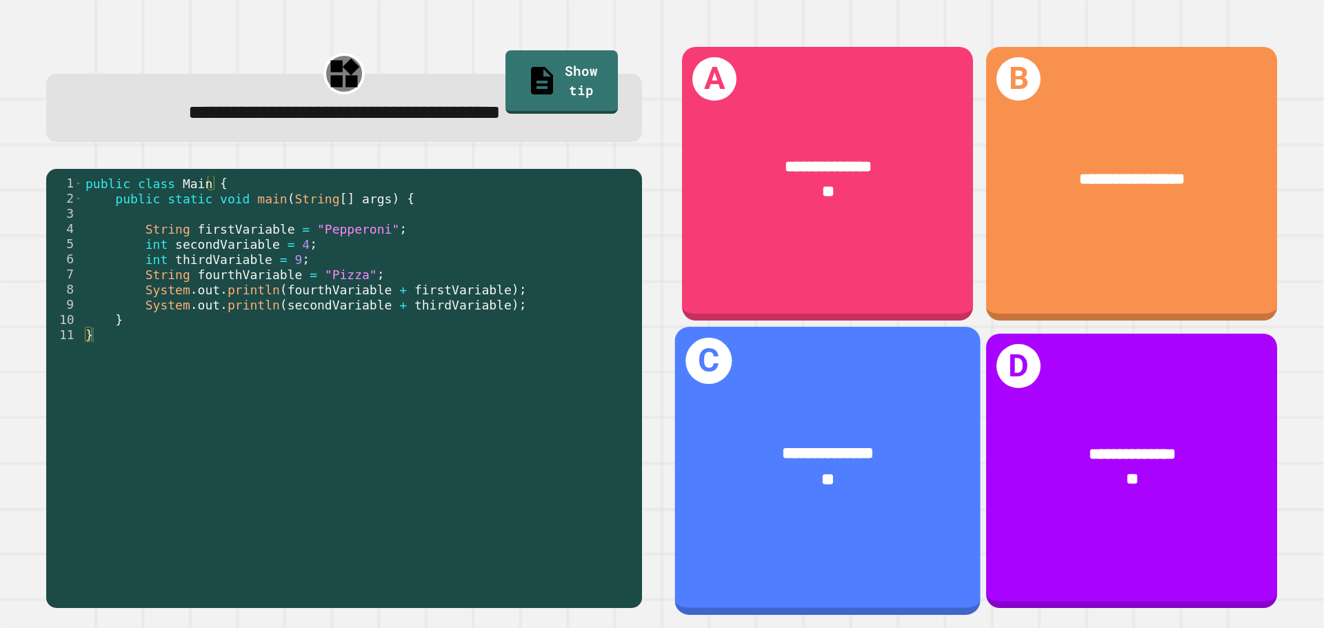
click at [871, 445] on span "**********" at bounding box center [827, 453] width 91 height 17
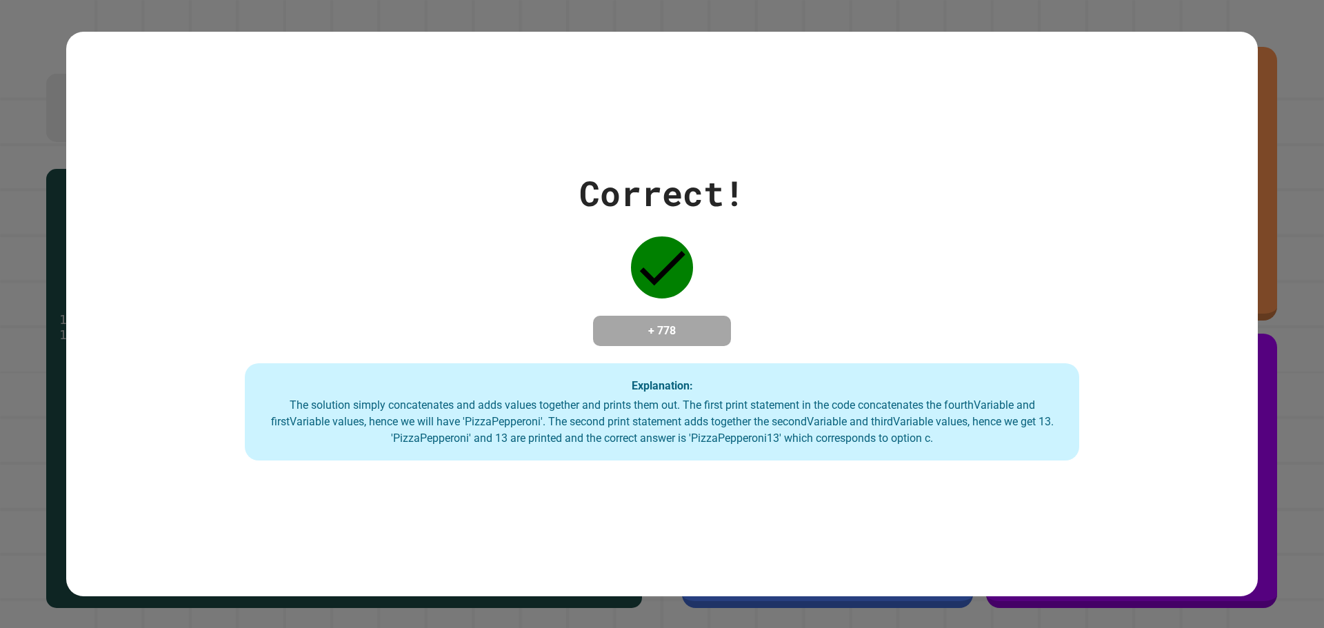
click at [656, 261] on icon at bounding box center [662, 268] width 45 height 34
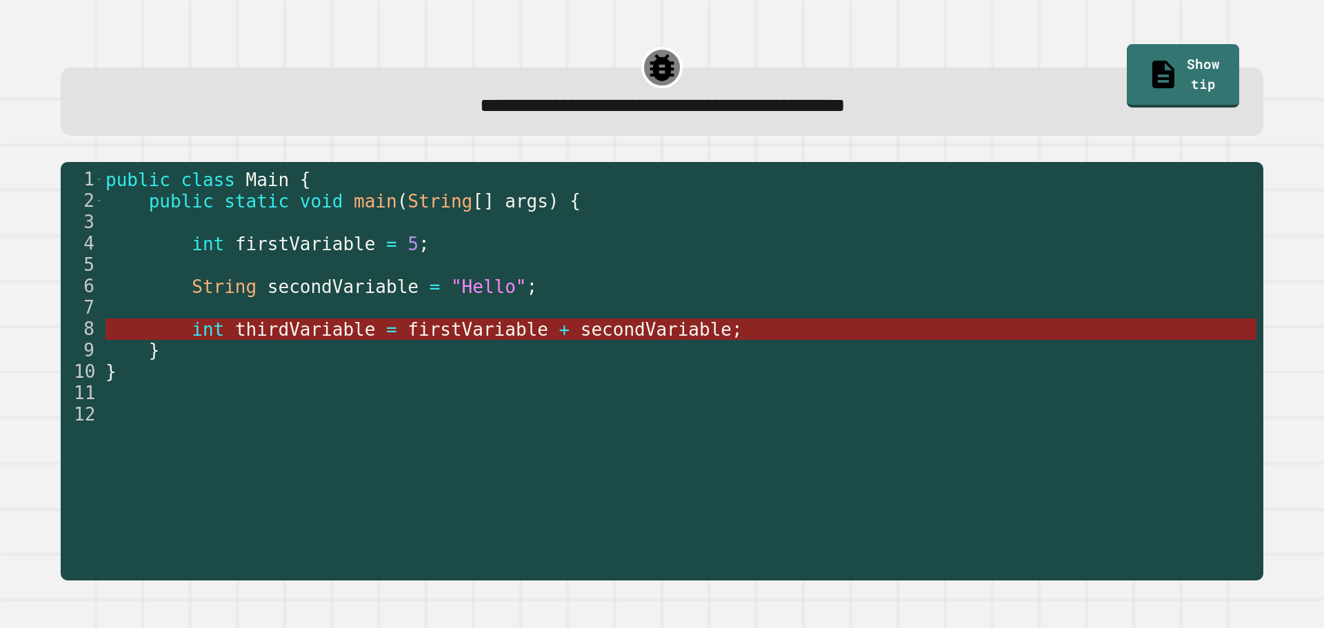
click at [483, 328] on span "firstVariable" at bounding box center [478, 329] width 141 height 21
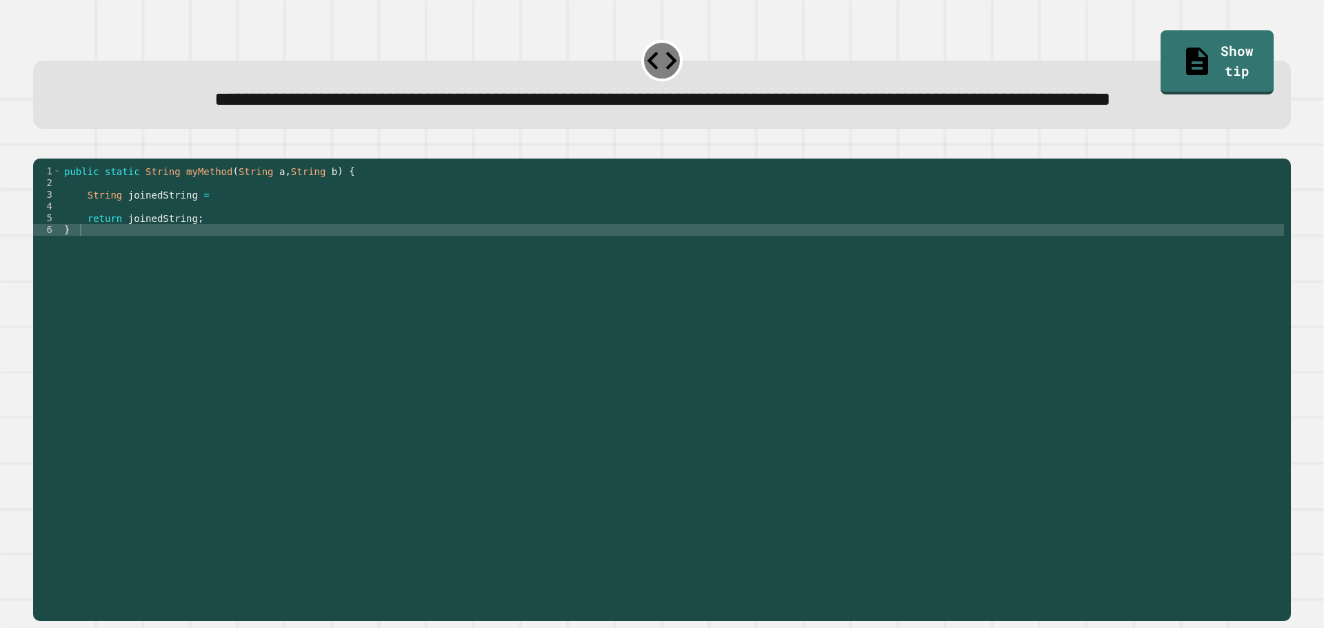
click at [203, 276] on div "public static String myMethod ( String a , String b ) { String joinedString = r…" at bounding box center [672, 358] width 1222 height 387
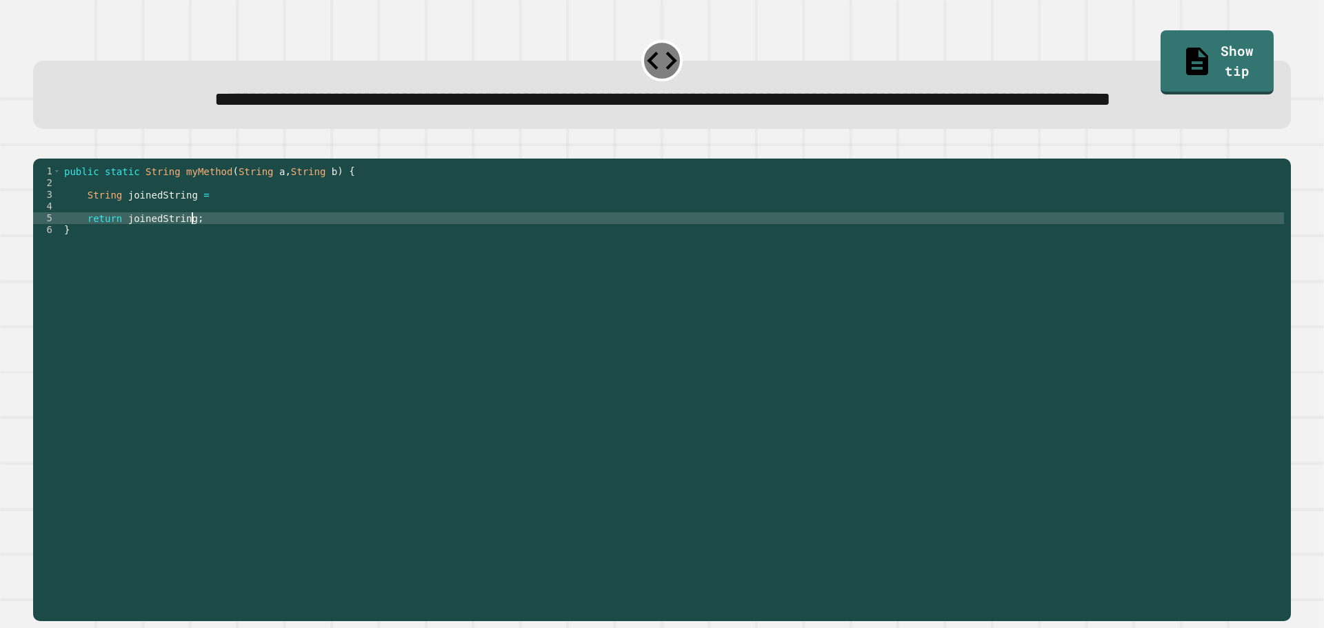
click at [216, 275] on div "public static String myMethod ( String a , String b ) { String joinedString = r…" at bounding box center [672, 358] width 1222 height 387
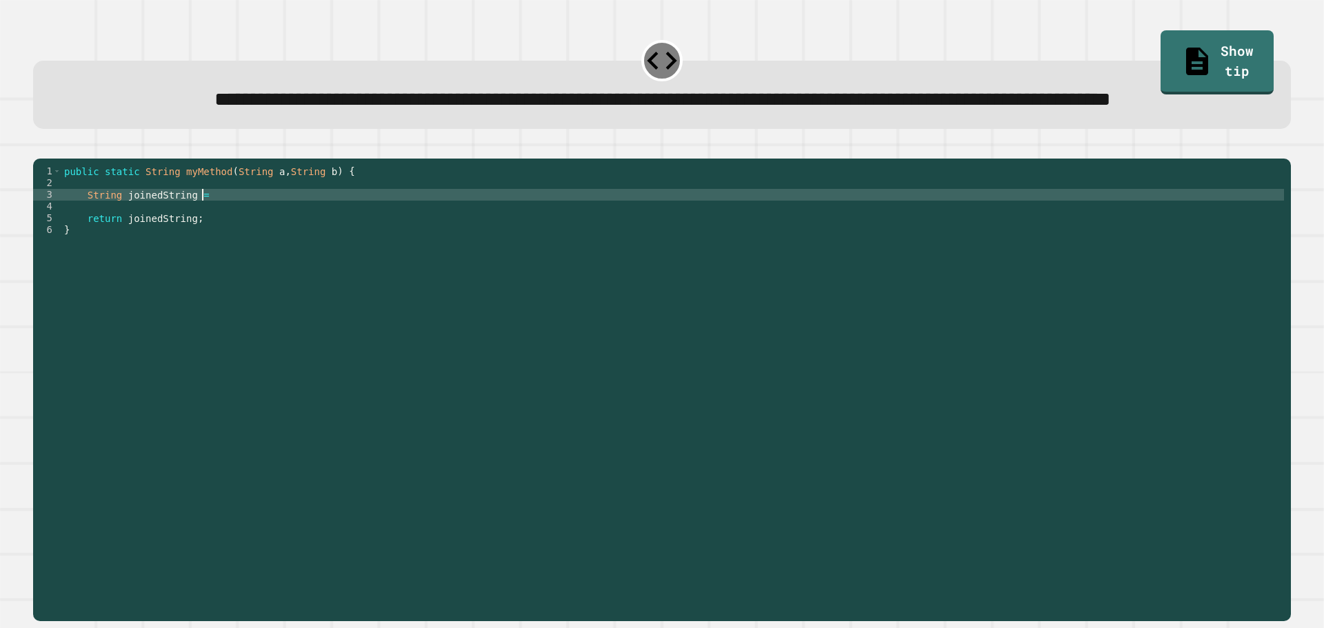
click at [205, 252] on div "public static String myMethod ( String a , String b ) { String joinedString = r…" at bounding box center [672, 358] width 1222 height 387
type textarea "**********"
click at [40, 148] on icon "button" at bounding box center [40, 148] width 0 height 0
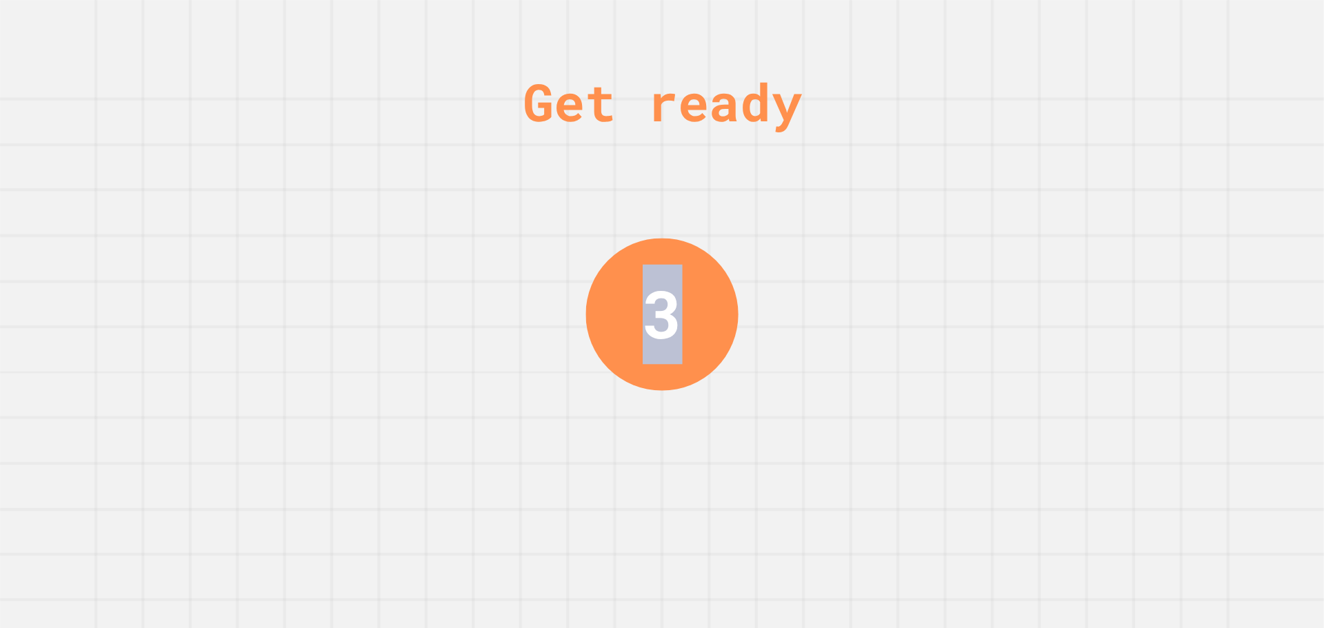
drag, startPoint x: 674, startPoint y: 306, endPoint x: 603, endPoint y: 286, distance: 73.8
click at [560, 301] on div "Get ready 3" at bounding box center [662, 314] width 1324 height 628
click at [603, 286] on div "3" at bounding box center [661, 314] width 157 height 157
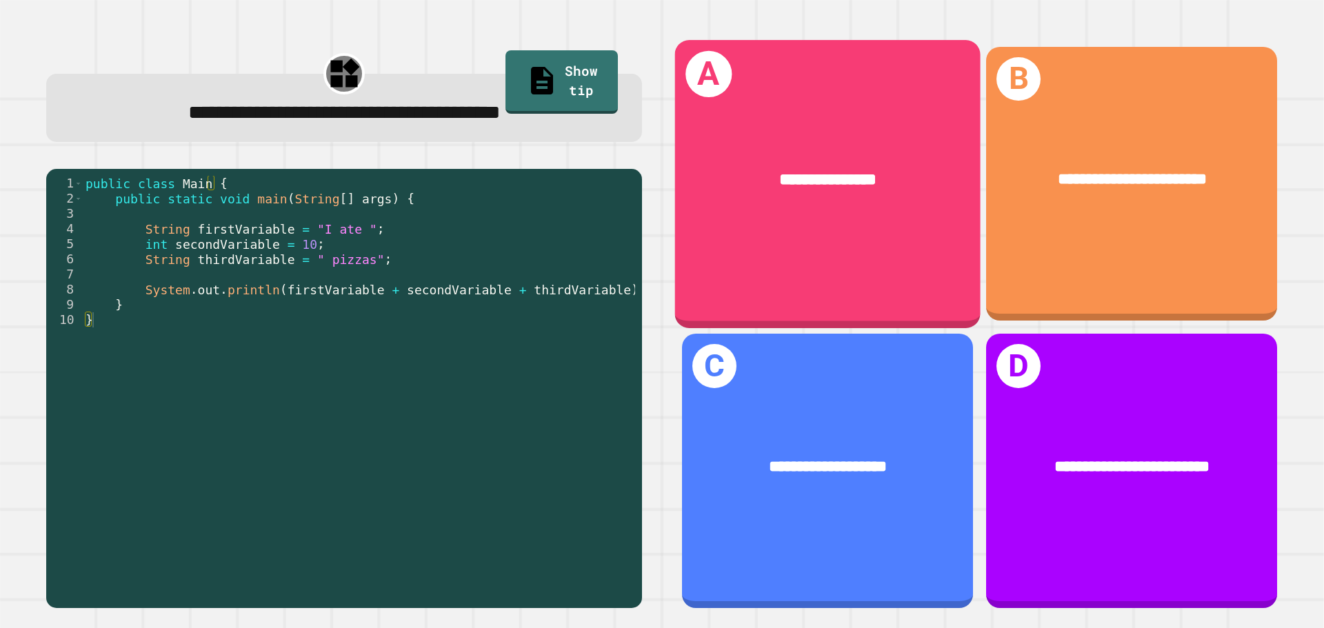
click at [866, 230] on div "**********" at bounding box center [827, 183] width 305 height 287
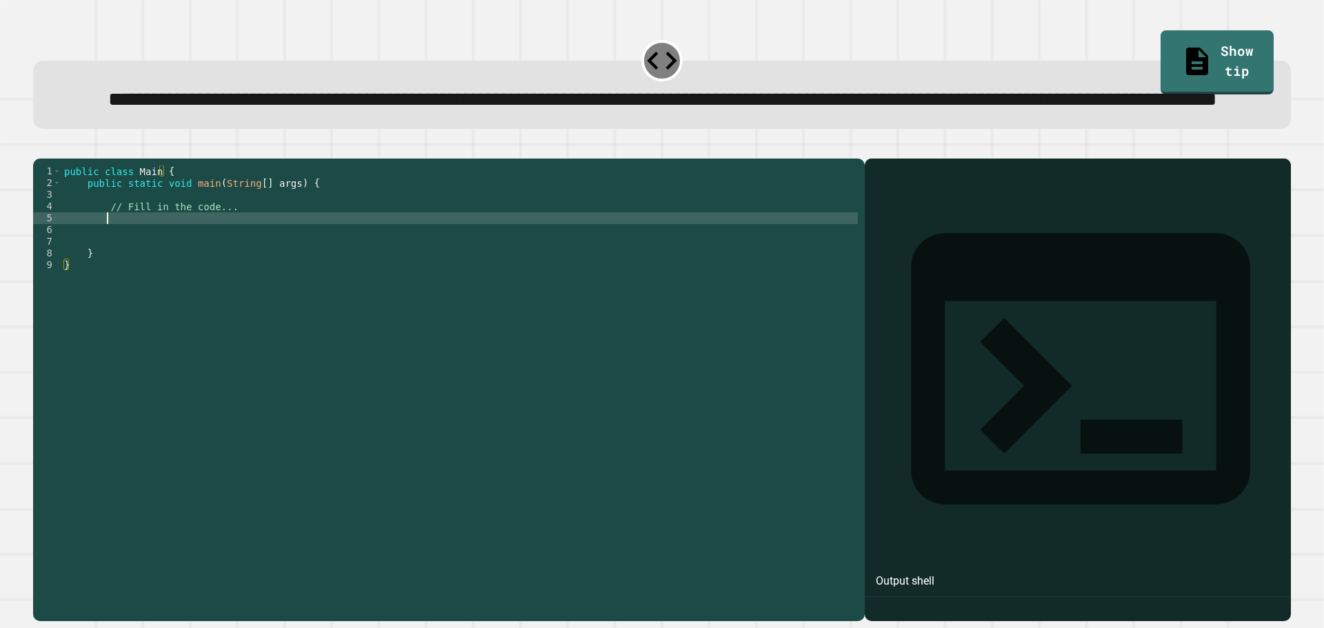
click at [467, 270] on div "public class Main { public static void main ( String [ ] args ) { // Fill in th…" at bounding box center [459, 358] width 796 height 387
click at [40, 148] on icon "button" at bounding box center [40, 148] width 0 height 0
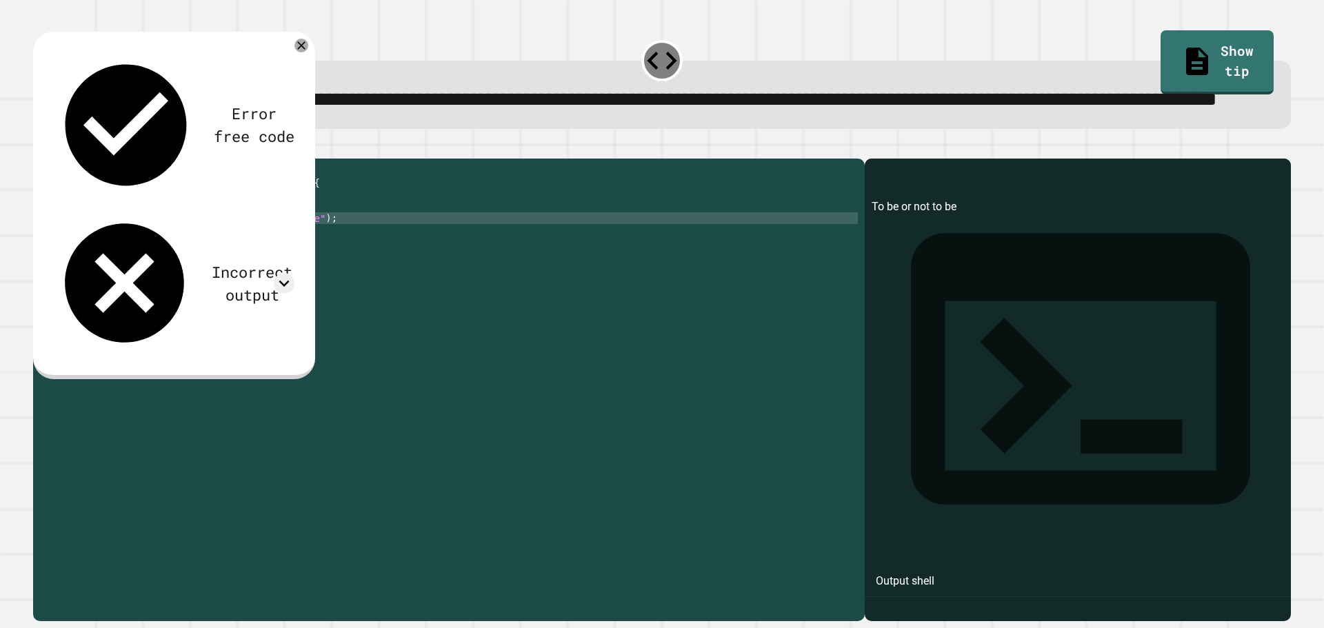
click at [298, 272] on div "public class Main { public static void main ( String [ ] args ) { // Fill in th…" at bounding box center [459, 358] width 796 height 387
click at [190, 272] on div "public class Main { public static void main ( String [ ] args ) { // Fill in th…" at bounding box center [459, 358] width 796 height 387
click at [298, 54] on icon at bounding box center [301, 46] width 16 height 16
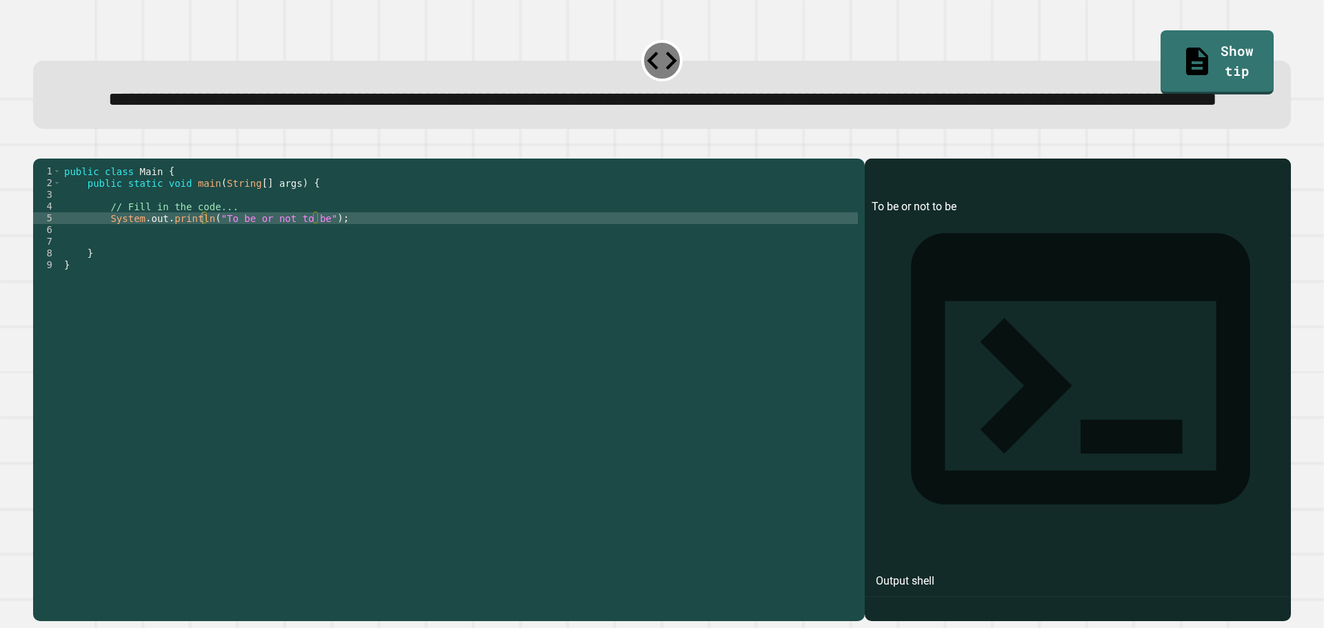
click at [40, 148] on icon "button" at bounding box center [40, 148] width 0 height 0
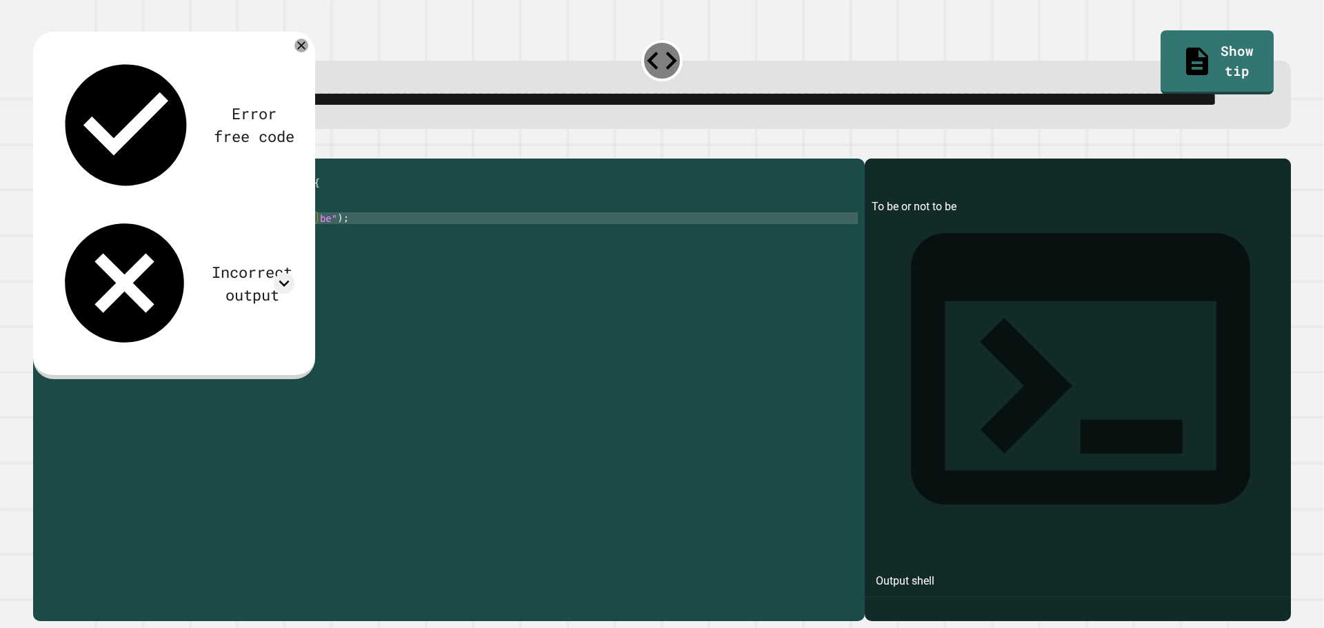
click at [310, 269] on div "public class Main { public static void main ( String [ ] args ) { // Fill in th…" at bounding box center [459, 358] width 796 height 387
click at [214, 272] on div "public class Main { public static void main ( String [ ] args ) { // Fill in th…" at bounding box center [459, 358] width 796 height 387
type textarea "**********"
click at [40, 148] on icon "button" at bounding box center [40, 148] width 0 height 0
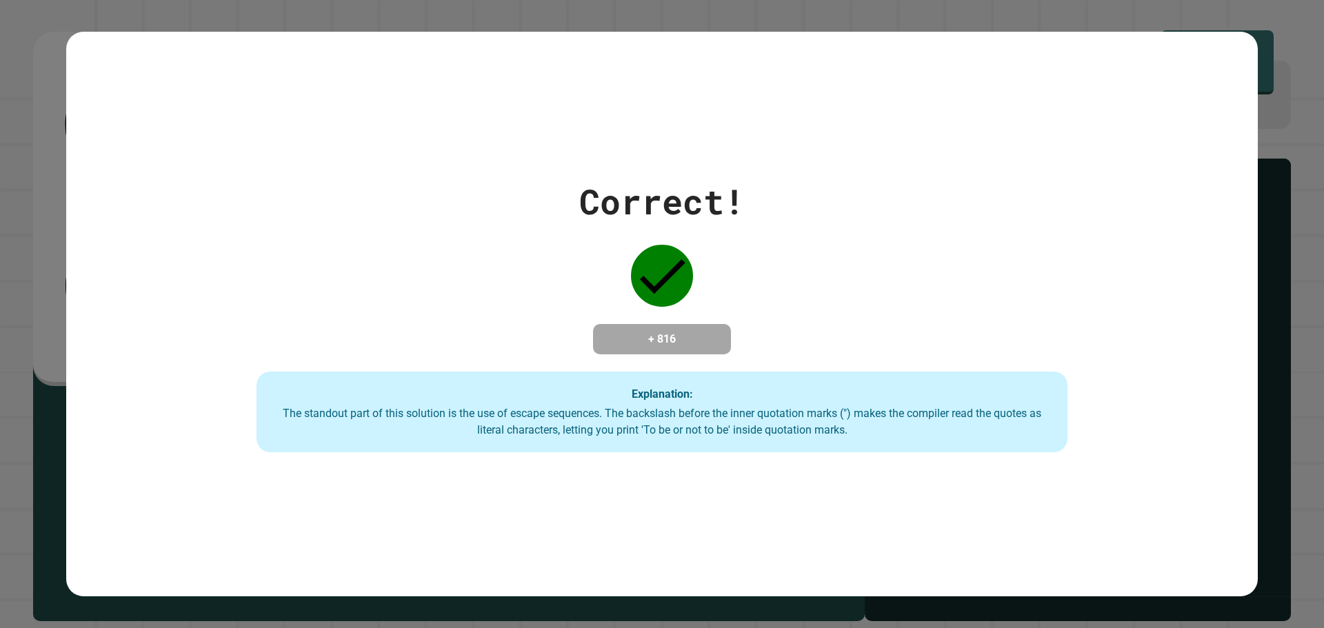
drag, startPoint x: 782, startPoint y: 445, endPoint x: 837, endPoint y: 412, distance: 64.0
click at [811, 413] on div "Explanation: The standout part of this solution is the use of escape sequences.…" at bounding box center [661, 412] width 811 height 81
click at [853, 421] on div "The standout part of this solution is the use of escape sequences. The backslas…" at bounding box center [662, 421] width 784 height 33
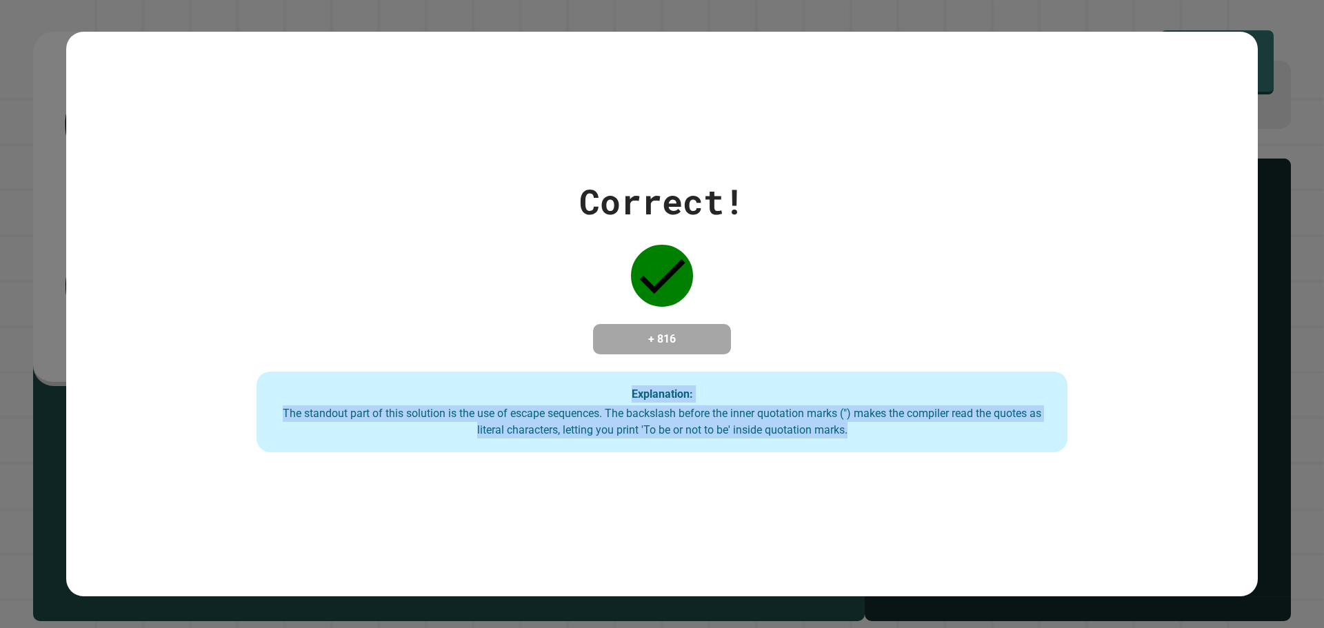
drag, startPoint x: 804, startPoint y: 433, endPoint x: 53, endPoint y: 338, distance: 757.3
click at [18, 354] on div "Correct! + 816 Explanation: The standout part of this solution is the use of es…" at bounding box center [662, 314] width 1324 height 628
click at [53, 338] on div "Correct! + 816 Explanation: The standout part of this solution is the use of es…" at bounding box center [662, 314] width 1324 height 628
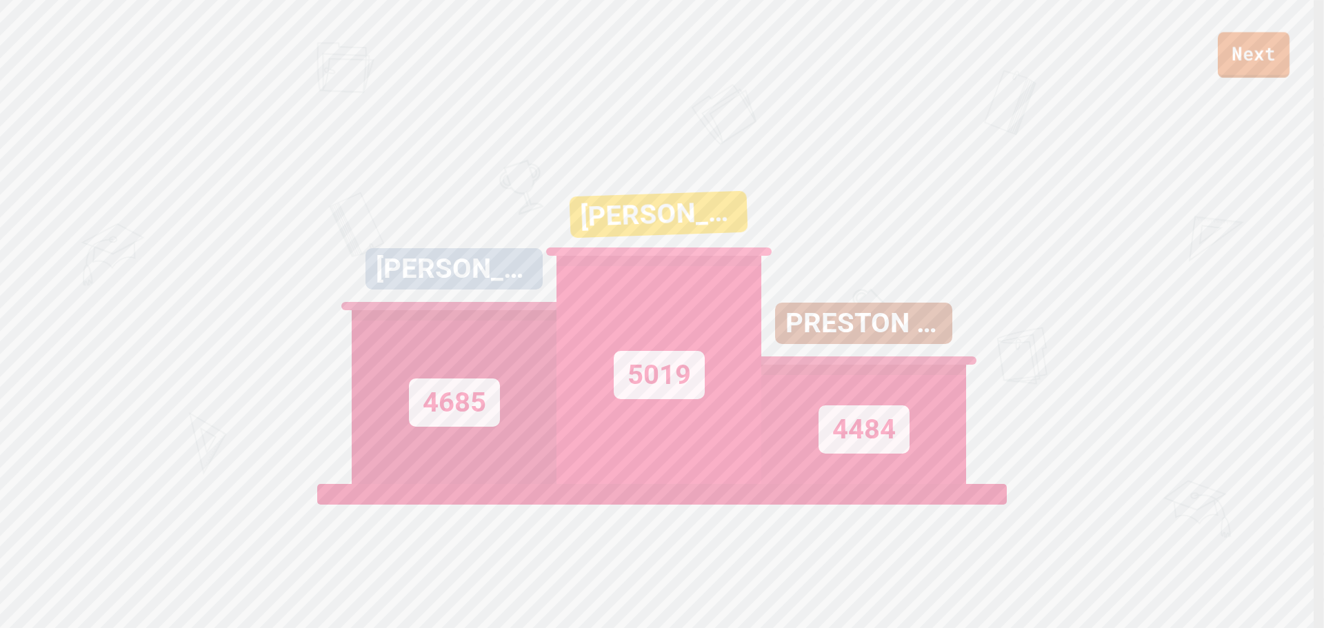
click at [1242, 46] on link "Next" at bounding box center [1253, 54] width 72 height 45
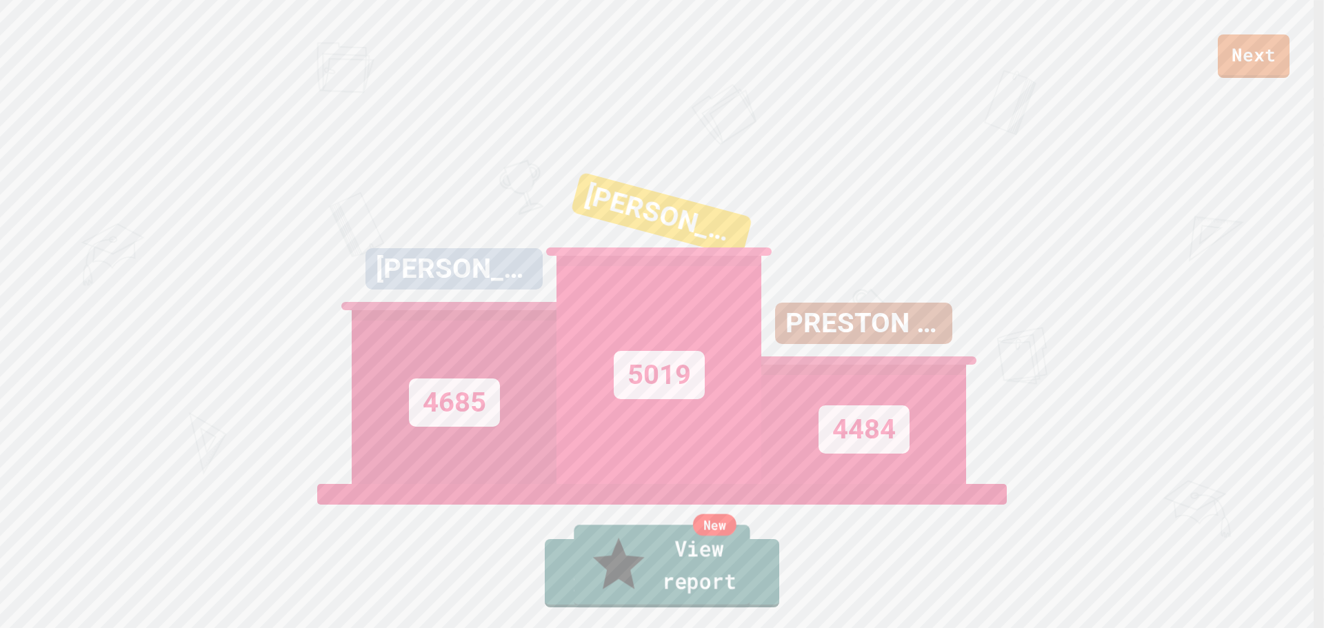
click at [671, 577] on link "New View report" at bounding box center [662, 566] width 176 height 83
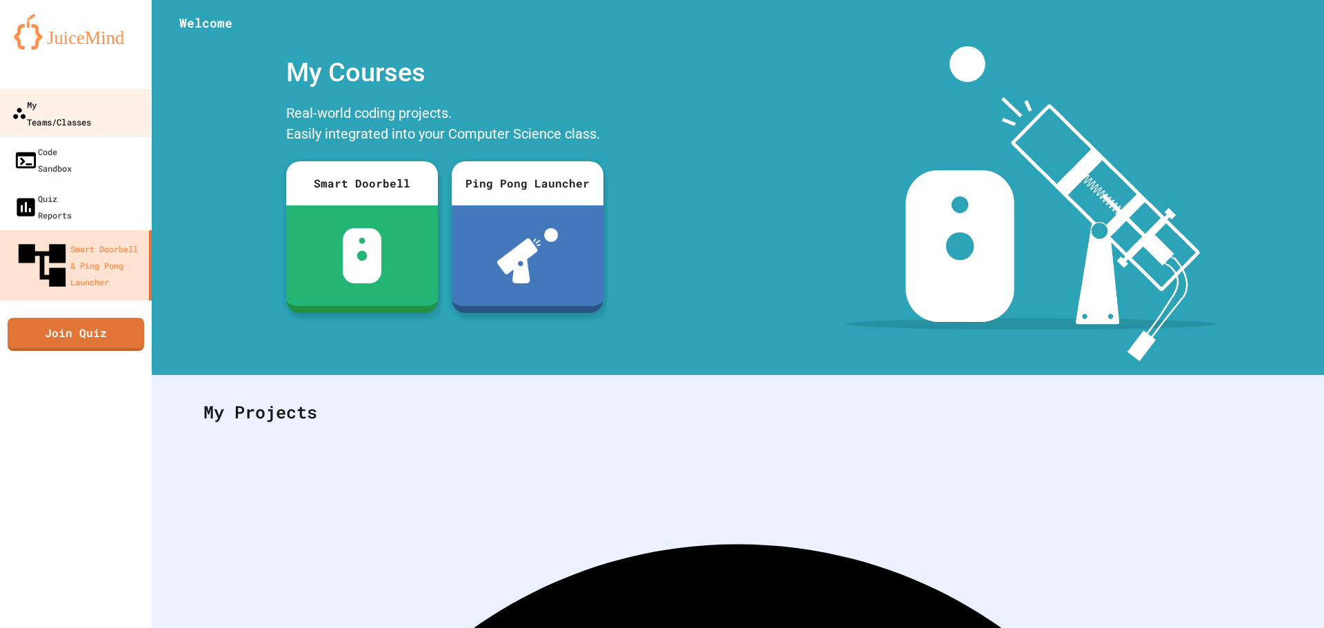
click at [110, 119] on link "My Teams/Classes" at bounding box center [76, 113] width 156 height 48
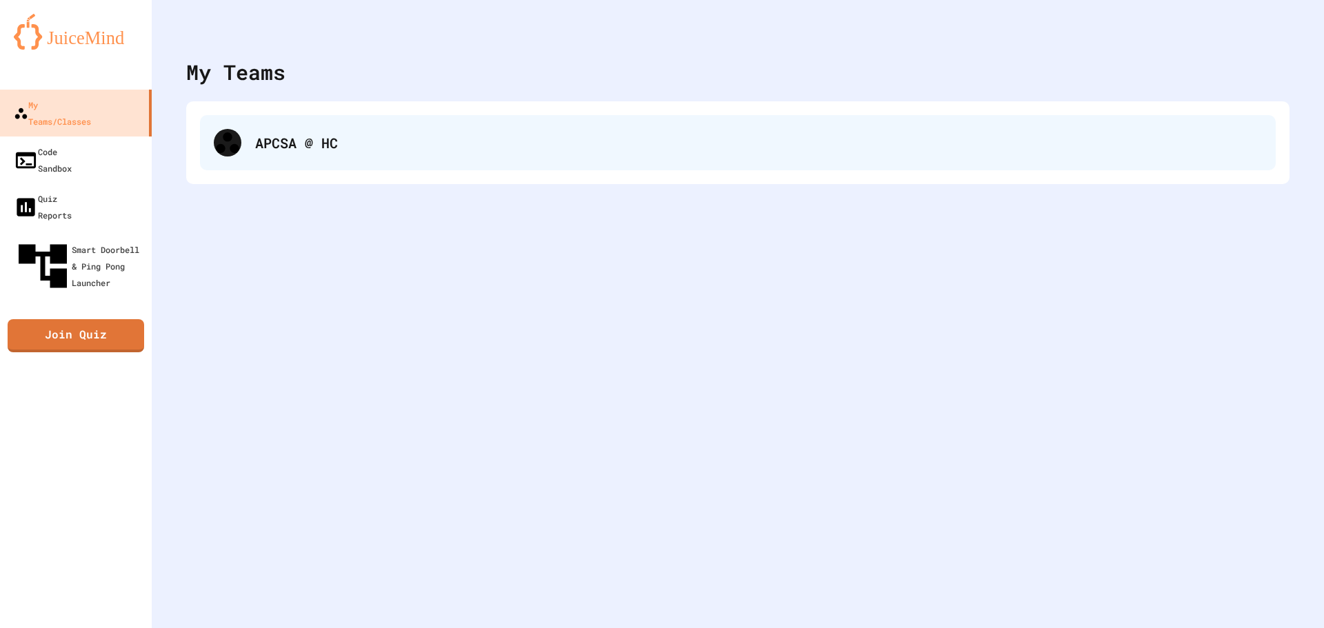
click at [248, 140] on div "APCSA @ HC" at bounding box center [737, 142] width 1075 height 55
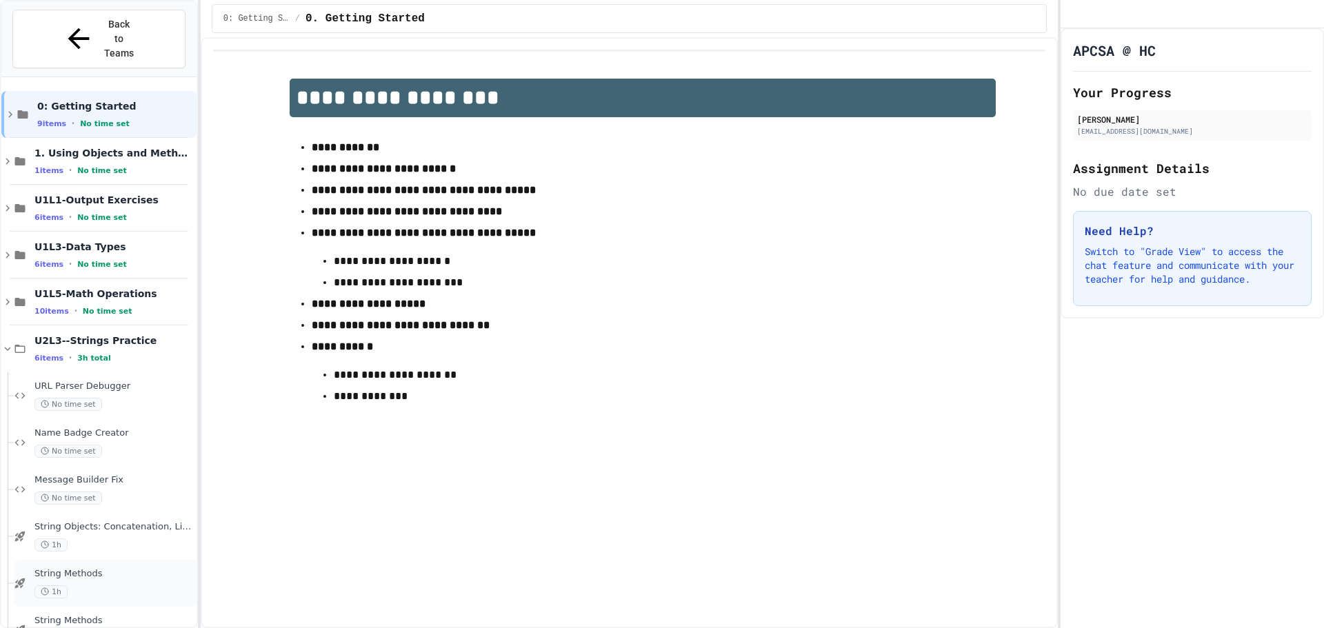
scroll to position [12, 0]
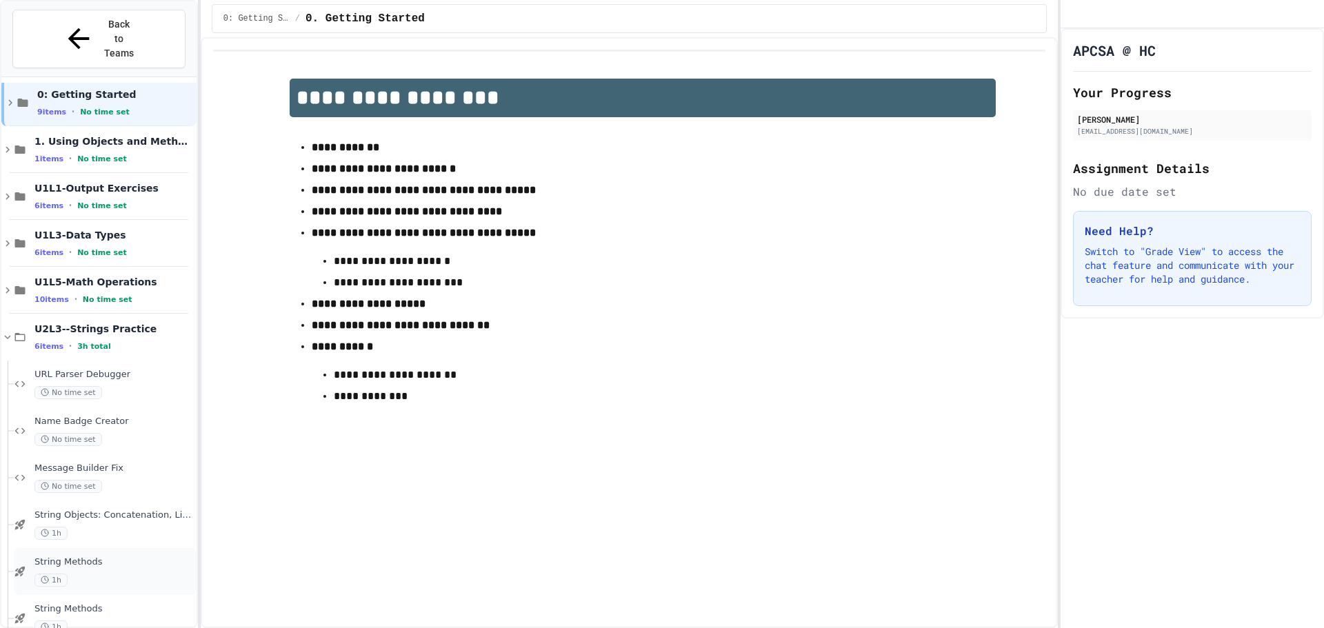
click at [105, 548] on div "String Methods 1h" at bounding box center [105, 571] width 183 height 47
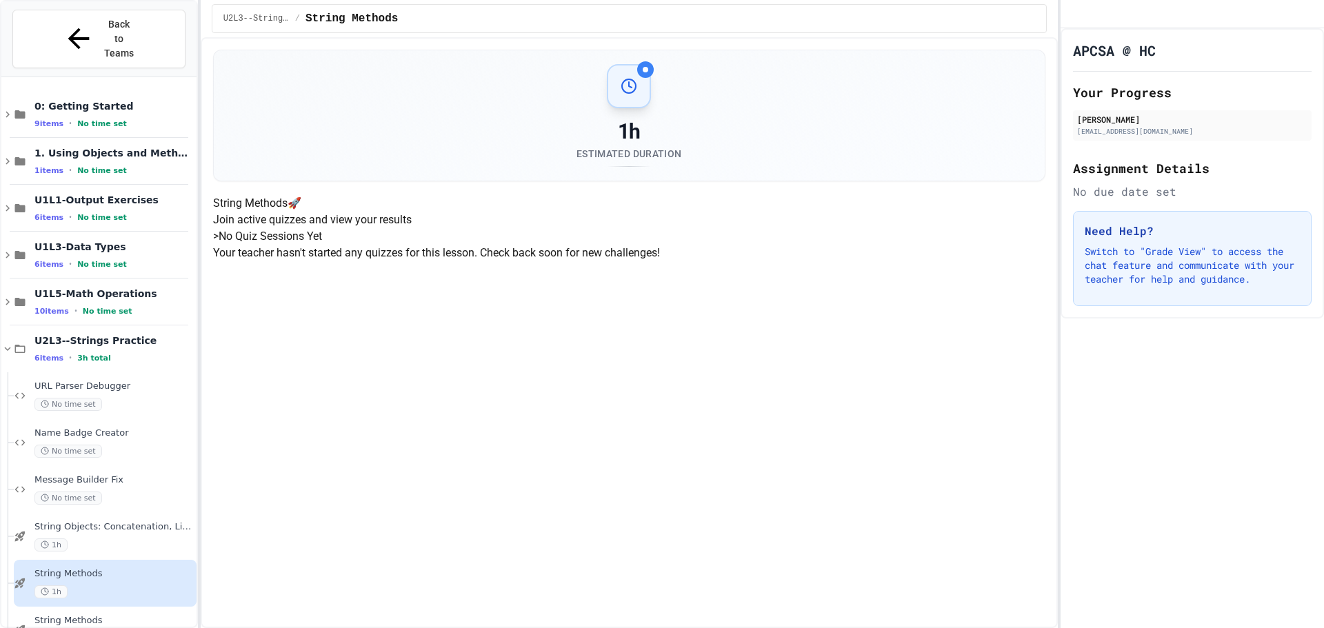
click at [141, 568] on span "String Methods" at bounding box center [113, 574] width 159 height 12
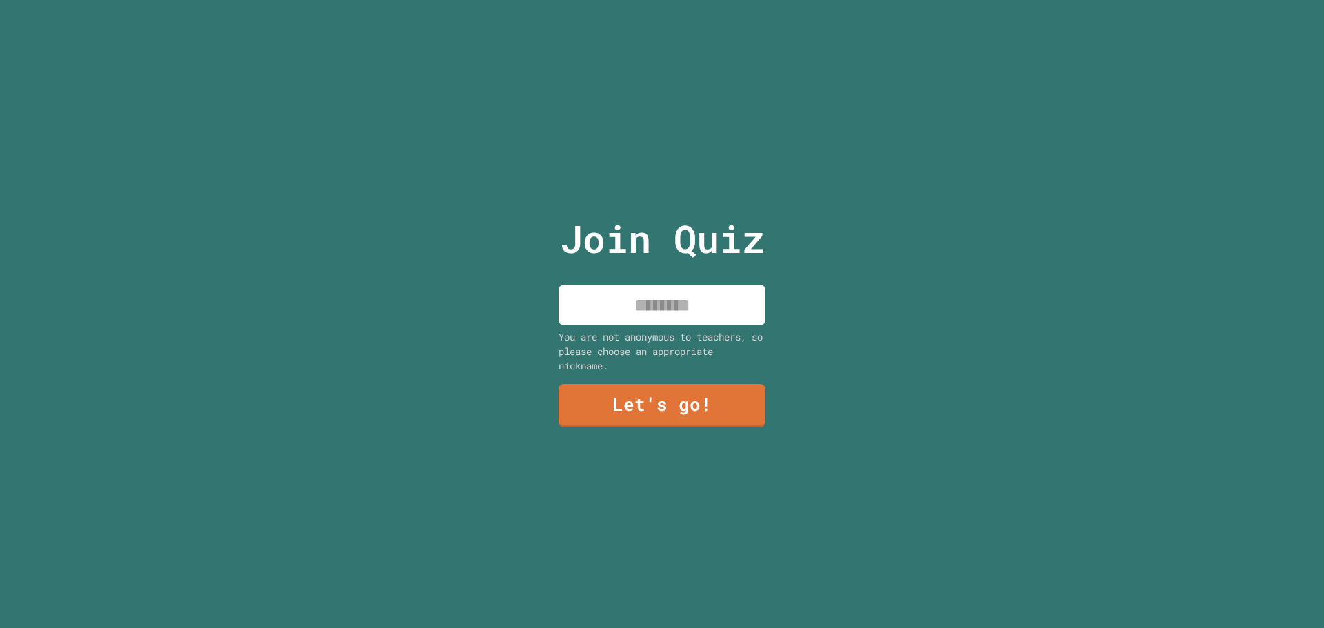
click at [621, 293] on input at bounding box center [661, 305] width 207 height 41
type input "********"
click at [660, 411] on link "Let's go!" at bounding box center [661, 404] width 202 height 45
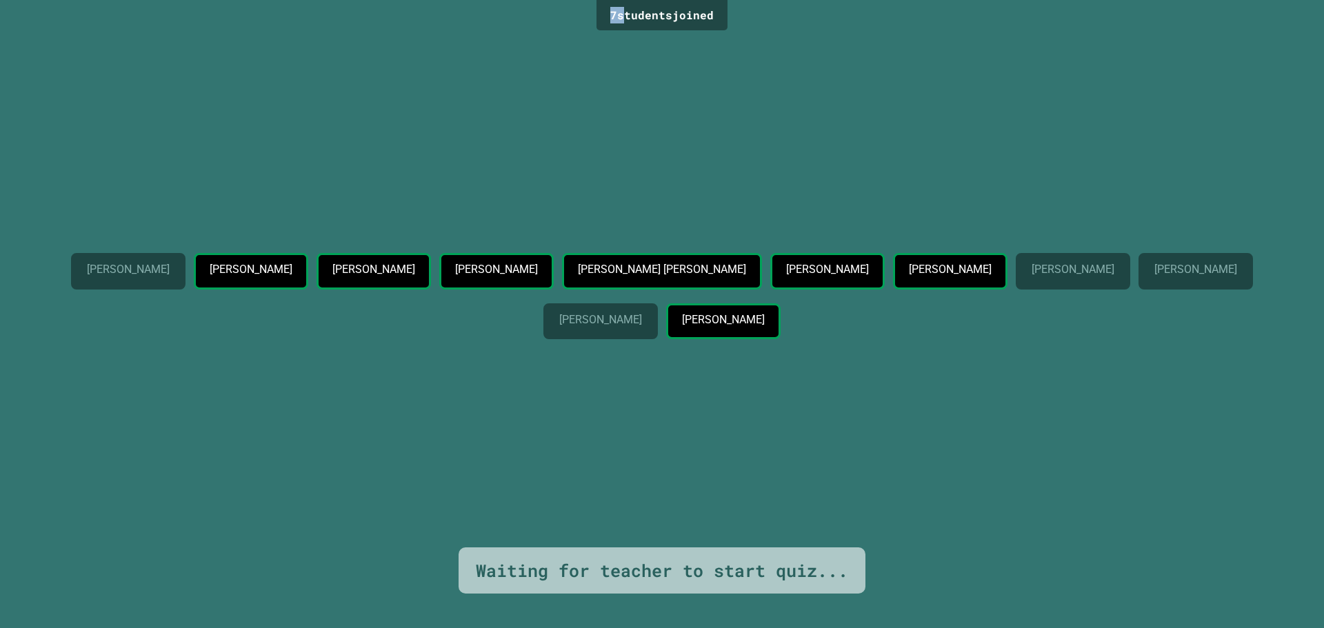
drag, startPoint x: 613, startPoint y: 20, endPoint x: 594, endPoint y: 17, distance: 19.6
click at [596, 17] on div "7 student s joined" at bounding box center [661, 15] width 131 height 30
click at [596, 18] on div "7 student s joined" at bounding box center [661, 15] width 131 height 30
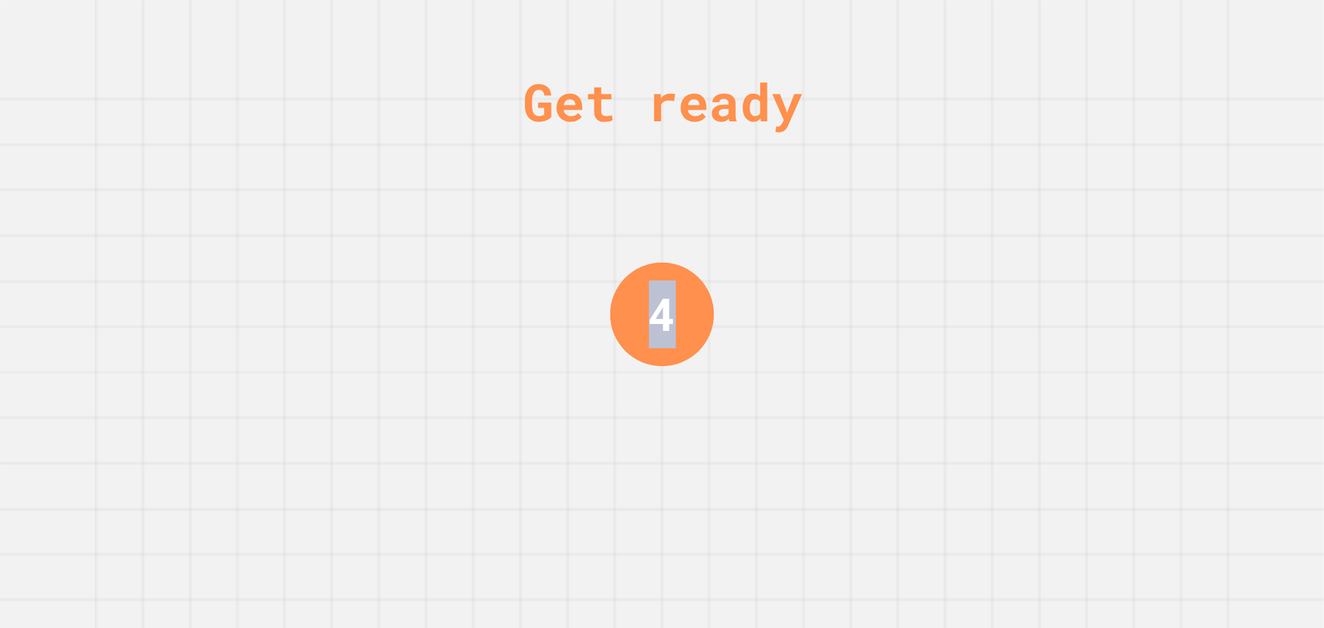
drag, startPoint x: 631, startPoint y: 297, endPoint x: 729, endPoint y: 317, distance: 100.6
click at [729, 317] on div "Get ready 4" at bounding box center [662, 314] width 1324 height 628
click at [729, 317] on div "Get ready 3" at bounding box center [662, 314] width 1324 height 628
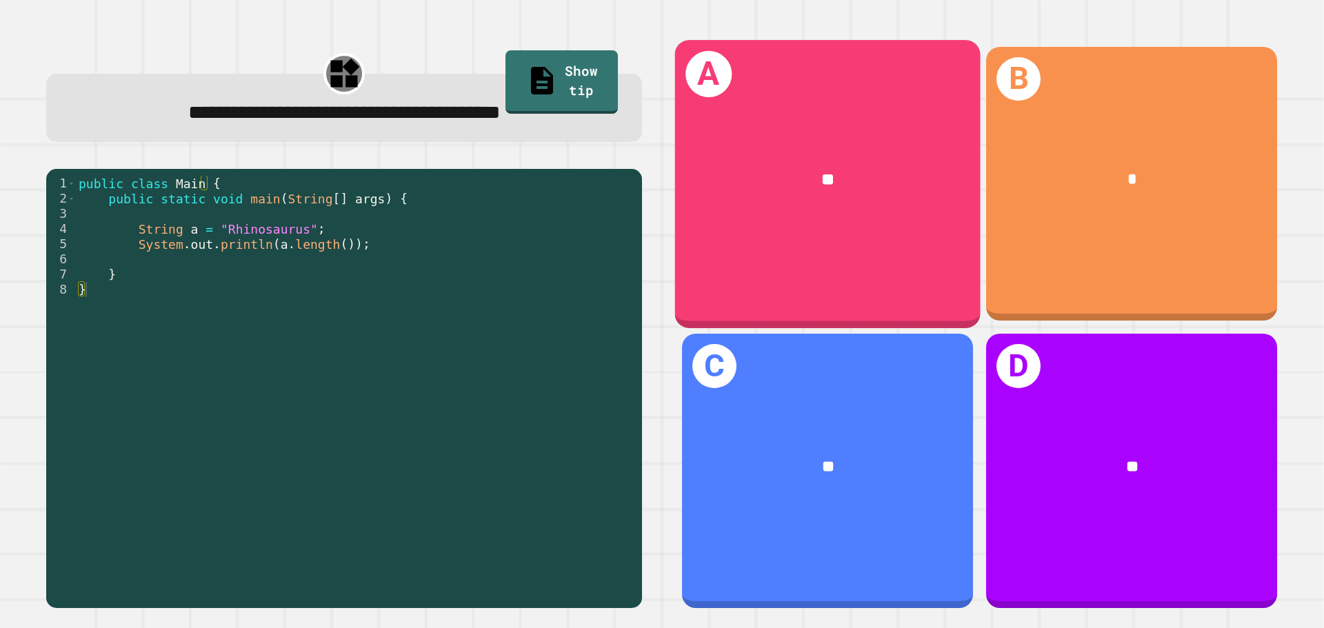
click at [742, 209] on div "**" at bounding box center [827, 180] width 305 height 92
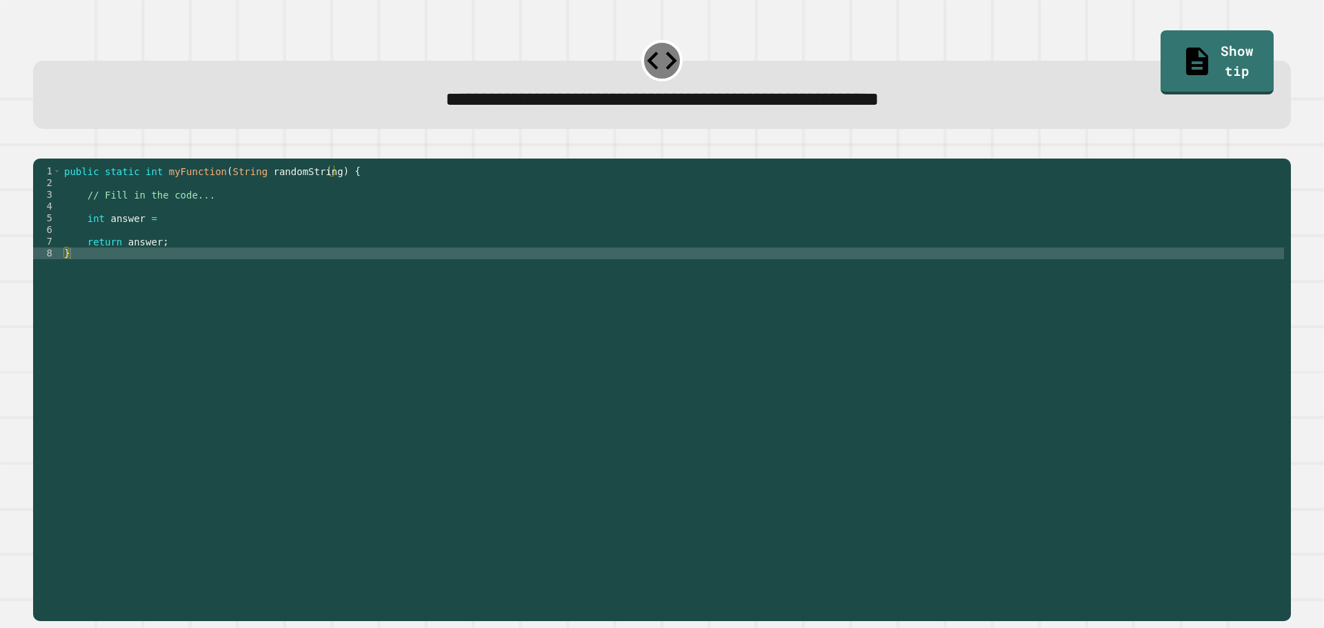
click at [497, 267] on div "public static int myFunction ( String randomString ) { // Fill in the code... i…" at bounding box center [672, 376] width 1222 height 422
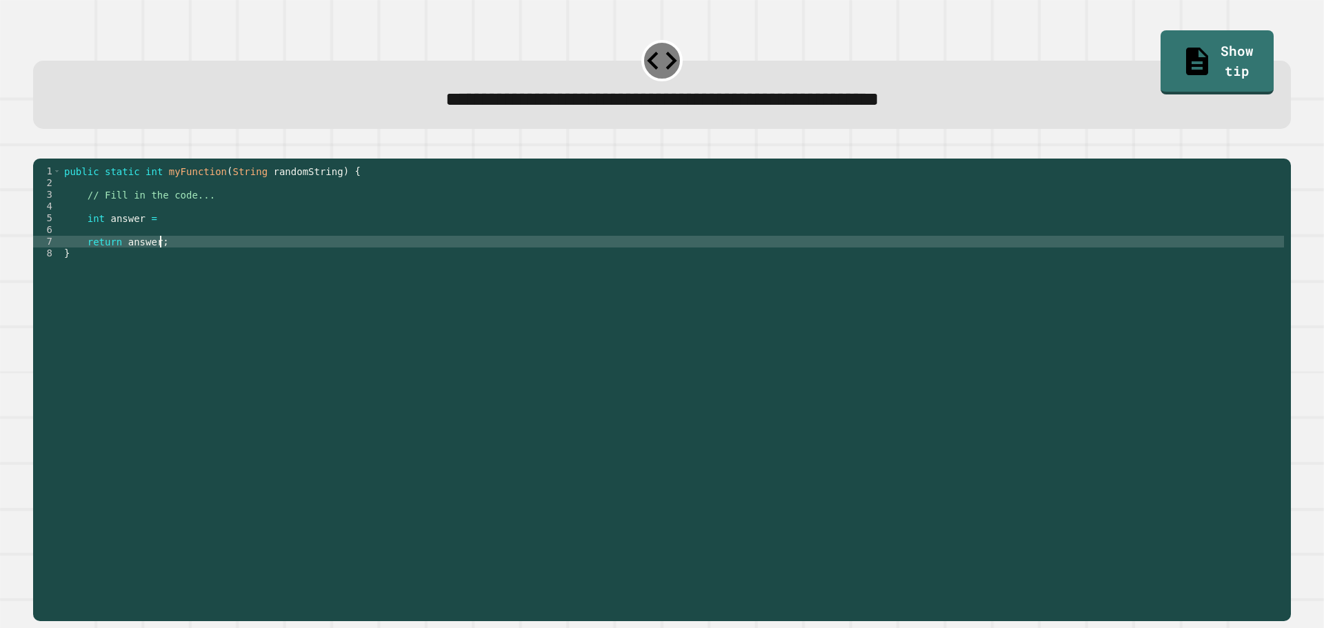
click at [330, 242] on div "public static int myFunction ( String randomString ) { // Fill in the code... i…" at bounding box center [672, 376] width 1222 height 422
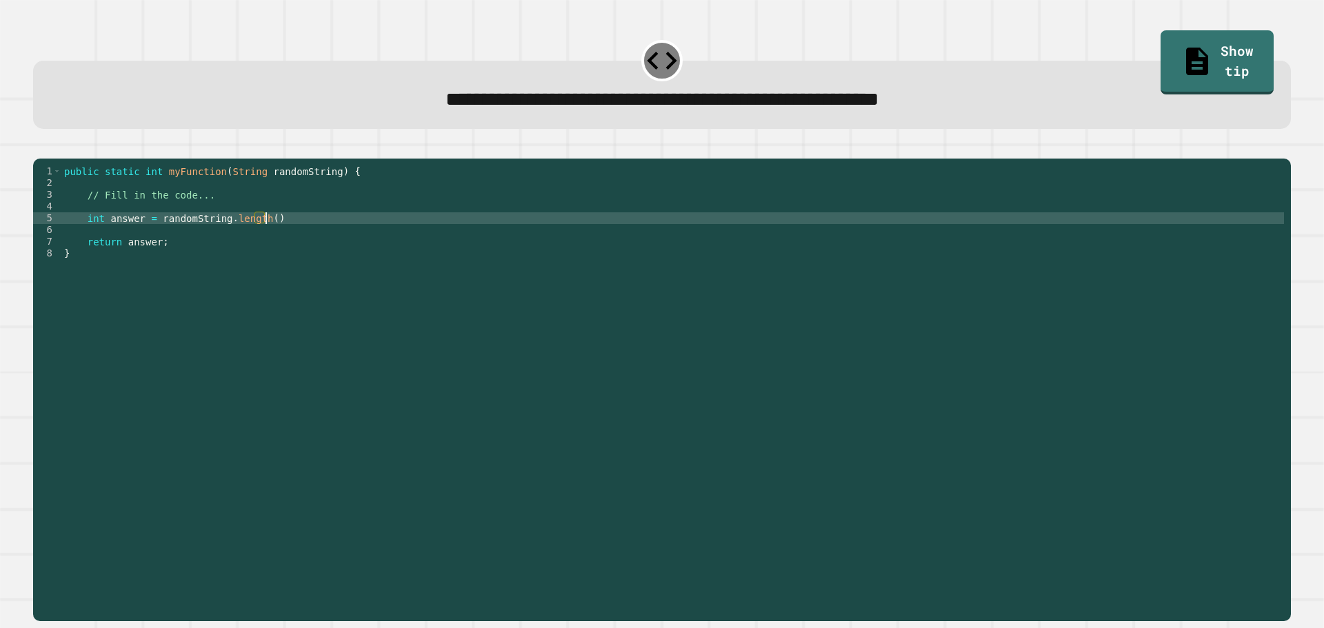
scroll to position [0, 14]
type textarea "**********"
click at [53, 158] on icon "button" at bounding box center [49, 156] width 8 height 10
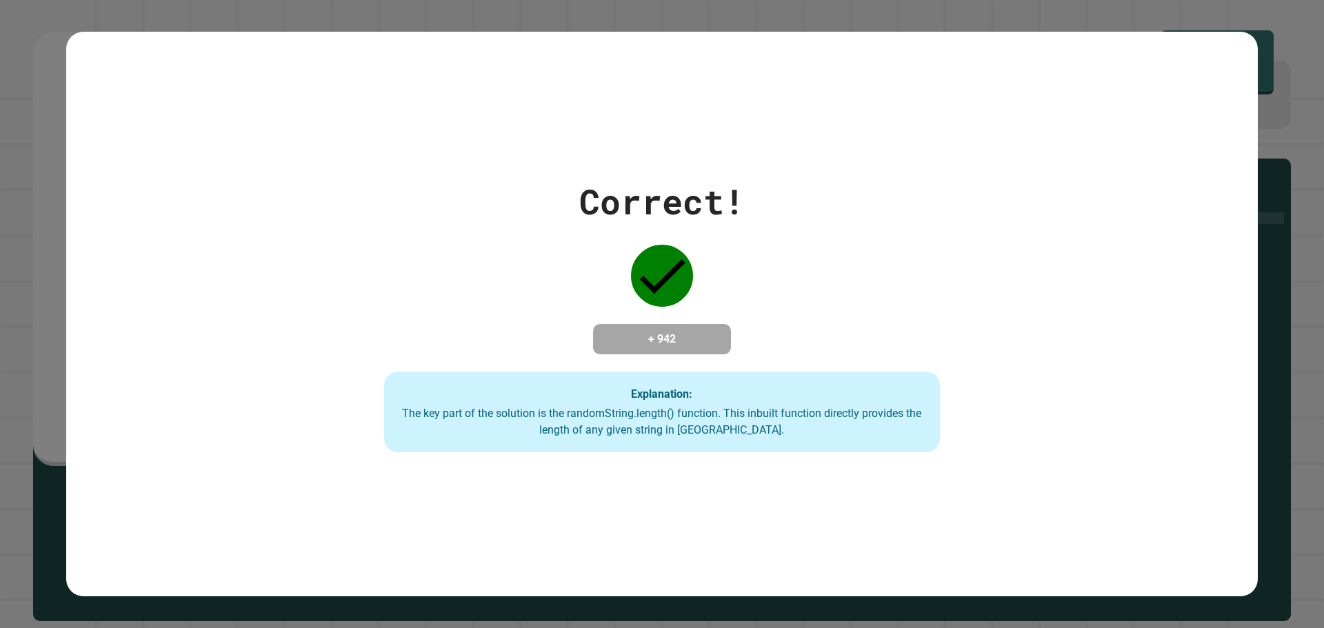
drag, startPoint x: 680, startPoint y: 360, endPoint x: 718, endPoint y: 412, distance: 65.1
click at [682, 361] on div "Correct! + 942 Explanation: The key part of the solution is the randomString.le…" at bounding box center [662, 314] width 794 height 277
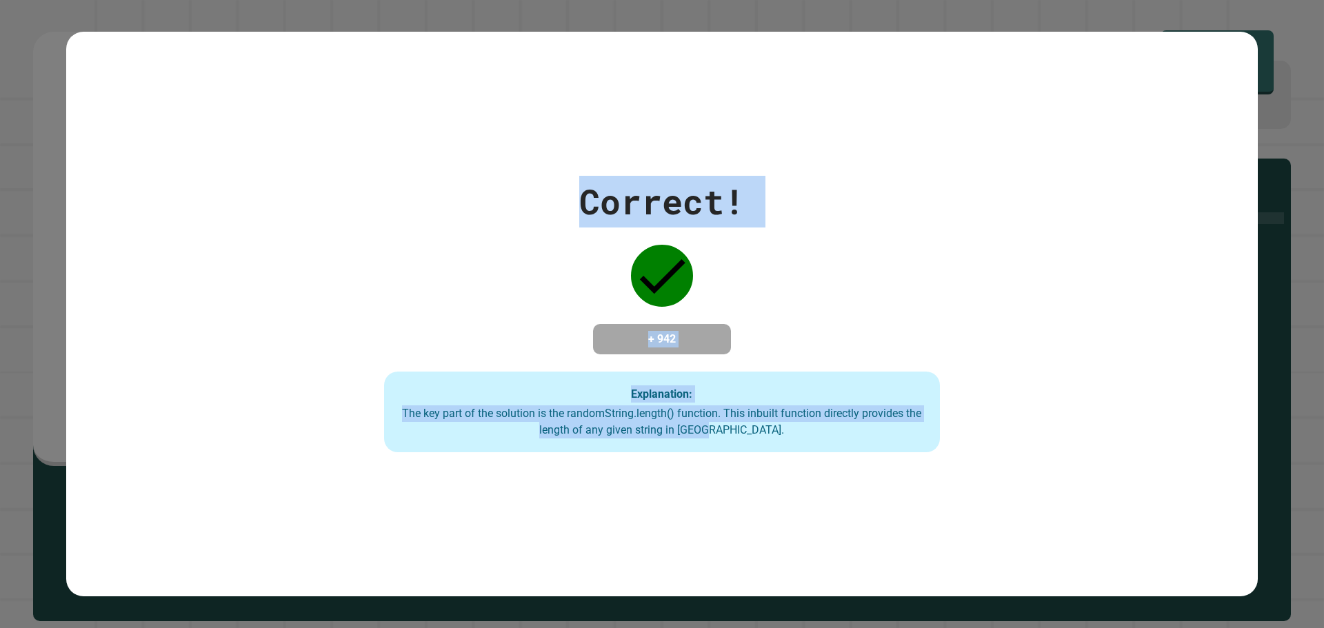
drag, startPoint x: 796, startPoint y: 430, endPoint x: 1071, endPoint y: 233, distance: 338.4
click at [942, 233] on div "Correct! + 942 Explanation: The key part of the solution is the randomString.le…" at bounding box center [662, 314] width 794 height 277
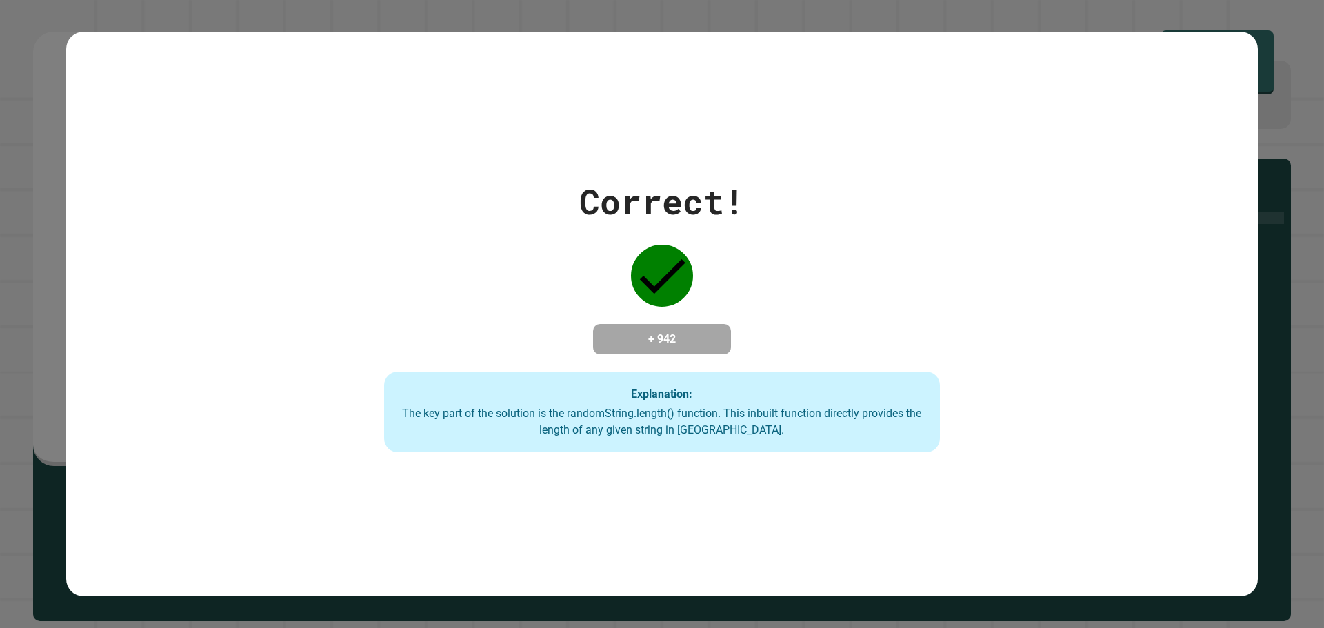
click at [383, 397] on div "Correct! + 942 Explanation: The key part of the solution is the randomString.le…" at bounding box center [662, 314] width 794 height 277
drag, startPoint x: 376, startPoint y: 376, endPoint x: 43, endPoint y: 137, distance: 409.6
click at [43, 137] on div "Correct! + 942 Explanation: The key part of the solution is the randomString.le…" at bounding box center [662, 314] width 1324 height 628
click at [341, 386] on div "Correct! + 942 Explanation: The key part of the solution is the randomString.le…" at bounding box center [662, 314] width 794 height 277
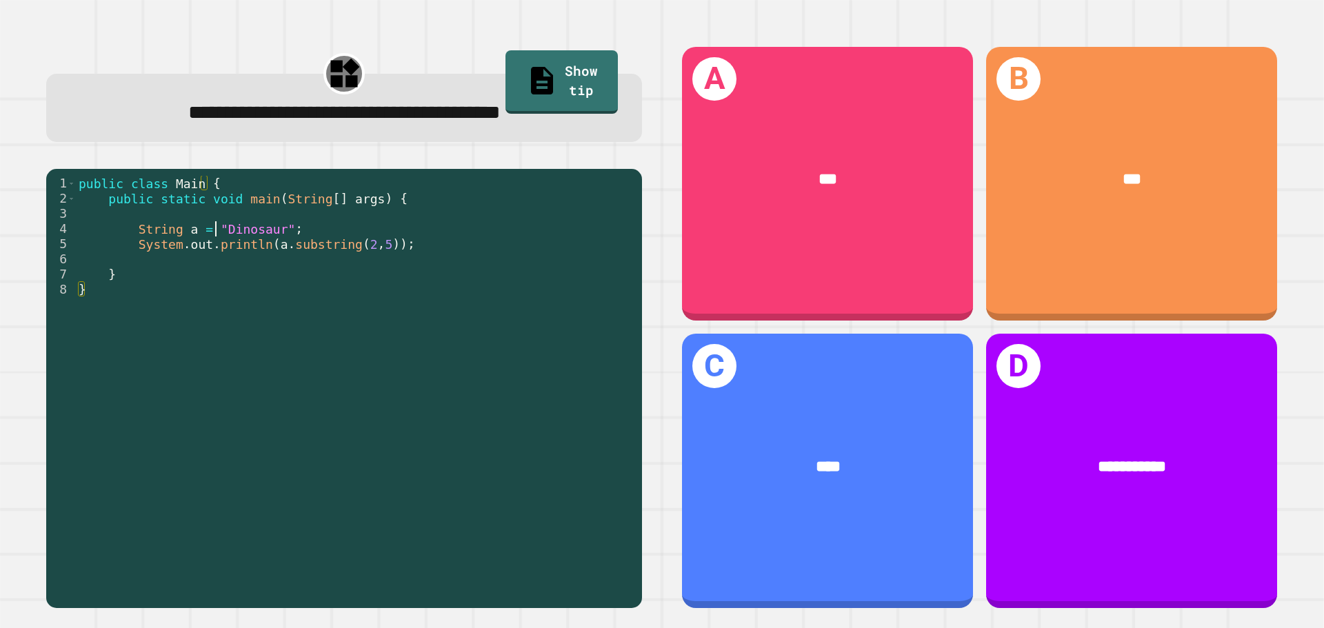
click at [216, 227] on div "public class Main { public static void main ( String [ ] args ) { String a = "D…" at bounding box center [355, 388] width 559 height 425
click at [227, 229] on div "public class Main { public static void main ( String [ ] args ) { String a = "D…" at bounding box center [355, 388] width 559 height 425
click at [233, 228] on div "public class Main { public static void main ( String [ ] args ) { String a = "D…" at bounding box center [355, 388] width 559 height 425
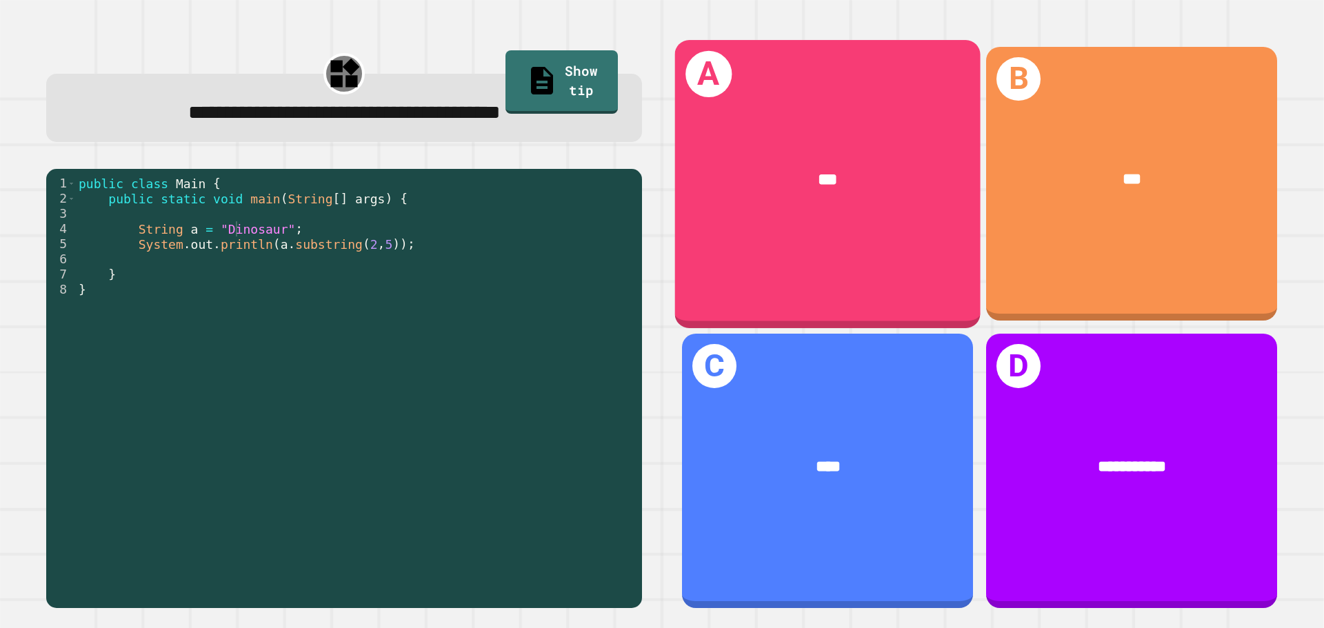
click at [838, 201] on div "***" at bounding box center [827, 180] width 305 height 92
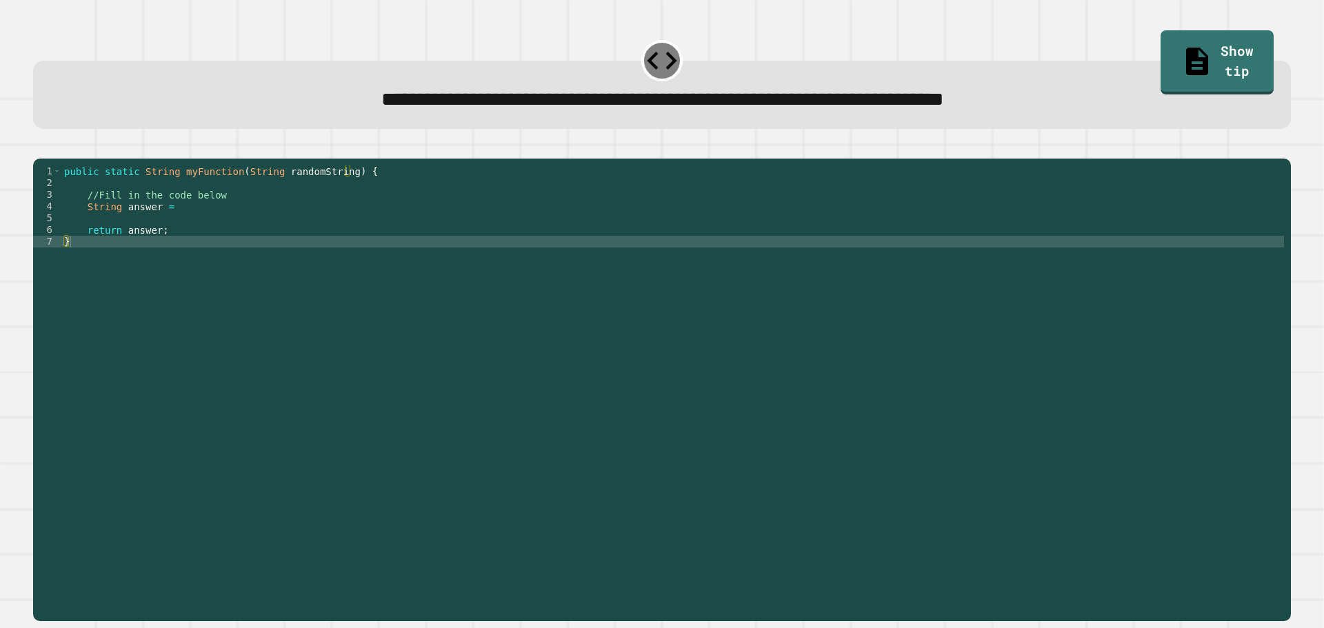
click at [316, 225] on div "public static String myFunction ( String randomString ) { //Fill in the code be…" at bounding box center [672, 376] width 1222 height 422
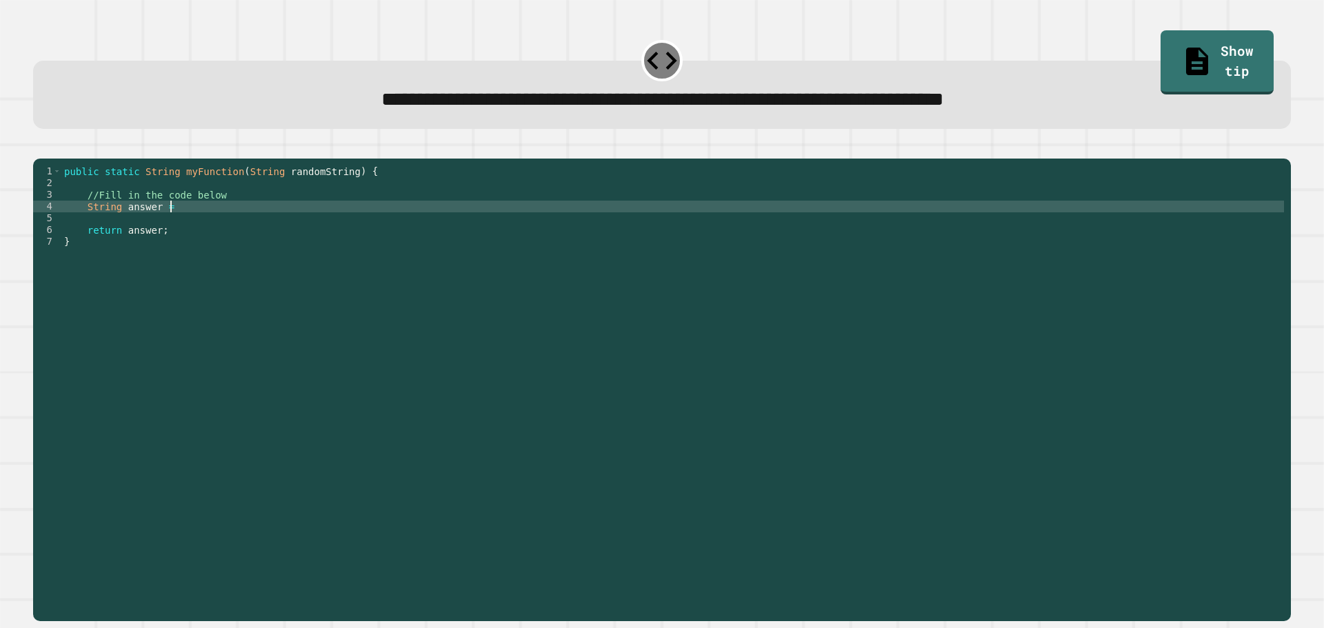
click at [210, 252] on div "public static String myFunction ( String randomString ) { //Fill in the code be…" at bounding box center [672, 376] width 1222 height 422
click at [201, 227] on div "public static String myFunction ( String randomString ) { //Fill in the code be…" at bounding box center [672, 376] width 1222 height 422
click at [40, 148] on icon "button" at bounding box center [40, 148] width 0 height 0
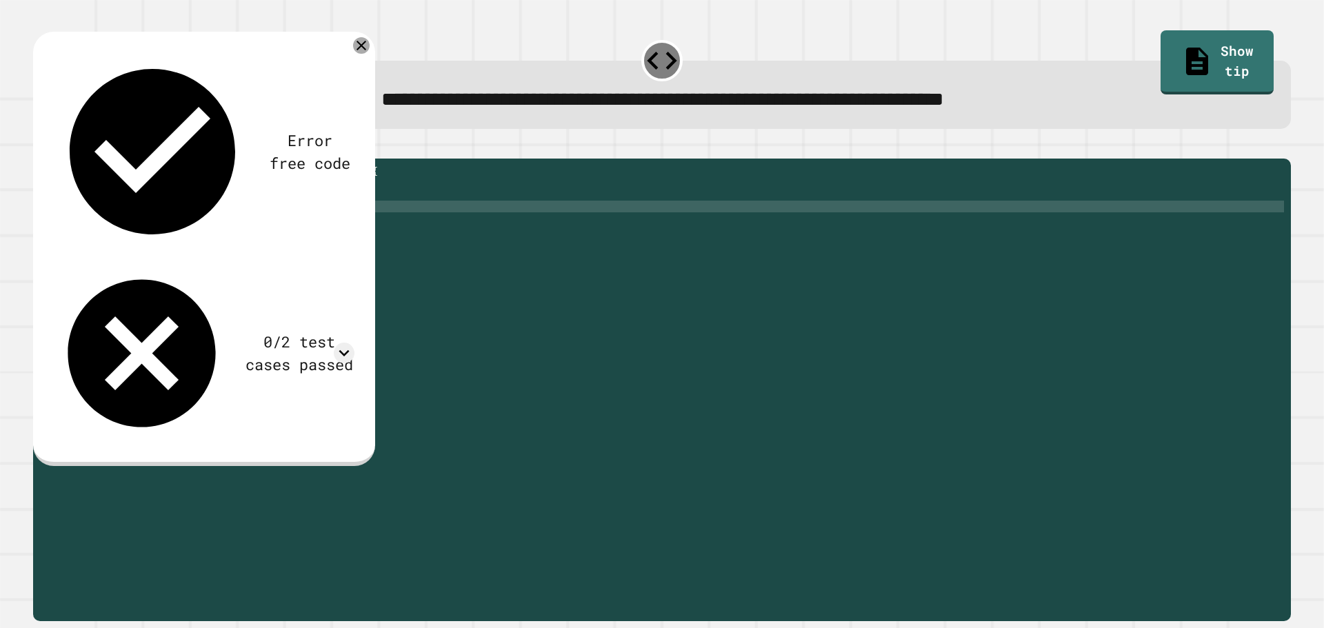
click at [369, 49] on icon at bounding box center [361, 45] width 17 height 17
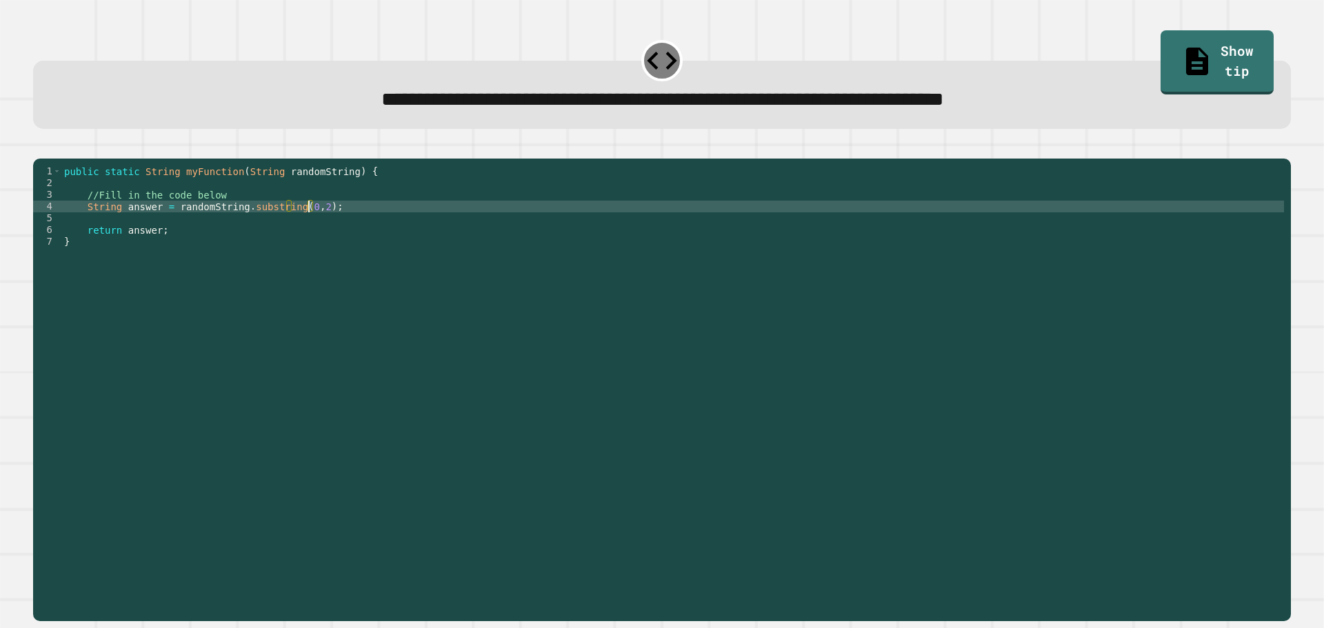
click at [309, 227] on div "public static String myFunction ( String randomString ) { //Fill in the code be…" at bounding box center [672, 376] width 1222 height 422
click at [324, 234] on div "public static String myFunction ( String randomString ) { //Fill in the code be…" at bounding box center [672, 376] width 1222 height 422
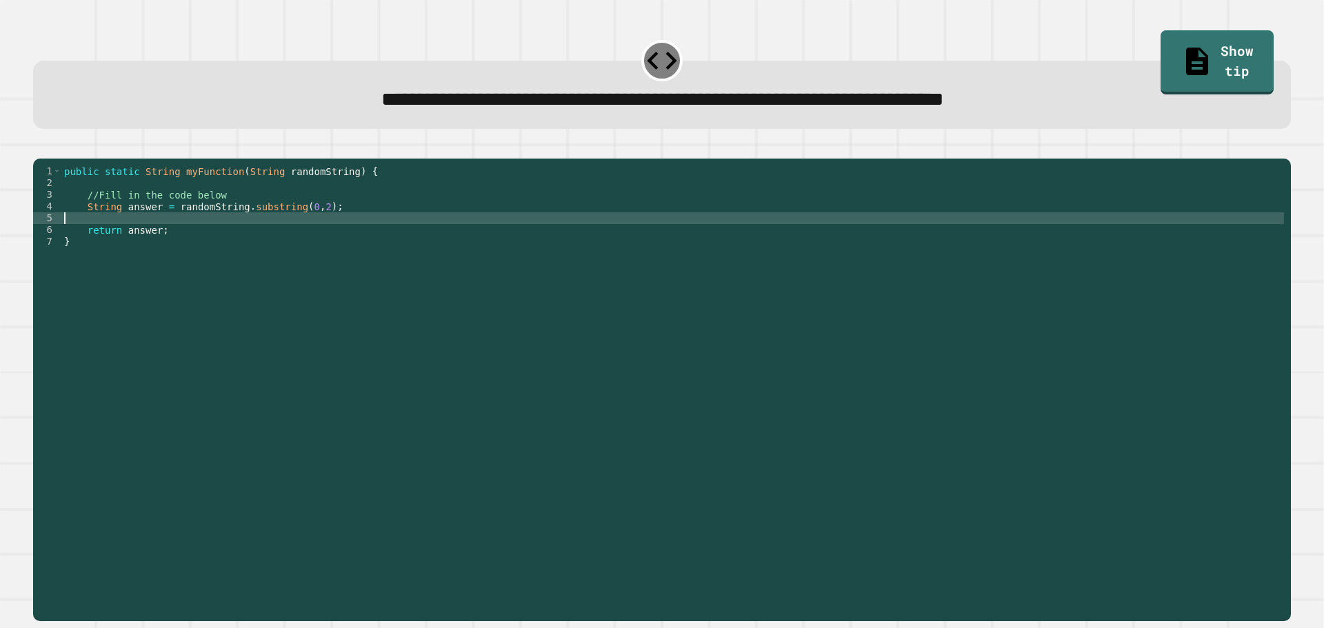
scroll to position [0, 0]
click at [314, 229] on div "public static String myFunction ( String randomString ) { //Fill in the code be…" at bounding box center [672, 376] width 1222 height 422
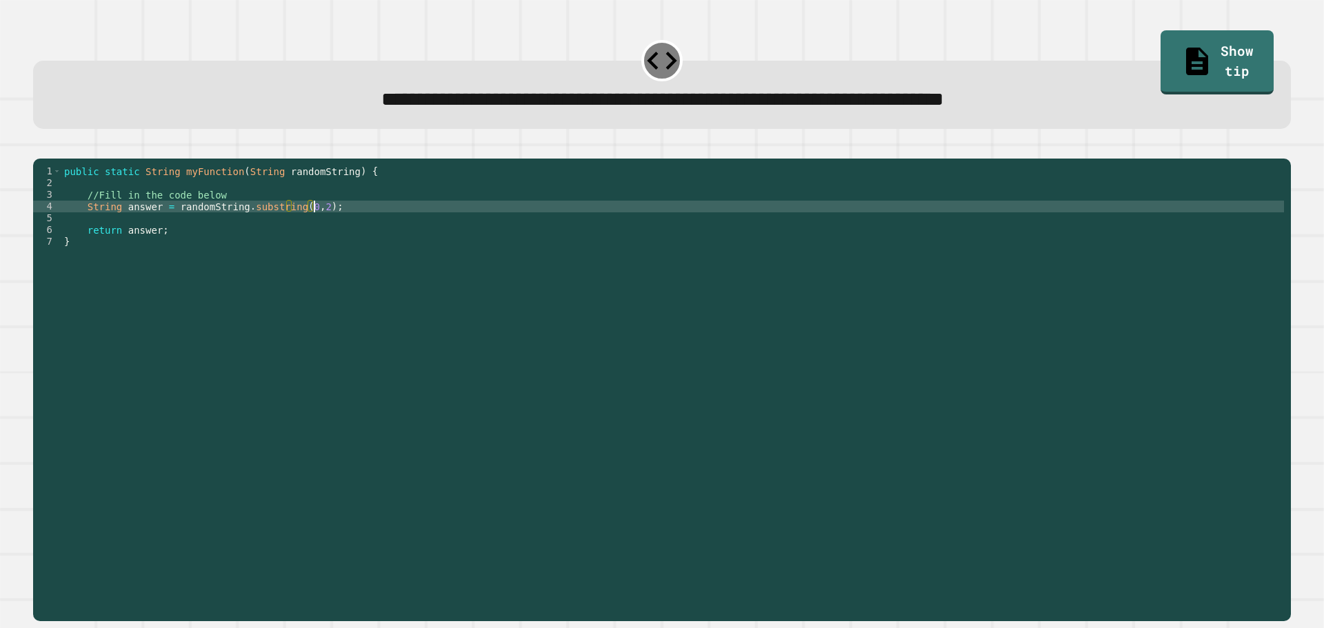
click at [285, 227] on div "public static String myFunction ( String randomString ) { //Fill in the code be…" at bounding box center [672, 376] width 1222 height 422
click at [308, 223] on div "public static String myFunction ( String randomString ) { //Fill in the code be…" at bounding box center [672, 376] width 1222 height 422
type textarea "**********"
click at [40, 148] on button "button" at bounding box center [40, 148] width 0 height 0
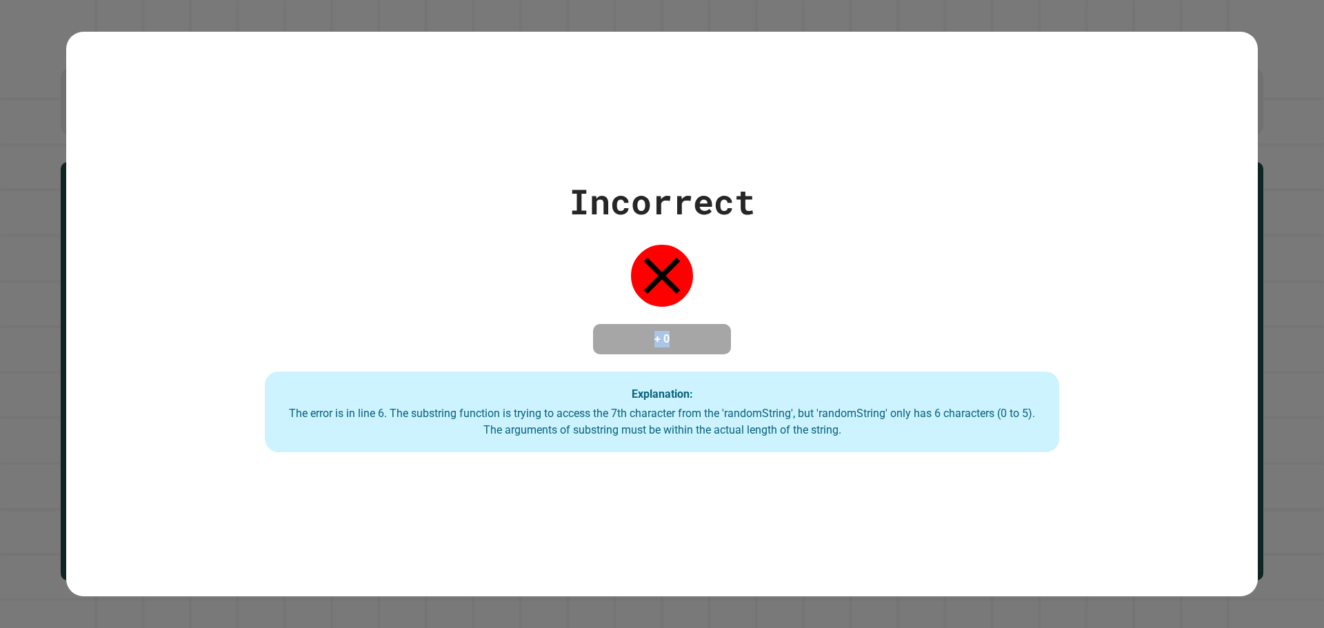
drag, startPoint x: 594, startPoint y: 289, endPoint x: 688, endPoint y: 332, distance: 103.3
click at [688, 318] on div "Incorrect + 0 Explanation: The error is in line 6. The substring function is tr…" at bounding box center [662, 314] width 1134 height 277
click at [687, 341] on h4 "+ 0" at bounding box center [662, 339] width 110 height 17
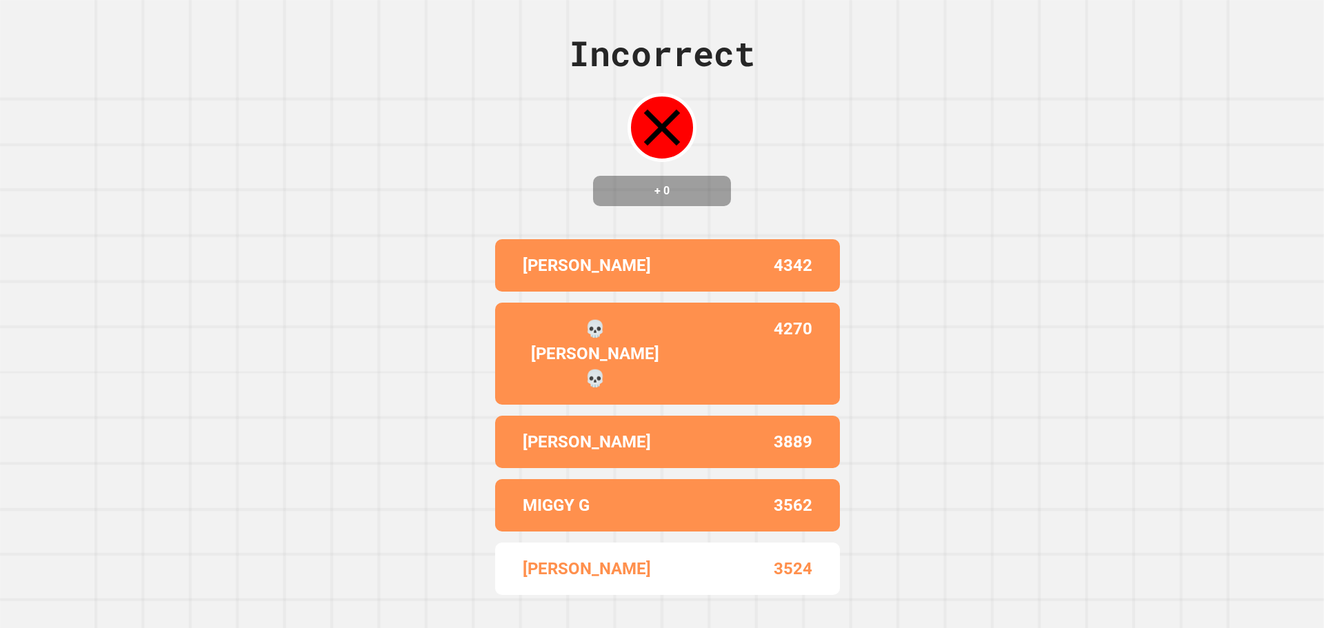
drag, startPoint x: 276, startPoint y: 403, endPoint x: 294, endPoint y: 405, distance: 18.0
click at [294, 405] on div "Incorrect + 0 KYLER 4342 💀GILES💀 4270 BRYAN 3889 MIGGY G 3562 JONATHAN 3524" at bounding box center [662, 314] width 1324 height 628
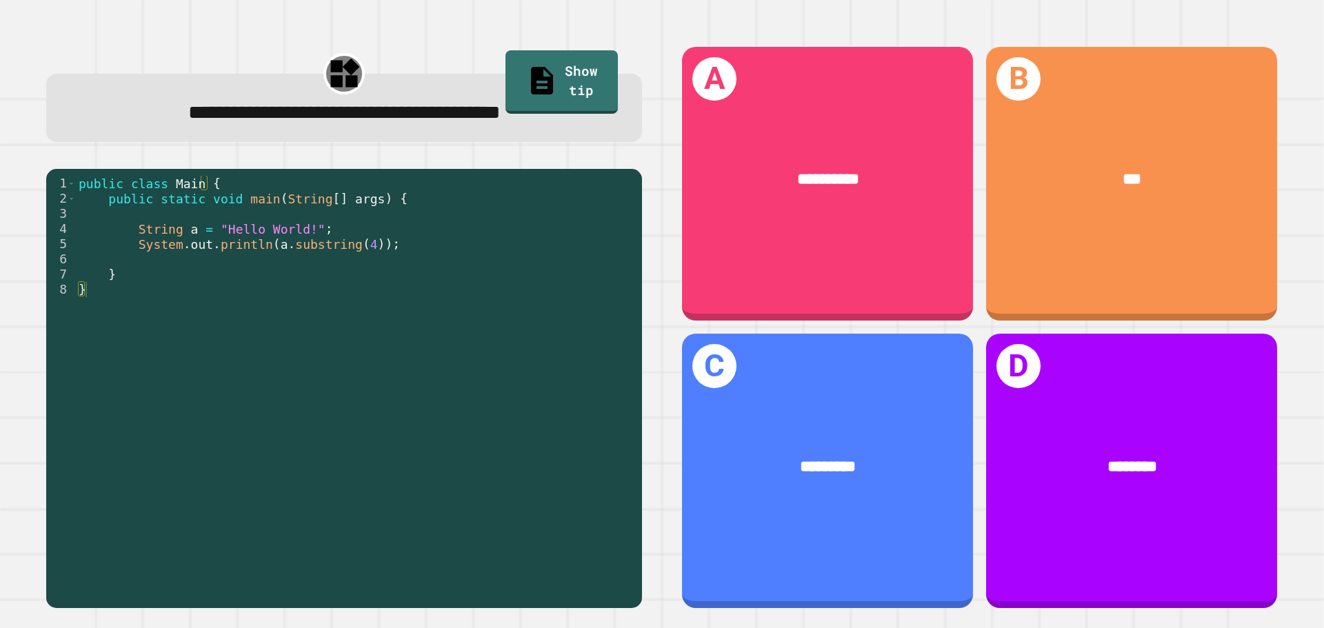
click at [219, 229] on div "public class Main { public static void main ( String [ ] args ) { String a = "H…" at bounding box center [355, 388] width 559 height 425
click at [226, 230] on div "public class Main { public static void main ( String [ ] args ) { String a = "H…" at bounding box center [355, 388] width 559 height 425
click at [232, 230] on div "public class Main { public static void main ( String [ ] args ) { String a = "H…" at bounding box center [355, 388] width 559 height 425
drag, startPoint x: 237, startPoint y: 230, endPoint x: 247, endPoint y: 232, distance: 10.5
click at [239, 230] on div "public class Main { public static void main ( String [ ] args ) { String a = "H…" at bounding box center [355, 388] width 559 height 425
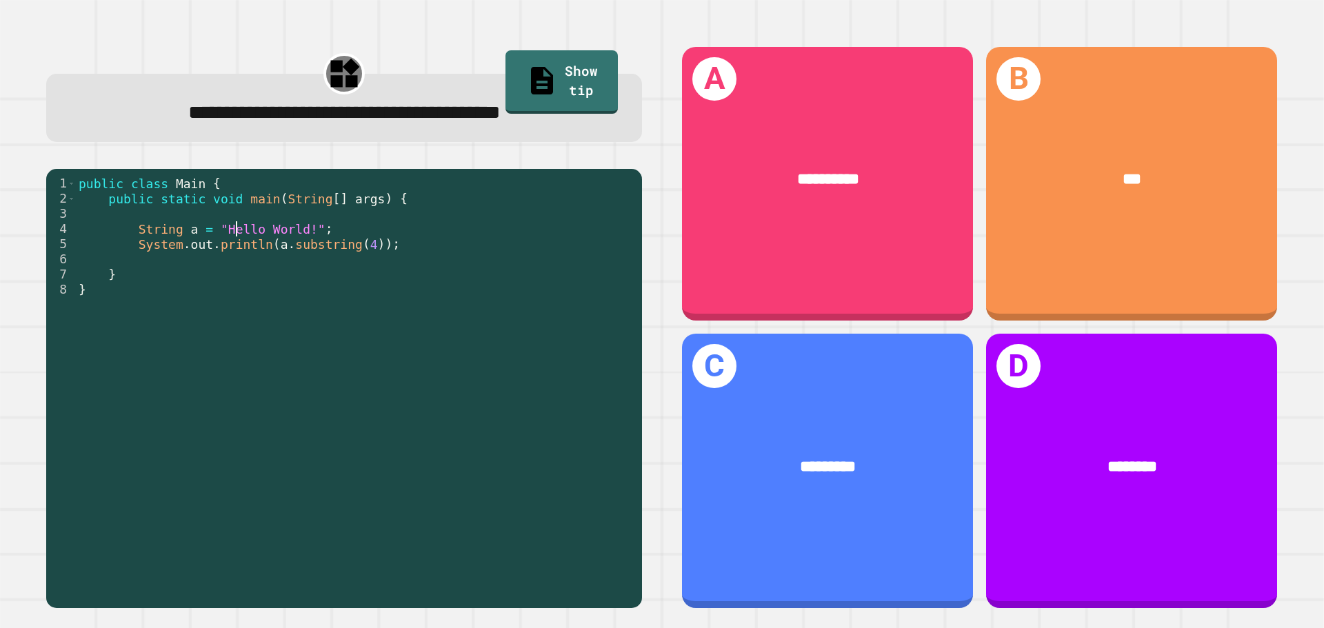
click at [247, 232] on div "public class Main { public static void main ( String [ ] args ) { String a = "H…" at bounding box center [355, 388] width 559 height 425
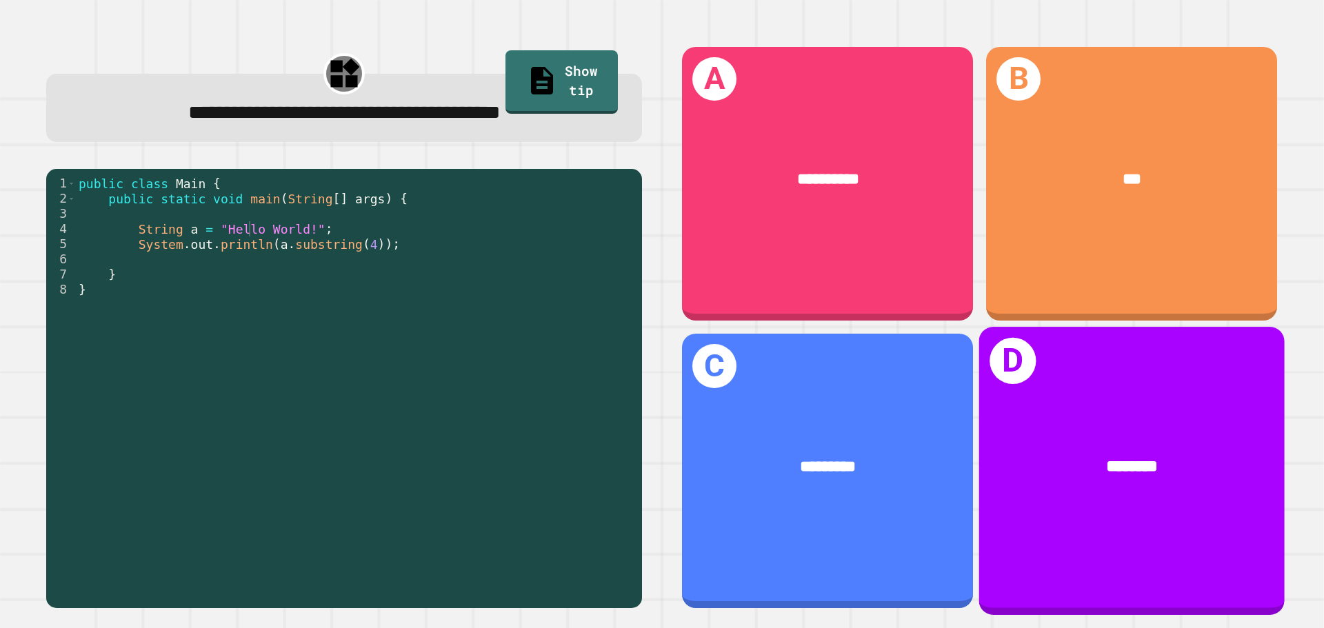
click at [1065, 454] on div "********" at bounding box center [1132, 467] width 238 height 26
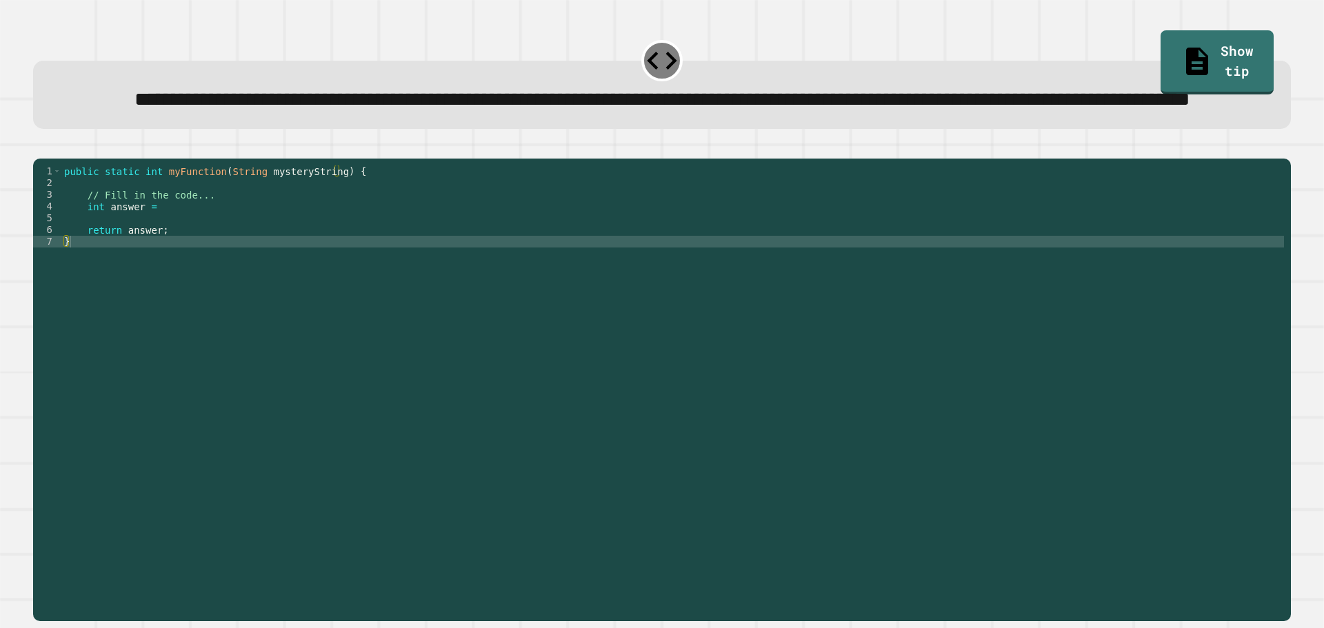
click at [256, 239] on div "public static int myFunction ( String mysteryString ) { // Fill in the code... …" at bounding box center [672, 358] width 1222 height 387
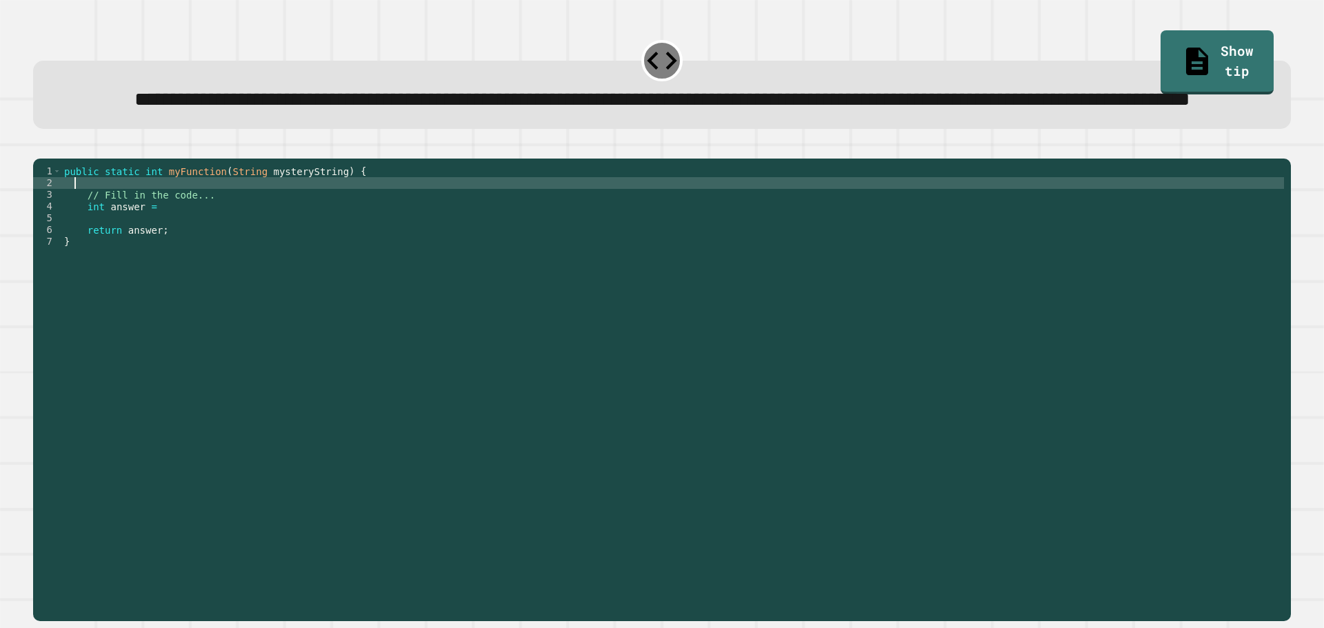
click at [243, 252] on div "public static int myFunction ( String mysteryString ) { // Fill in the code... …" at bounding box center [672, 358] width 1222 height 387
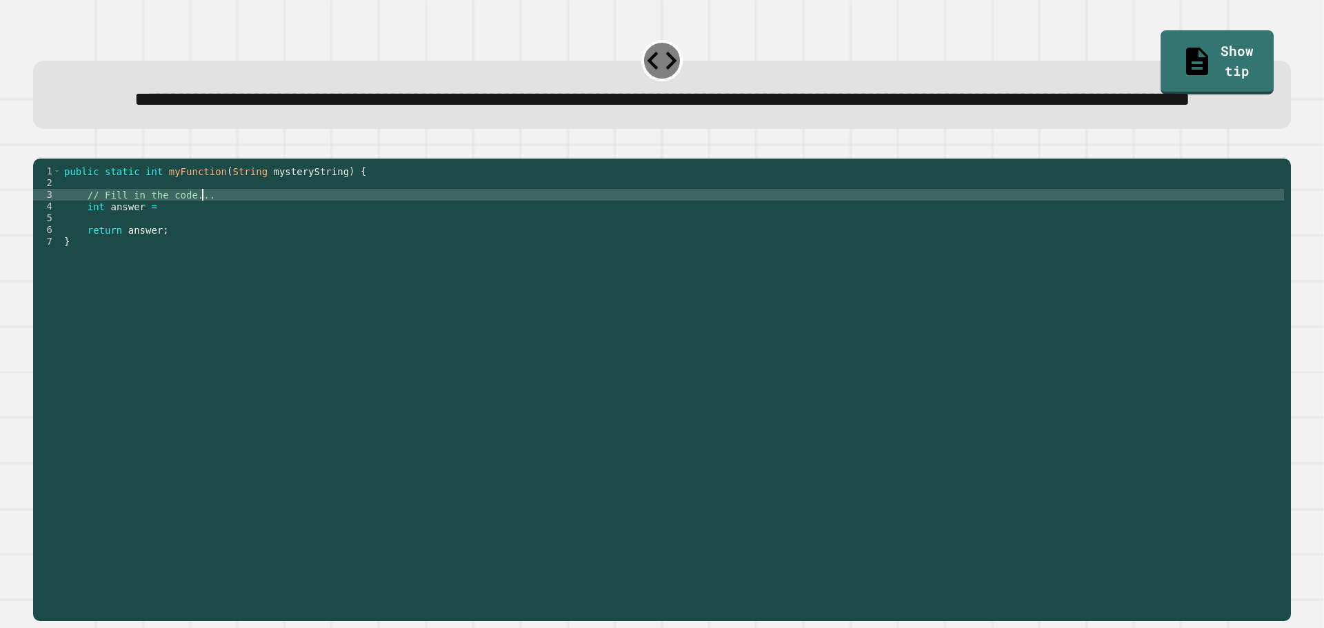
click at [243, 253] on div "public static int myFunction ( String mysteryString ) { // Fill in the code... …" at bounding box center [672, 358] width 1222 height 387
click at [245, 259] on div "public static int myFunction ( String mysteryString ) { // Fill in the code... …" at bounding box center [672, 358] width 1222 height 387
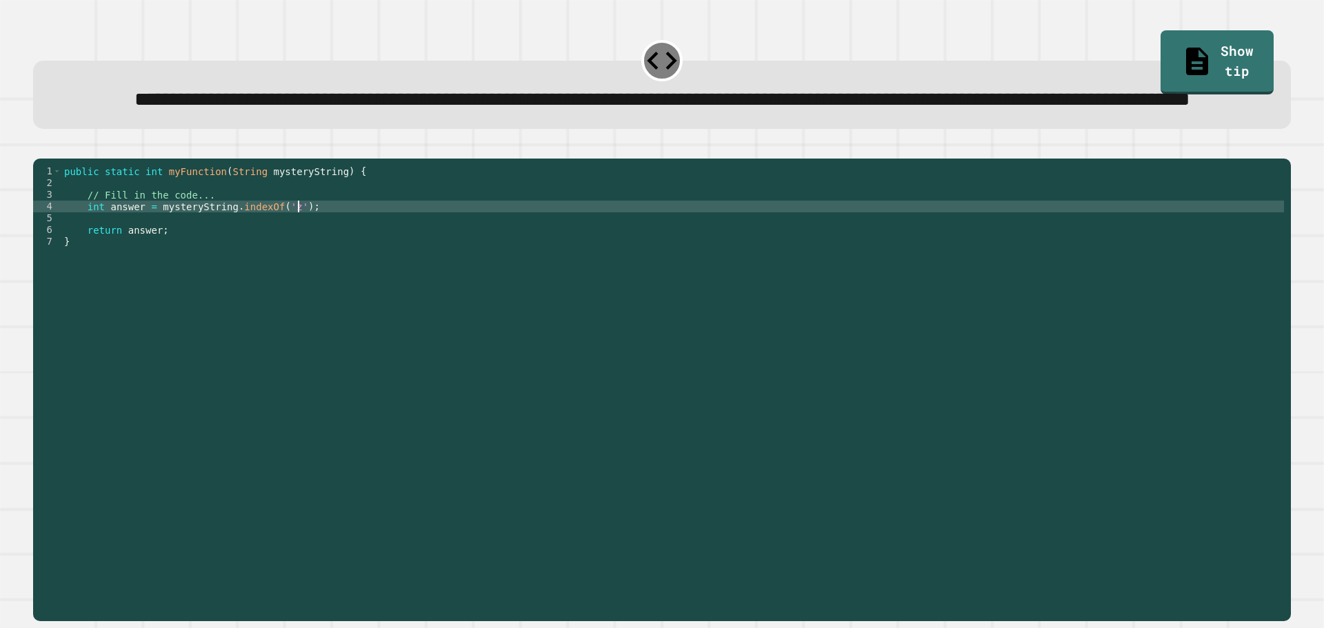
scroll to position [0, 16]
type textarea "**********"
click at [40, 148] on button "button" at bounding box center [40, 148] width 0 height 0
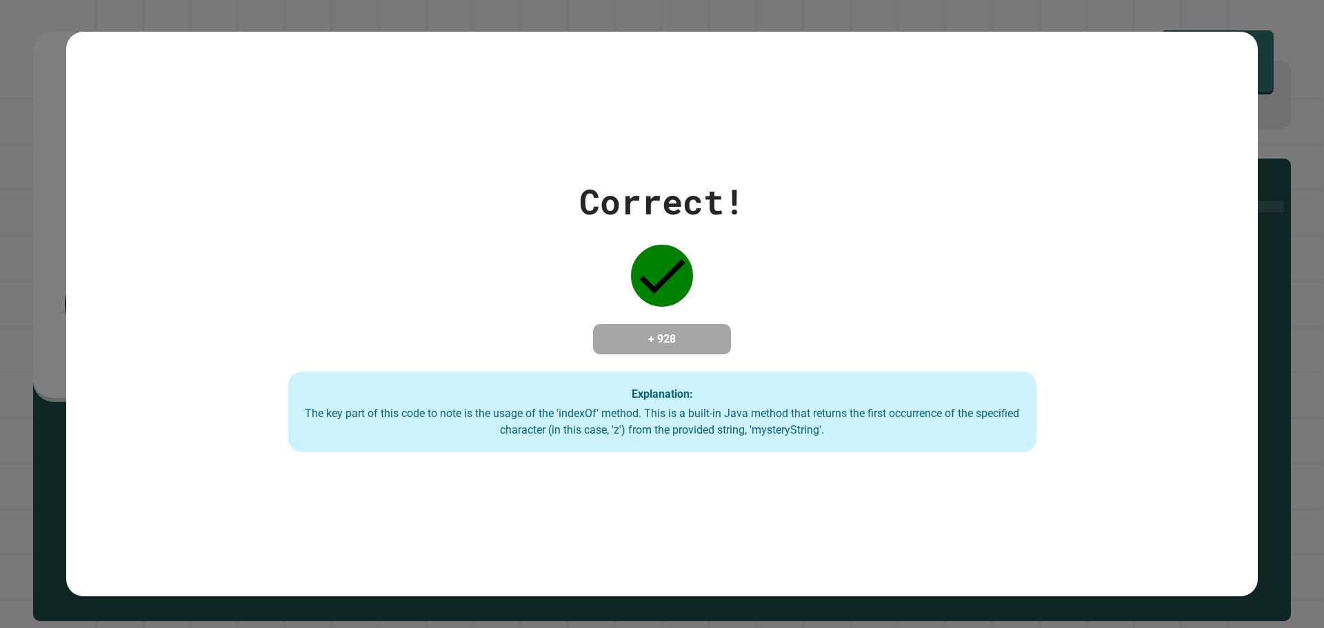
click at [492, 89] on div "Correct! + 928 Explanation: The key part of this code to note is the usage of t…" at bounding box center [661, 314] width 1191 height 565
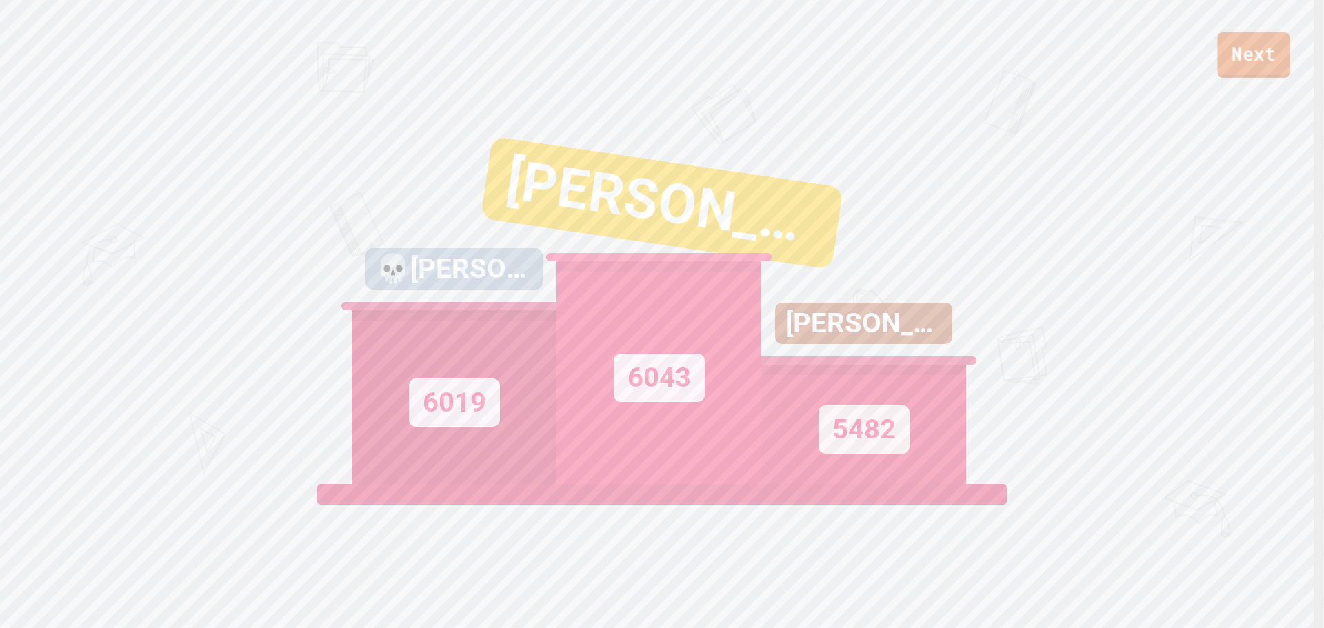
click at [1270, 52] on link "Next" at bounding box center [1253, 54] width 72 height 45
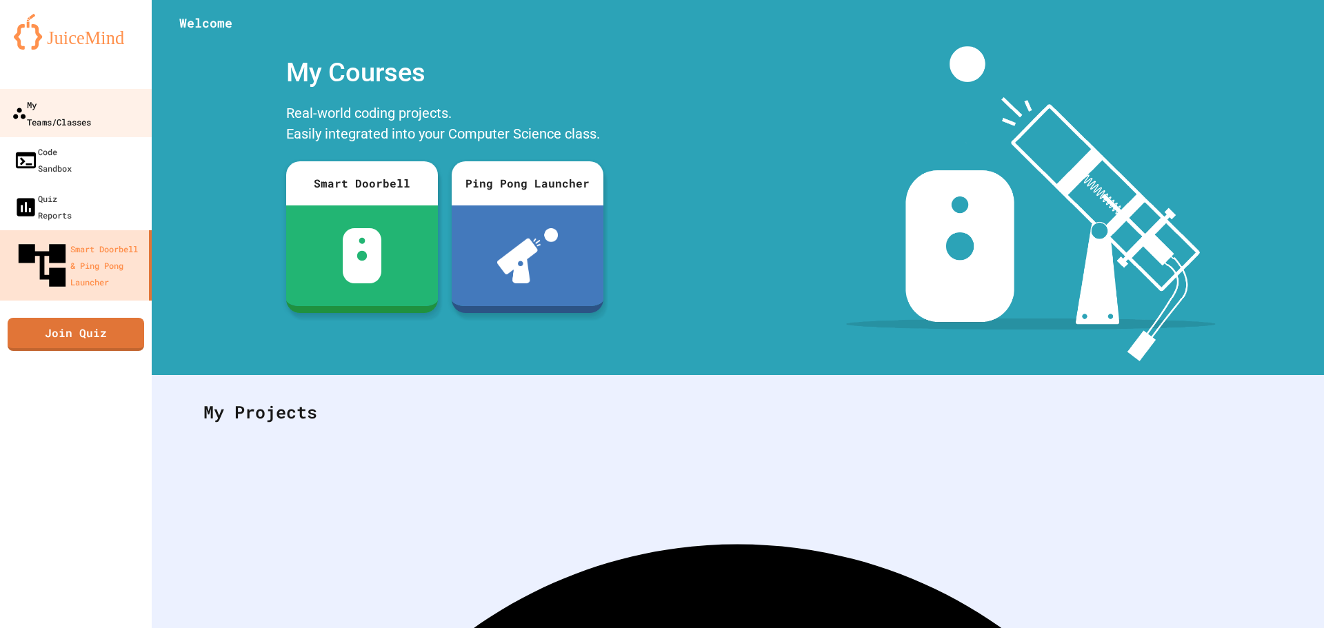
click at [63, 114] on link "My Teams/Classes" at bounding box center [76, 113] width 156 height 48
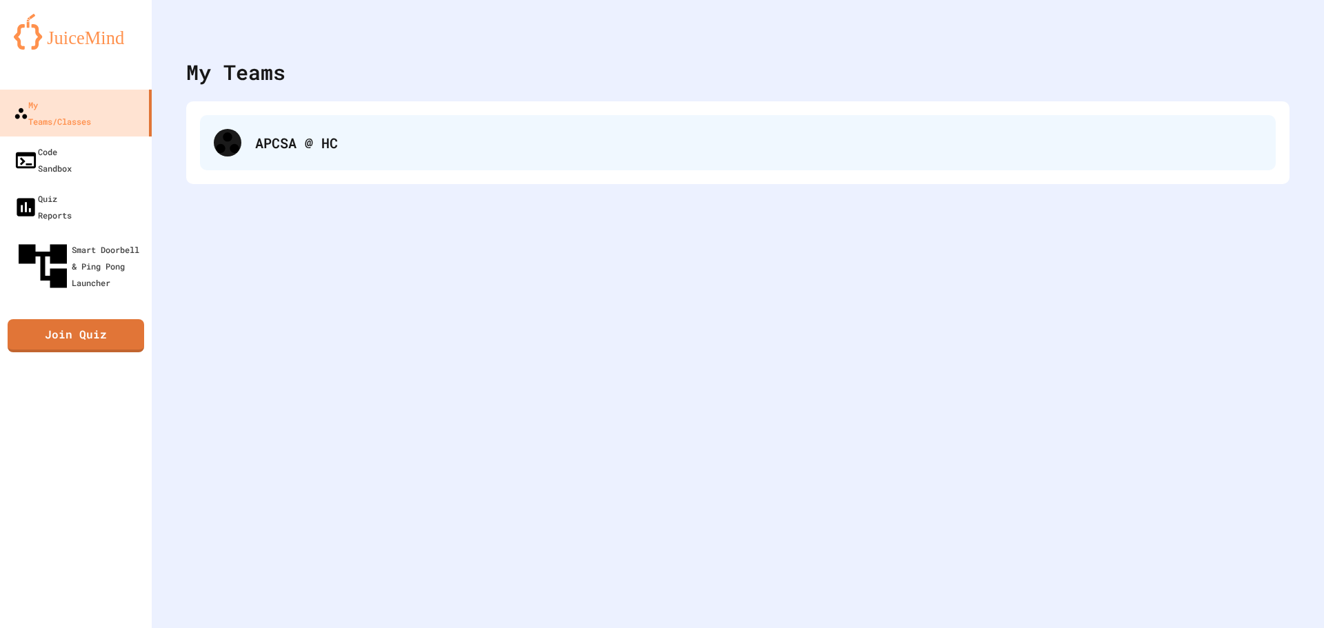
click at [284, 144] on div "APCSA @ HC" at bounding box center [758, 142] width 1006 height 21
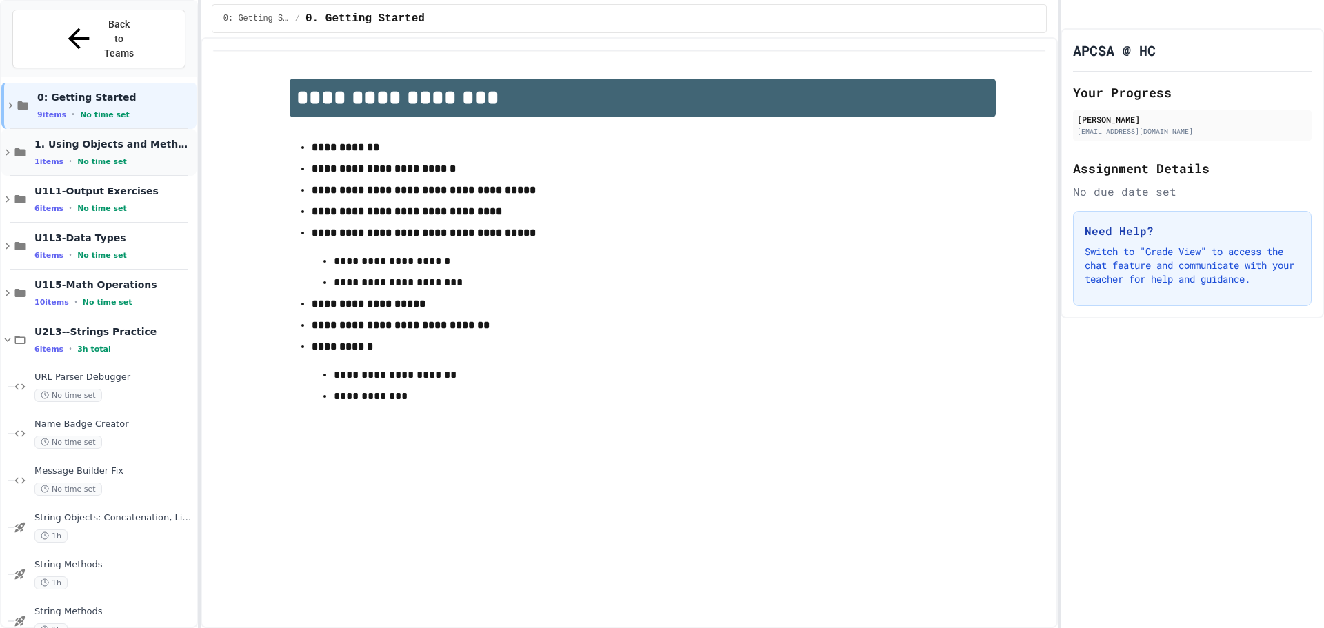
scroll to position [12, 0]
click at [97, 603] on span "String Methods" at bounding box center [113, 609] width 159 height 12
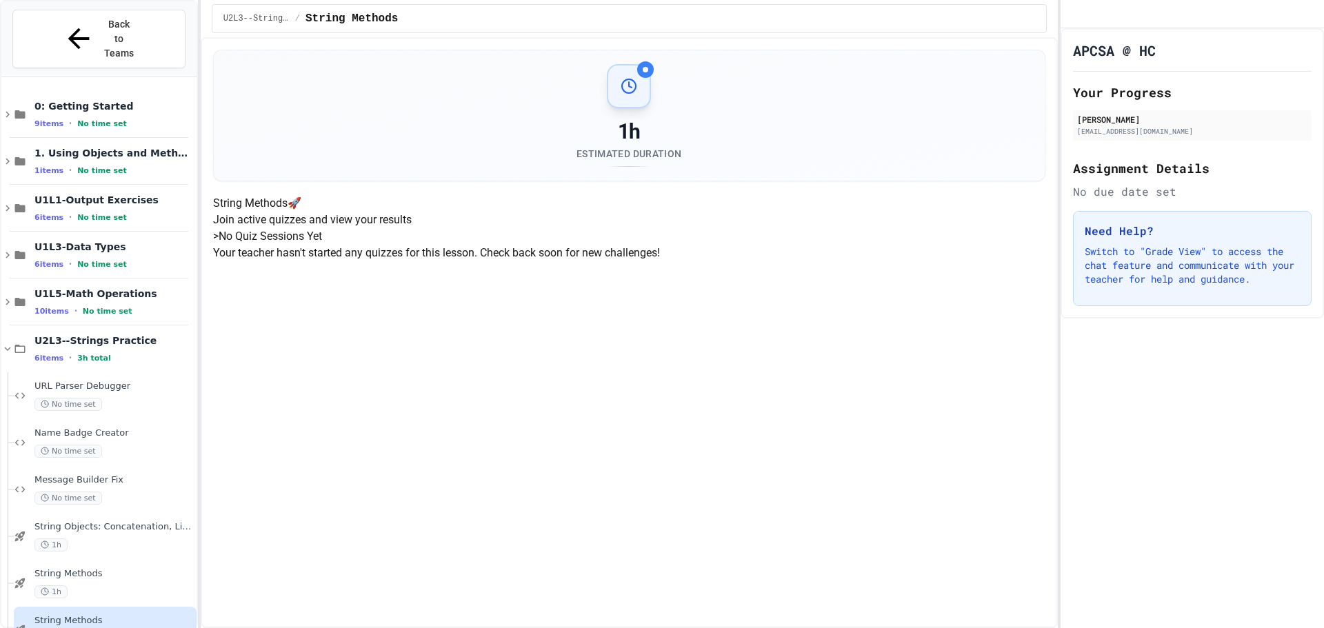
click at [541, 212] on h4 "String Methods 🚀" at bounding box center [629, 203] width 832 height 17
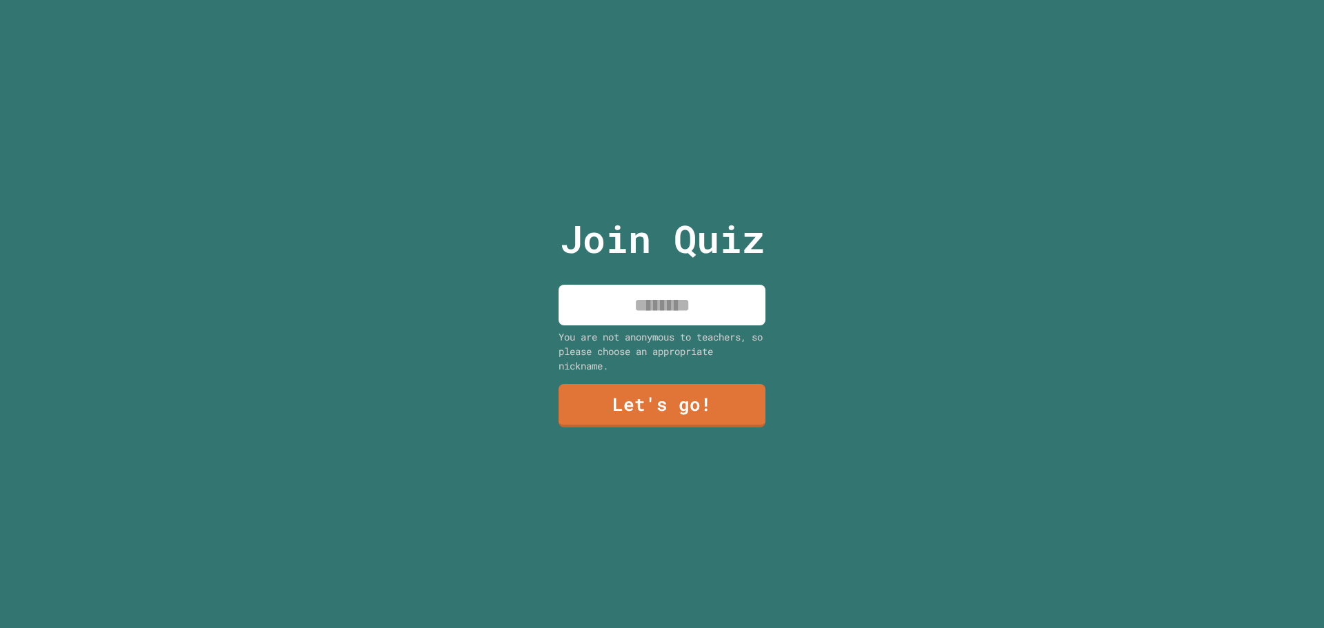
click at [647, 312] on input at bounding box center [661, 305] width 207 height 41
paste input
type input "********"
click at [669, 392] on link "Let's go!" at bounding box center [661, 404] width 205 height 45
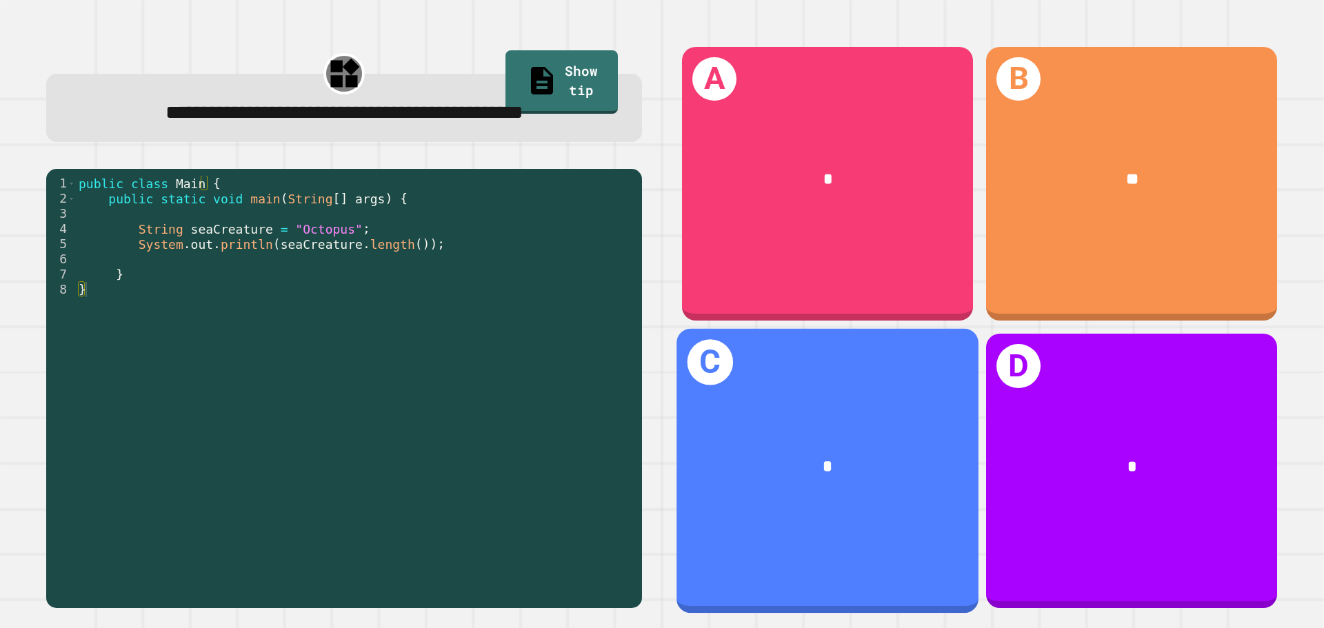
click at [793, 434] on div "*" at bounding box center [827, 468] width 302 height 92
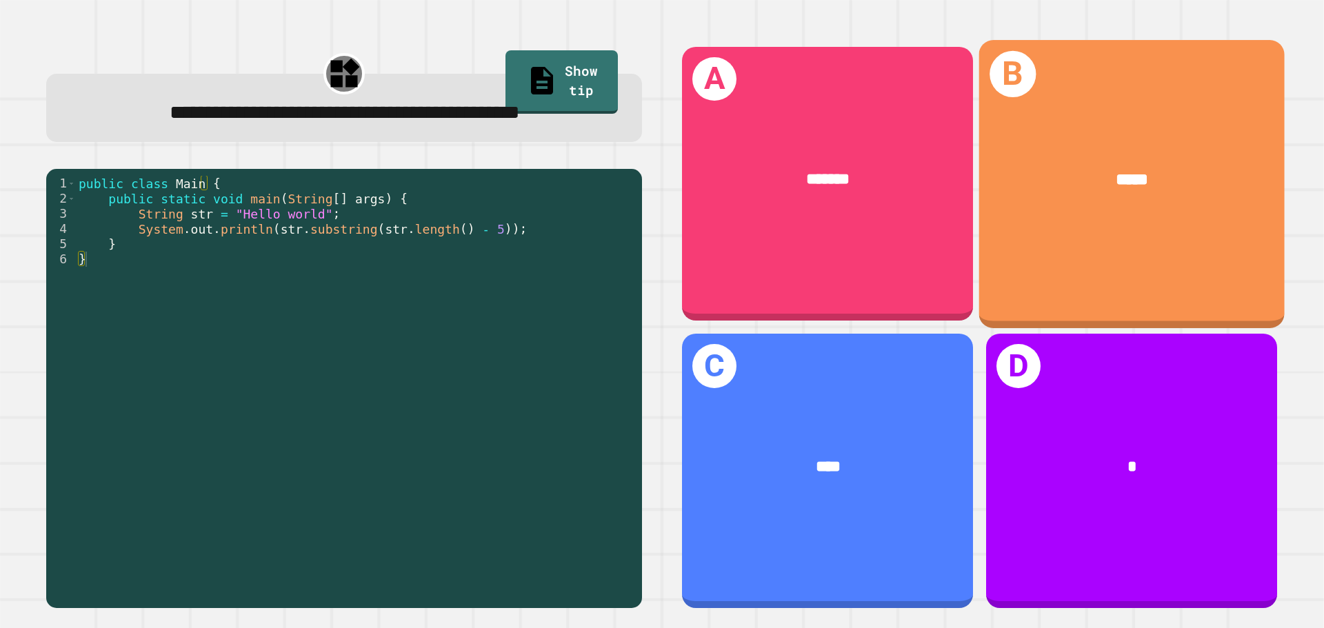
click at [1084, 222] on div "B *****" at bounding box center [1131, 183] width 305 height 287
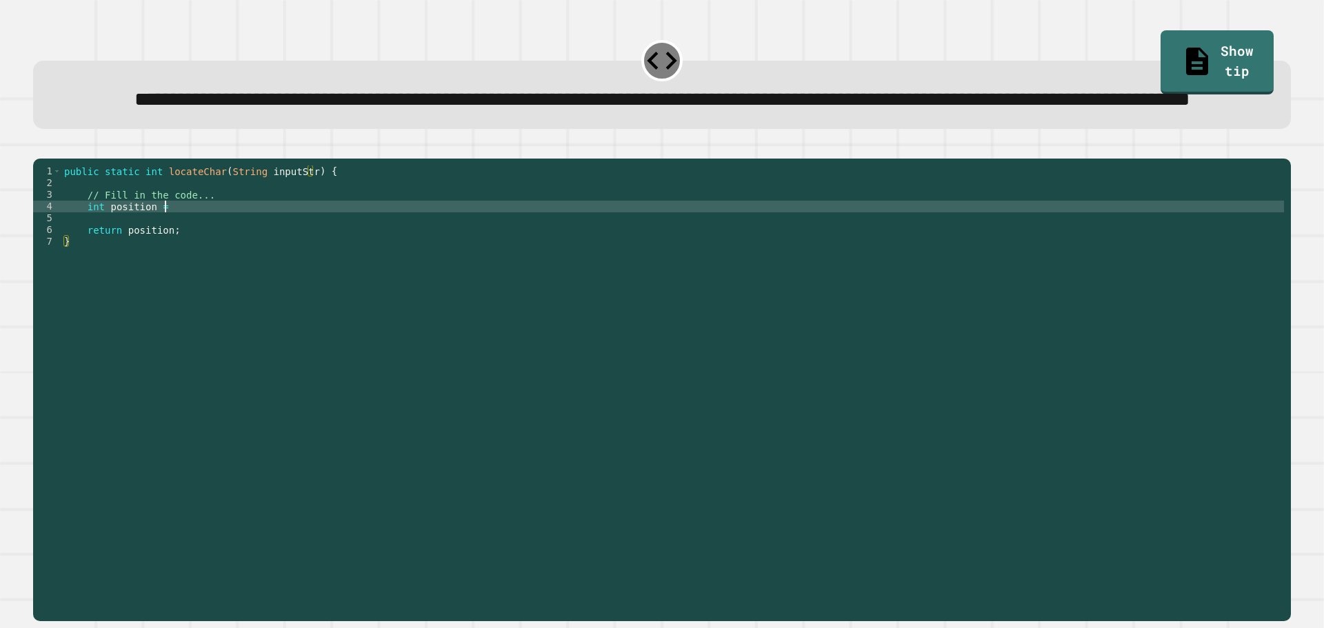
click at [216, 259] on div "public static int locateChar ( String inputStr ) { // Fill in the code... int p…" at bounding box center [672, 358] width 1222 height 387
type textarea "**********"
click at [40, 148] on icon "button" at bounding box center [40, 148] width 0 height 0
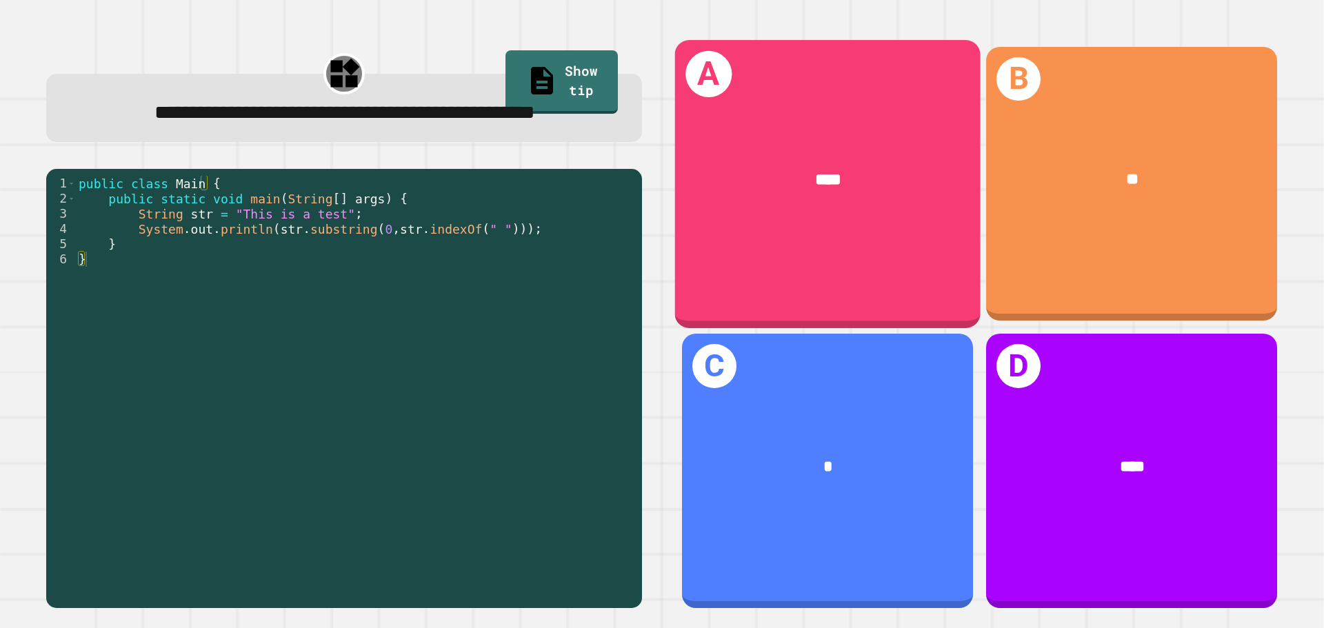
click at [786, 169] on div "****" at bounding box center [828, 180] width 238 height 26
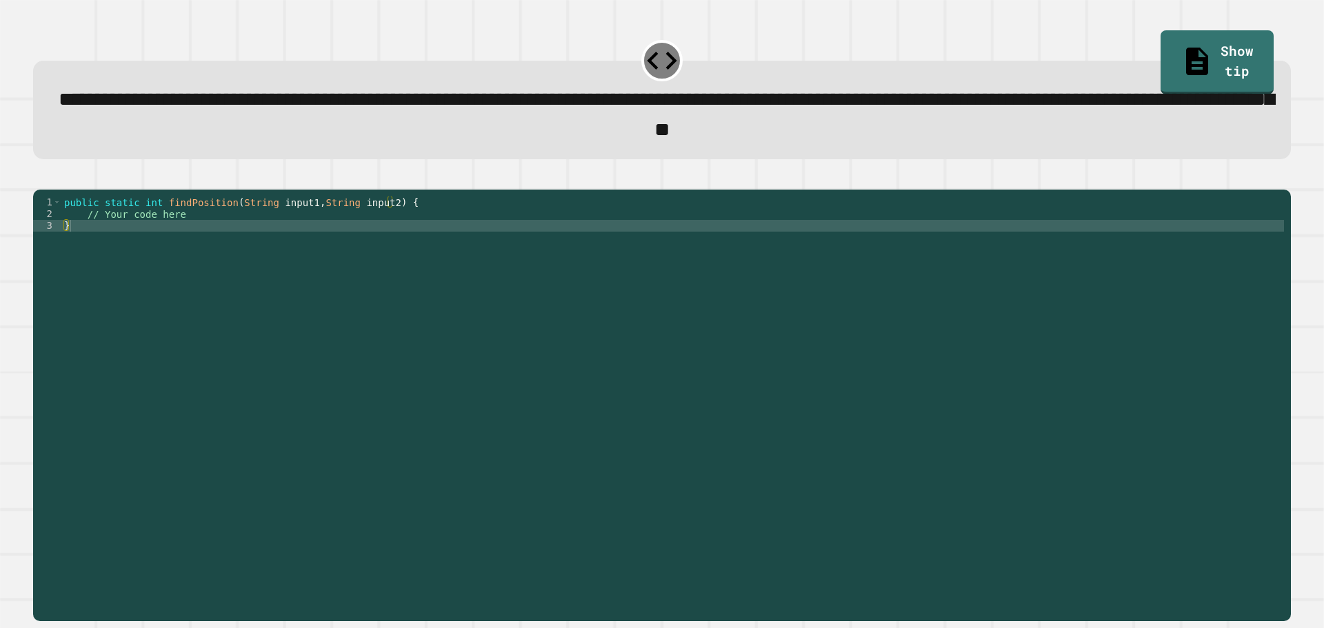
click at [559, 259] on div "public static int findPosition ( String input1 , String input2 ) { // Your code…" at bounding box center [672, 389] width 1222 height 387
click at [503, 229] on div "public static int findPosition ( String input1 , String input2 ) { // Your code…" at bounding box center [672, 389] width 1222 height 387
click at [485, 245] on div "public static int findPosition ( String input1 , String input2 ) { // Your code…" at bounding box center [672, 389] width 1222 height 387
click at [438, 239] on div "public static int findPosition ( String input1 , String input2 ) { // Your code…" at bounding box center [672, 389] width 1222 height 387
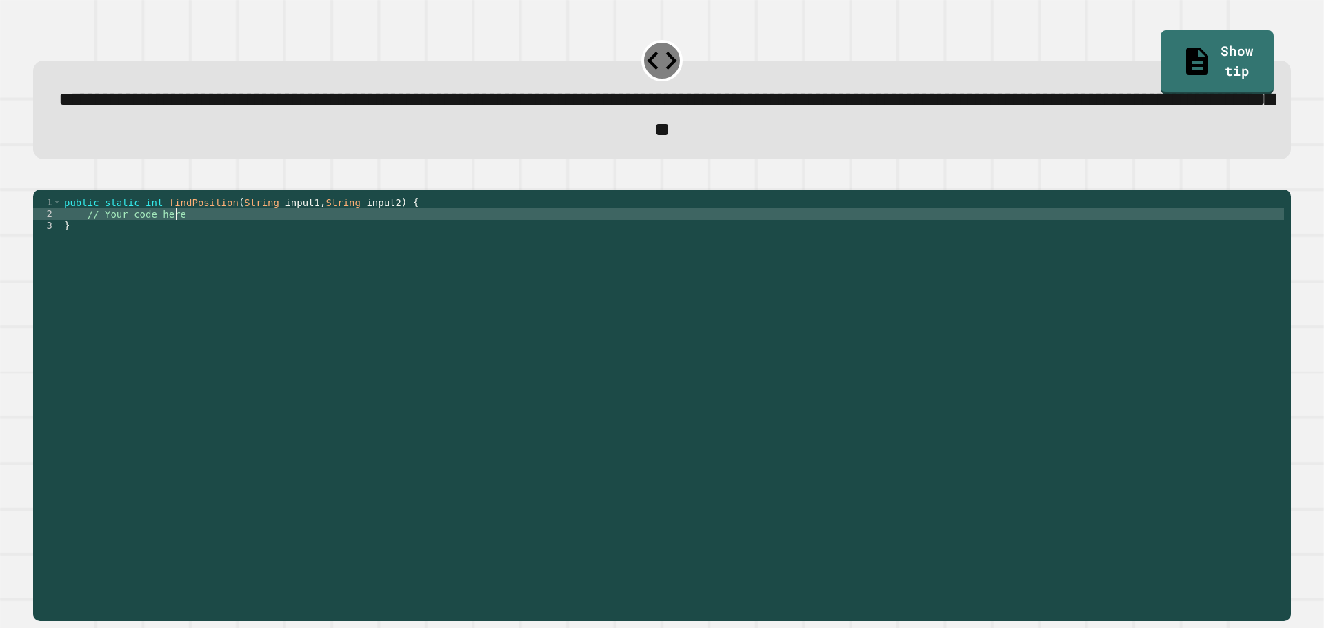
type textarea "**********"
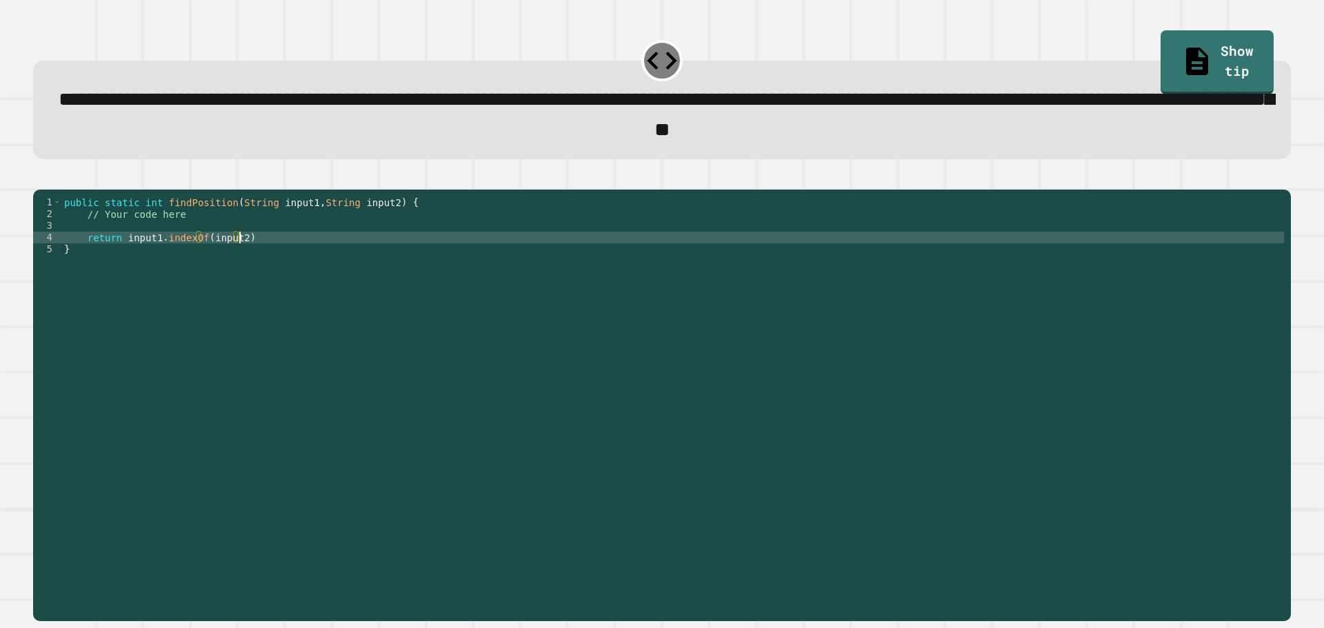
scroll to position [0, 12]
type textarea "**********"
click at [52, 191] on icon "button" at bounding box center [49, 186] width 8 height 10
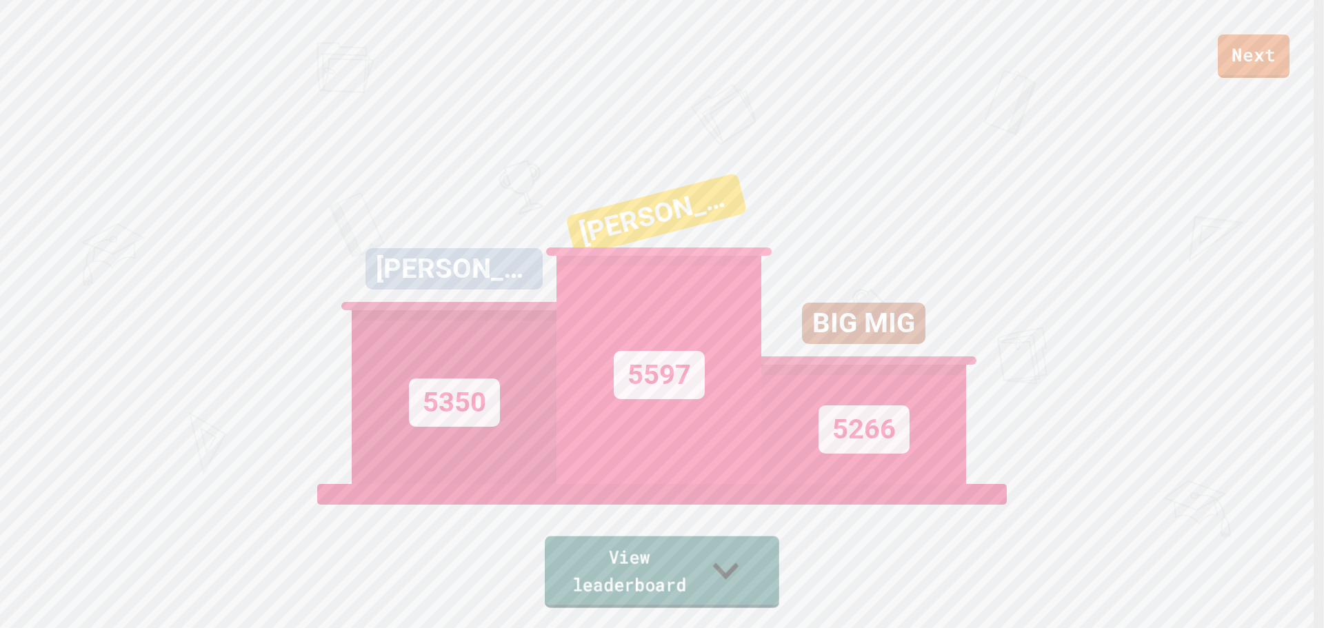
click at [698, 586] on link "View leaderboard" at bounding box center [662, 572] width 234 height 72
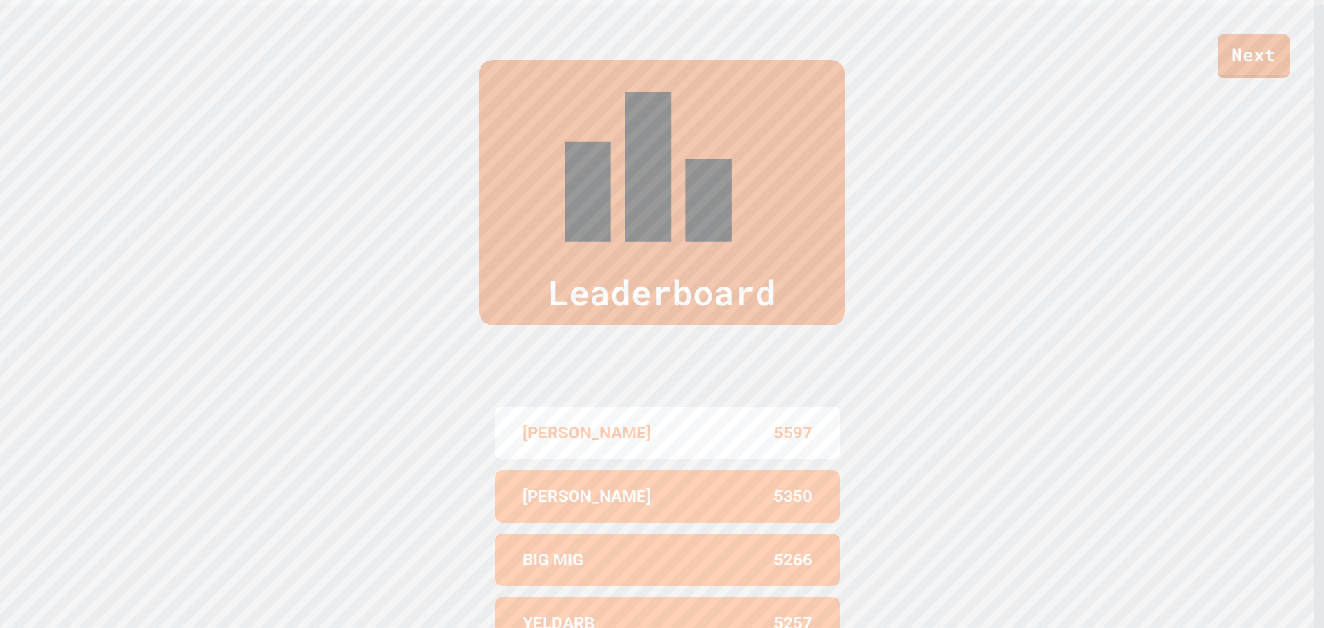
scroll to position [634, 0]
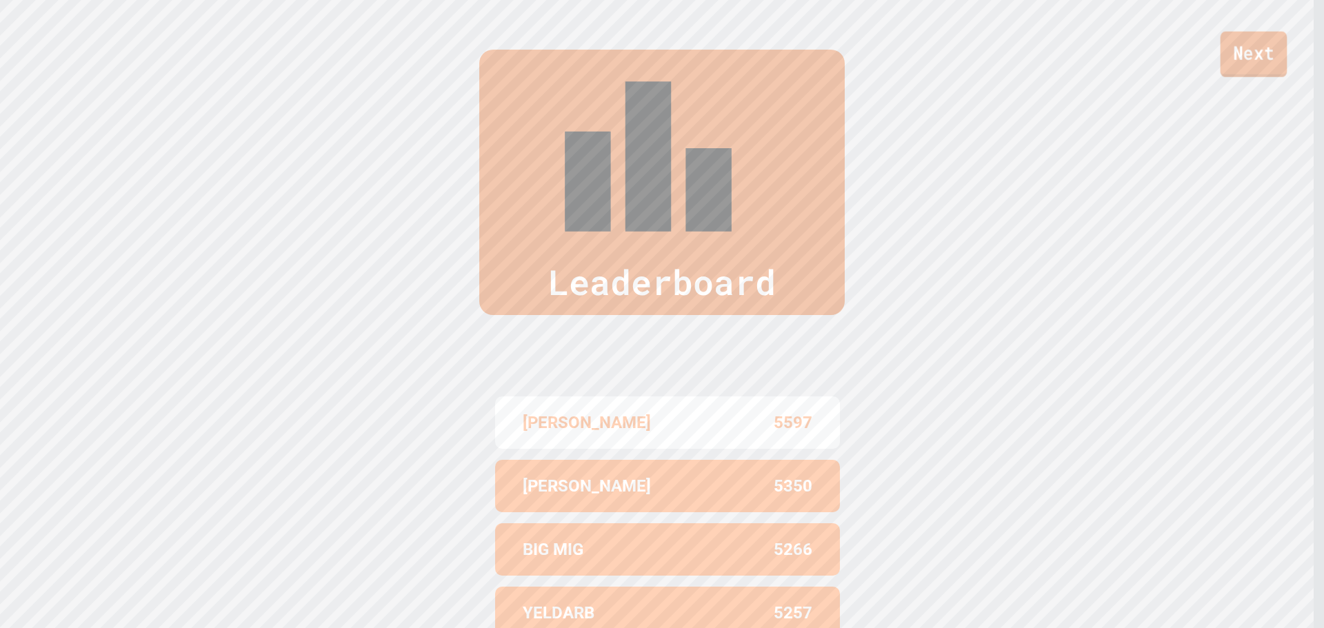
click at [1279, 57] on link "Next" at bounding box center [1253, 54] width 67 height 45
